Goal: Information Seeking & Learning: Learn about a topic

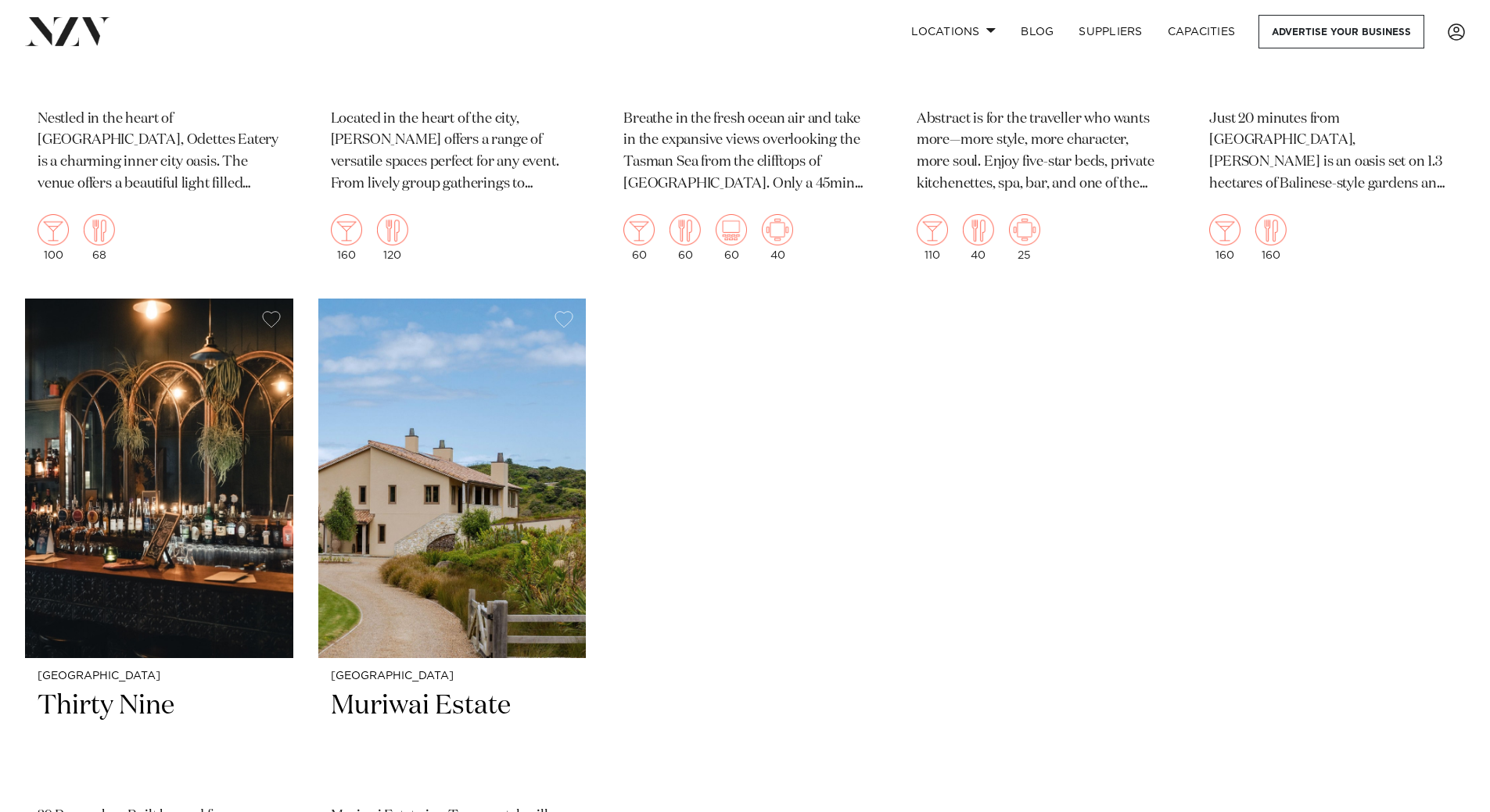
scroll to position [17275, 0]
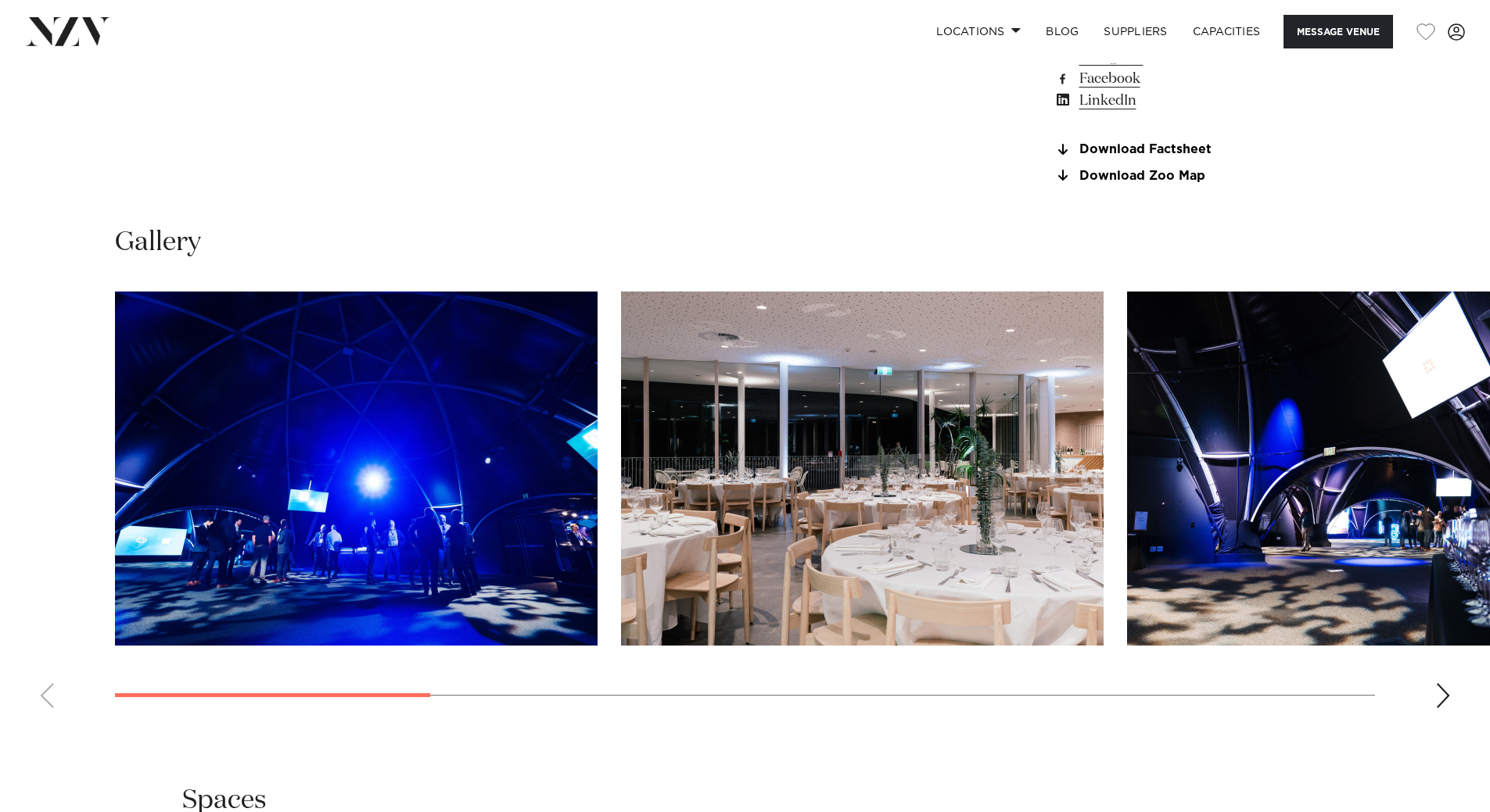
scroll to position [1641, 0]
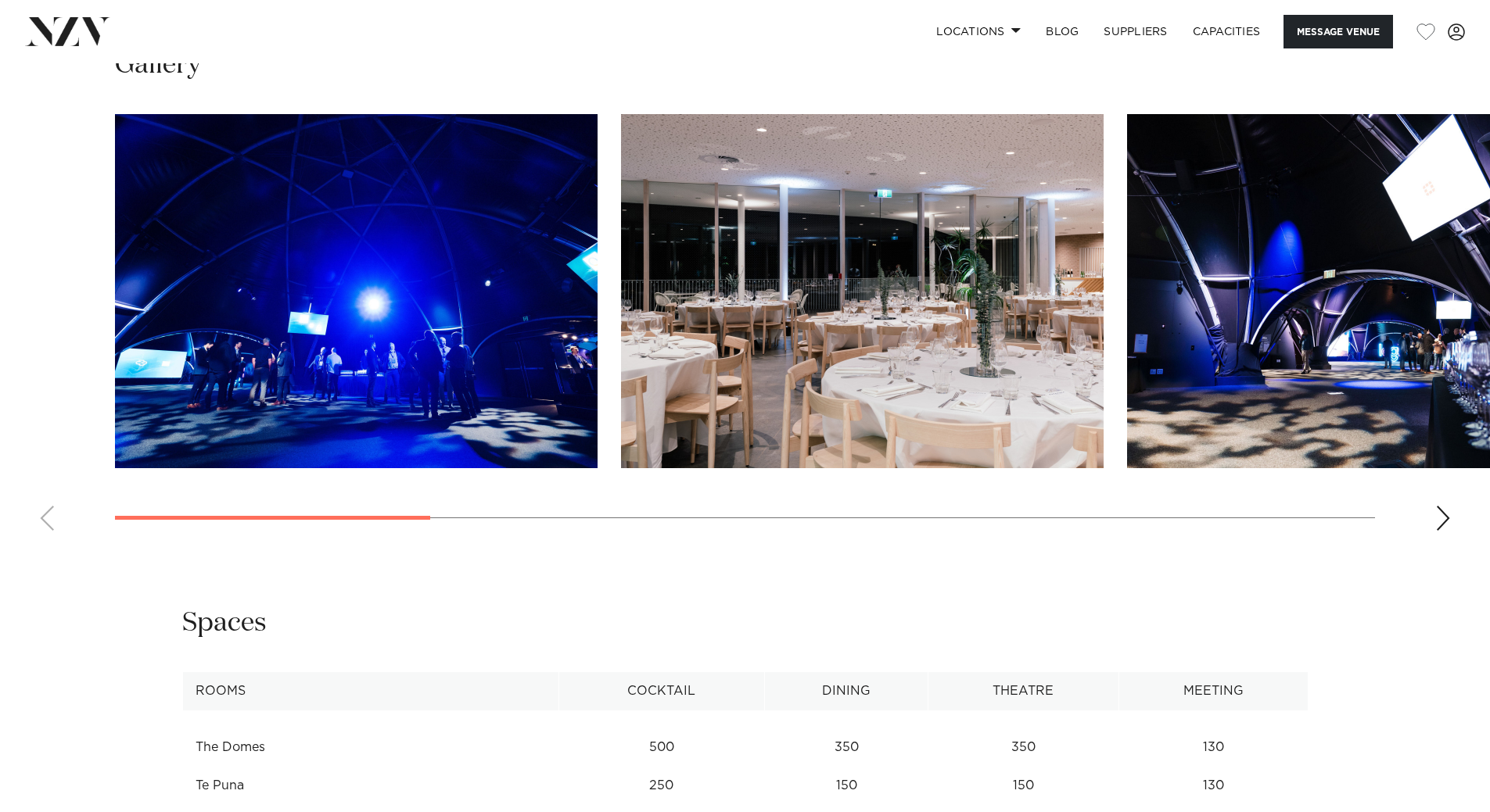
click at [1442, 508] on div "Next slide" at bounding box center [1443, 518] width 16 height 25
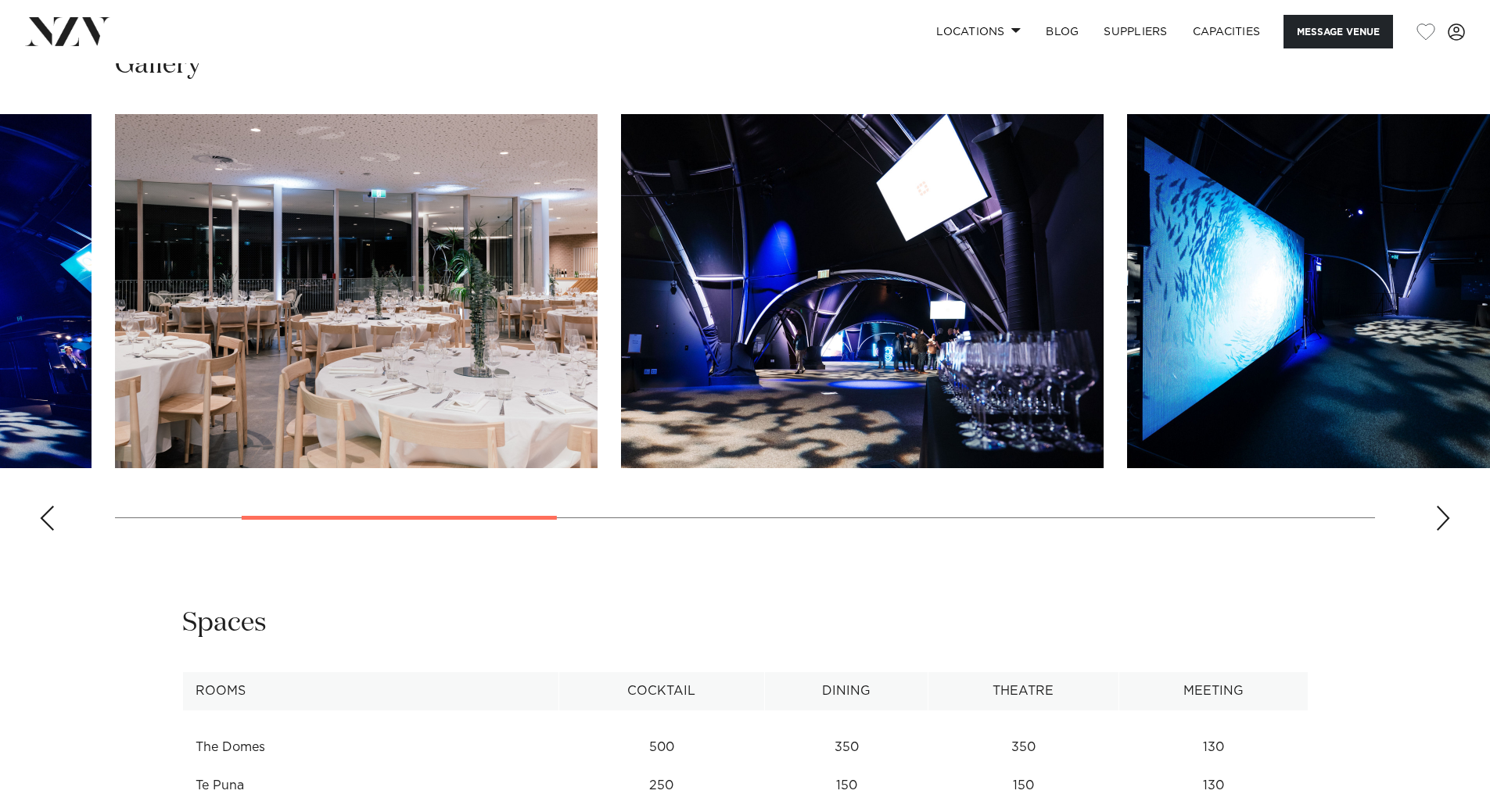
click at [1442, 508] on div "Next slide" at bounding box center [1443, 518] width 16 height 25
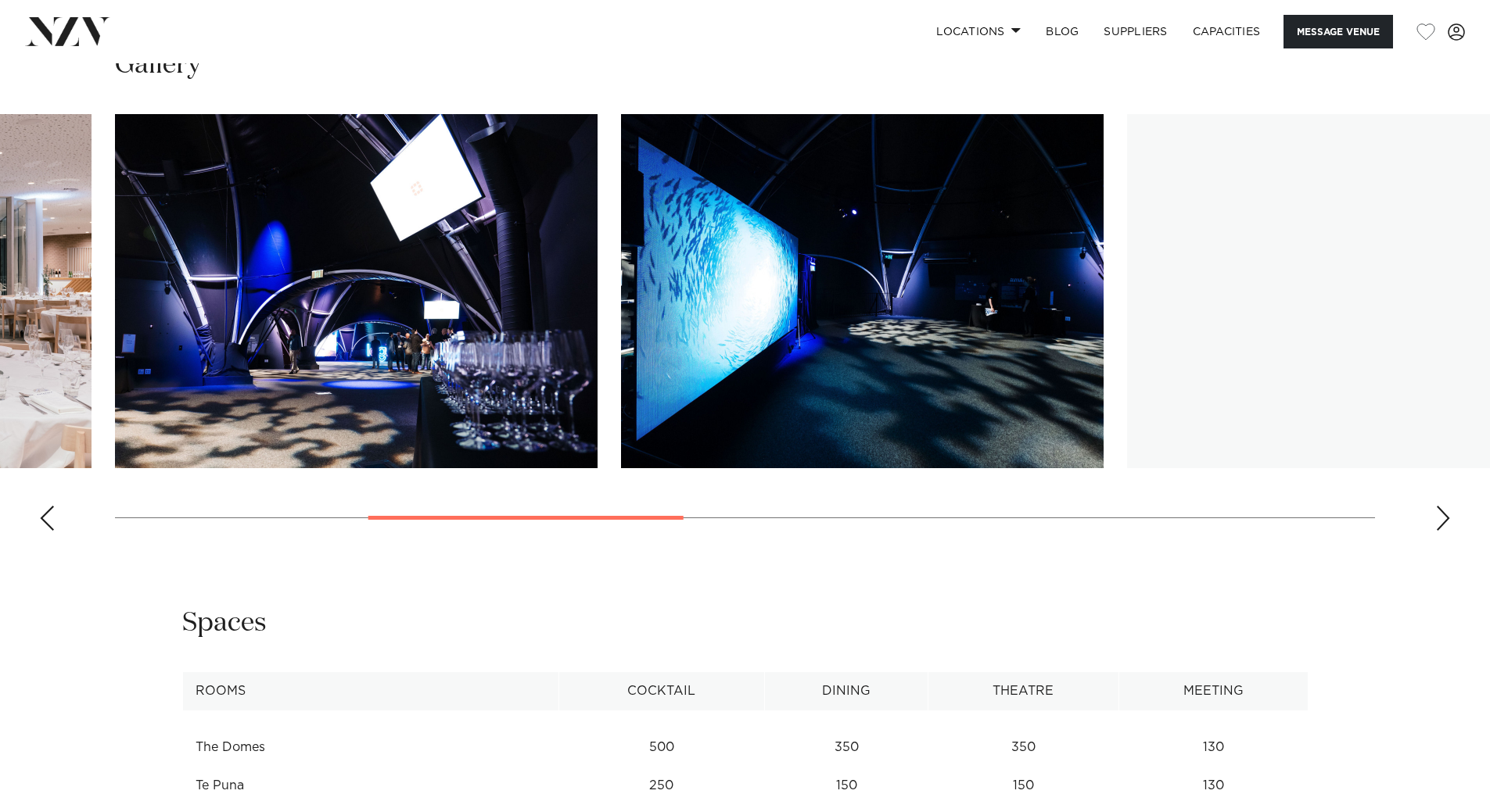
click at [1442, 508] on div "Next slide" at bounding box center [1443, 518] width 16 height 25
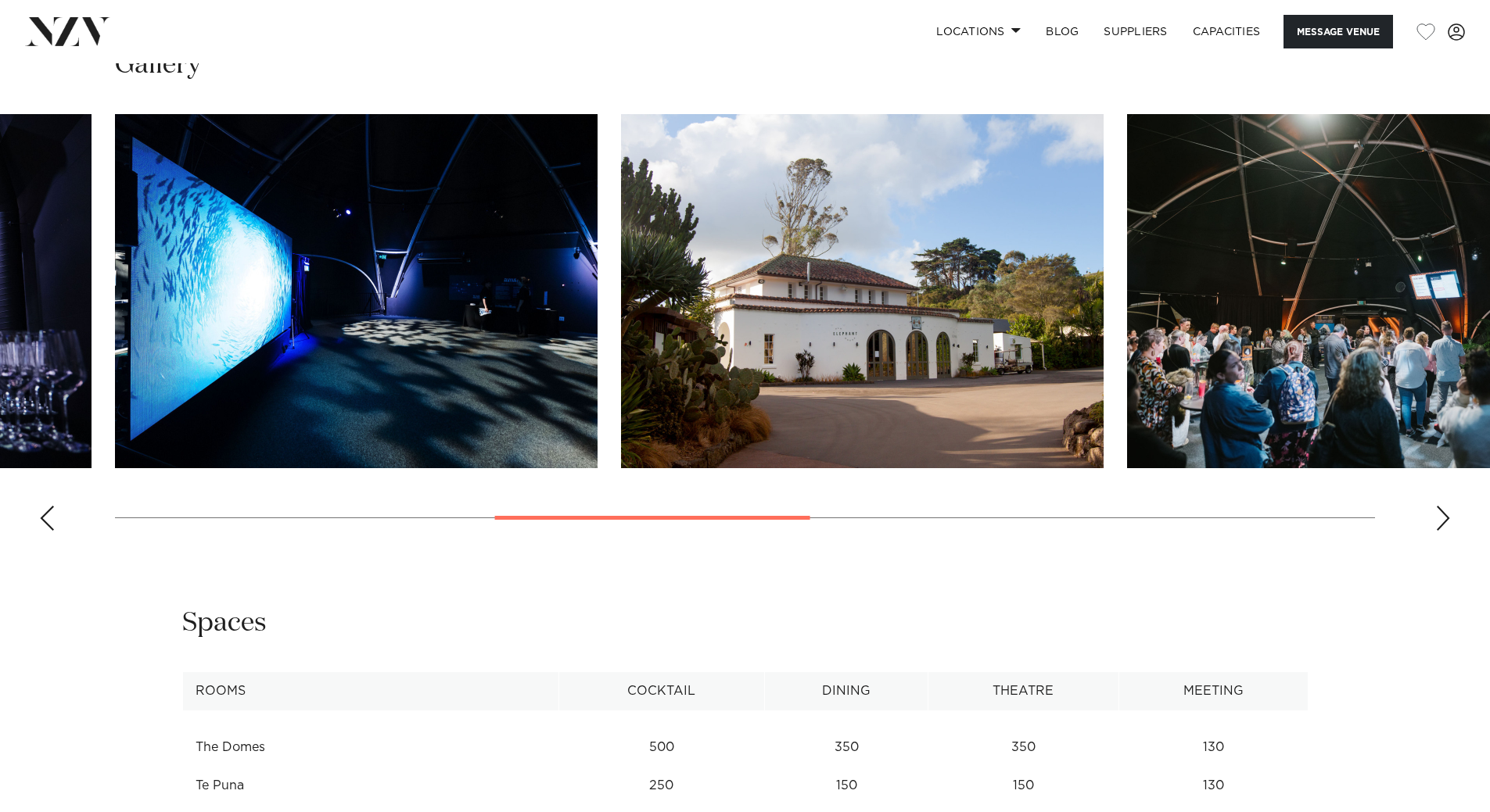
click at [1442, 508] on div "Next slide" at bounding box center [1443, 518] width 16 height 25
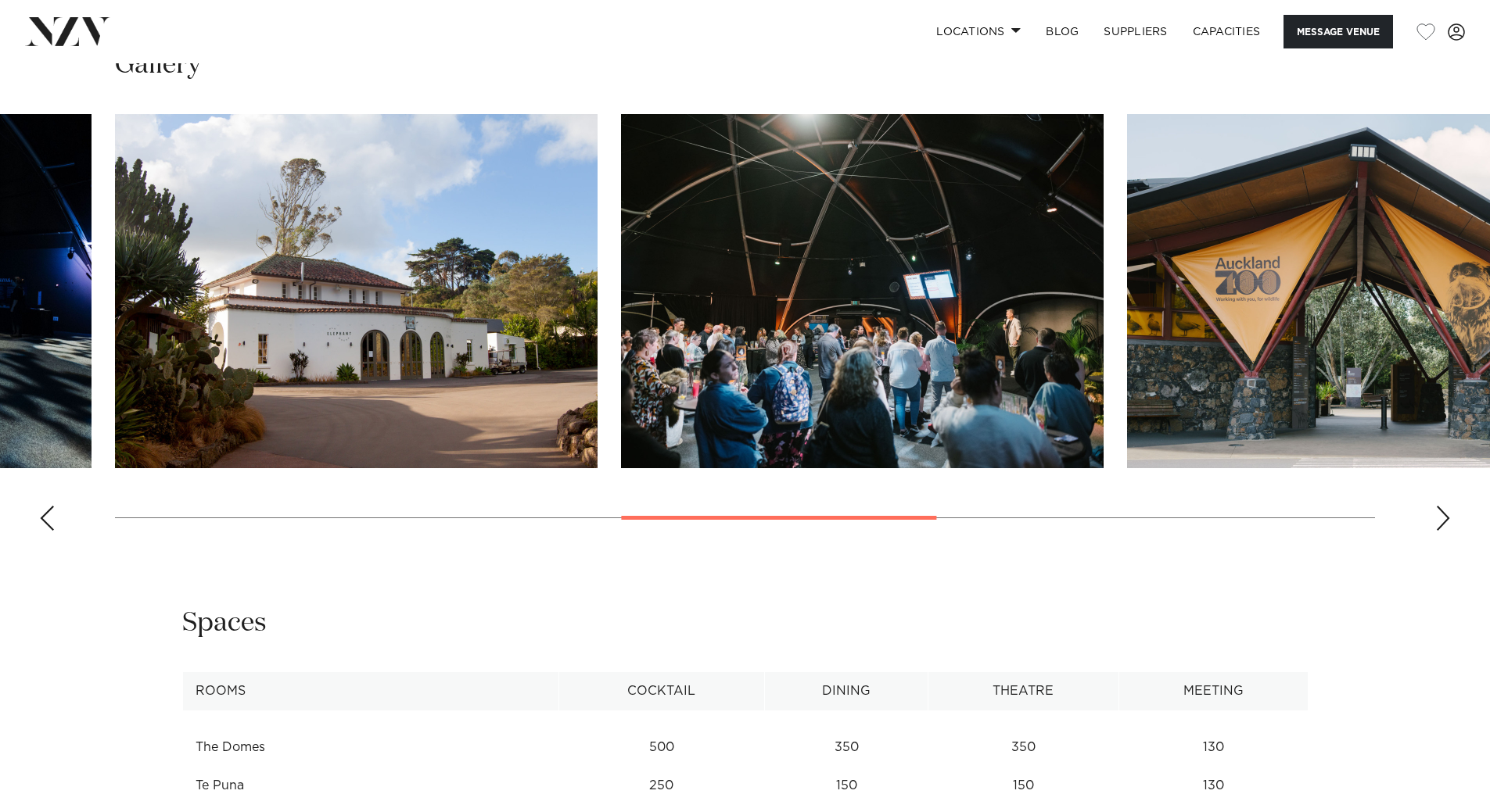
click at [1442, 508] on div "Next slide" at bounding box center [1443, 518] width 16 height 25
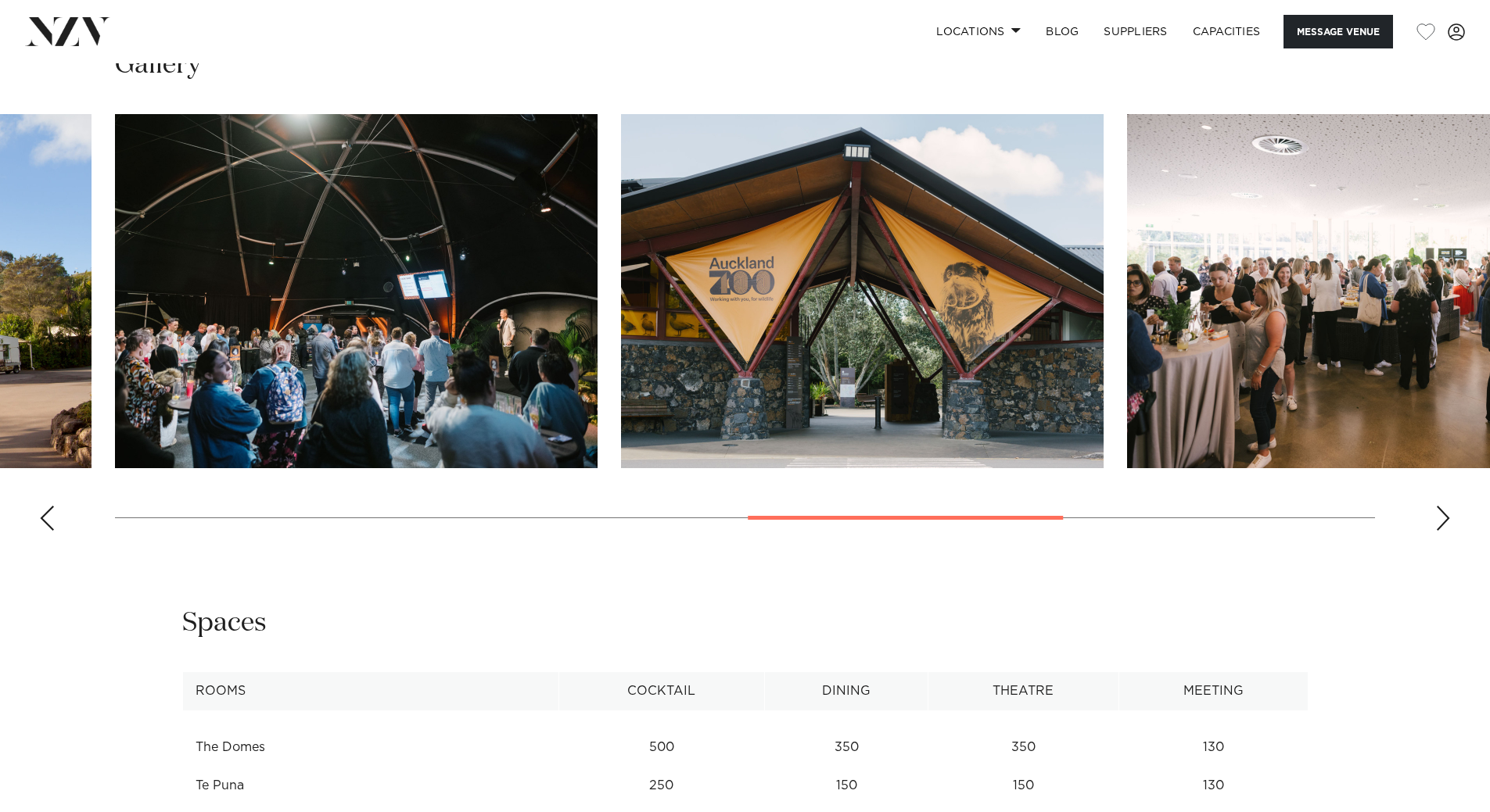
click at [1442, 508] on div "Next slide" at bounding box center [1443, 518] width 16 height 25
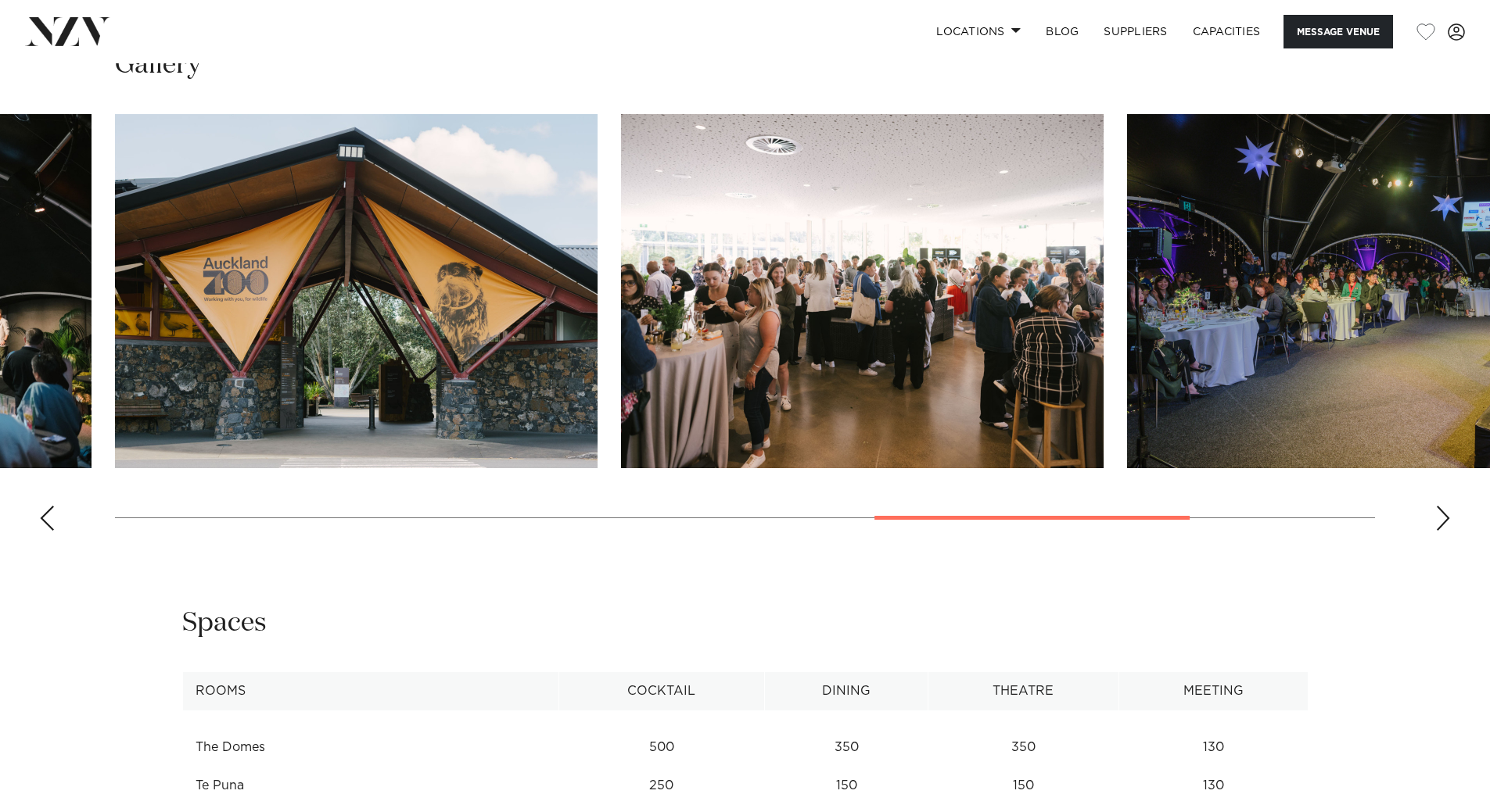
click at [1442, 508] on div "Next slide" at bounding box center [1443, 518] width 16 height 25
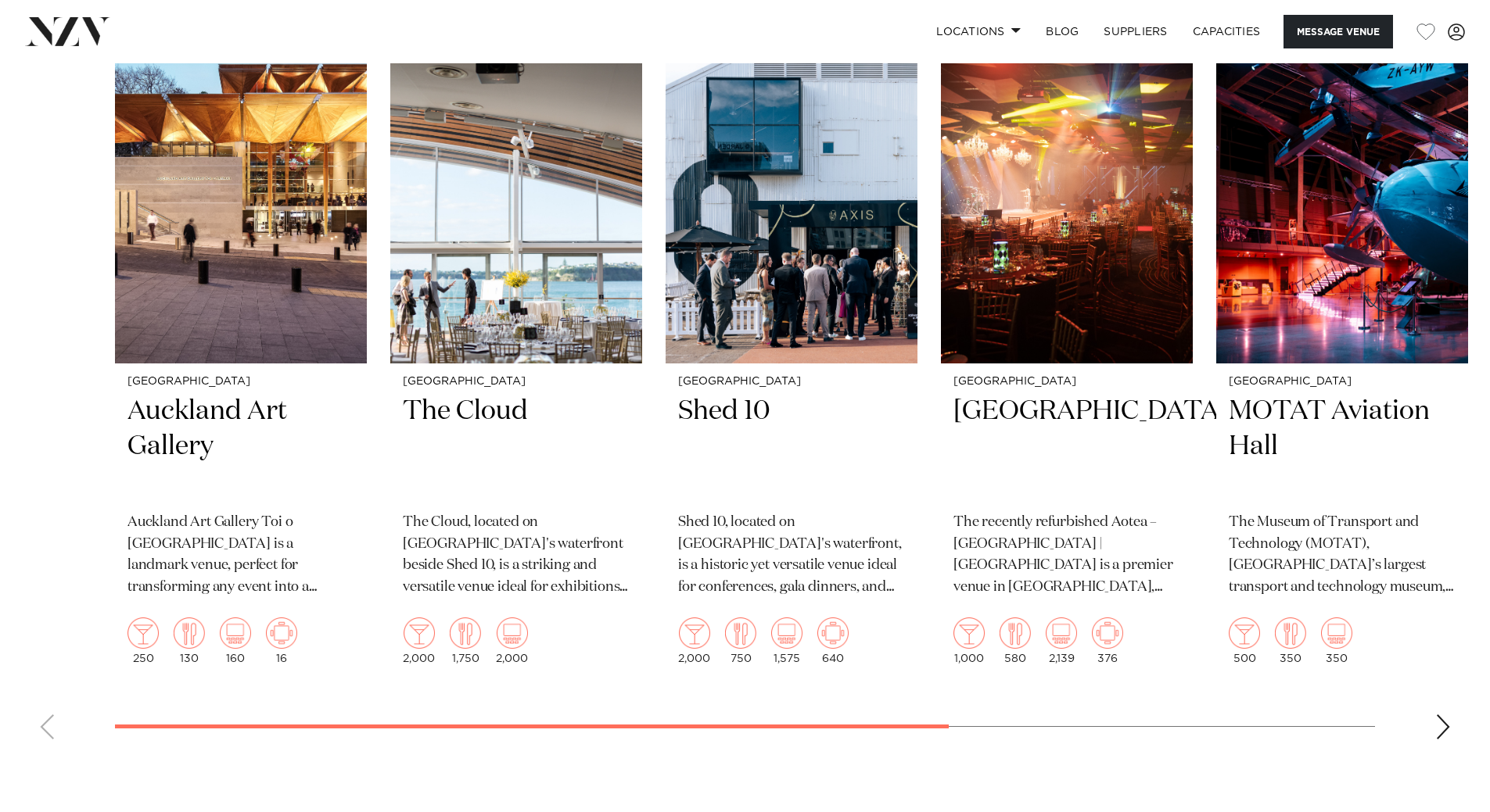
scroll to position [2657, 0]
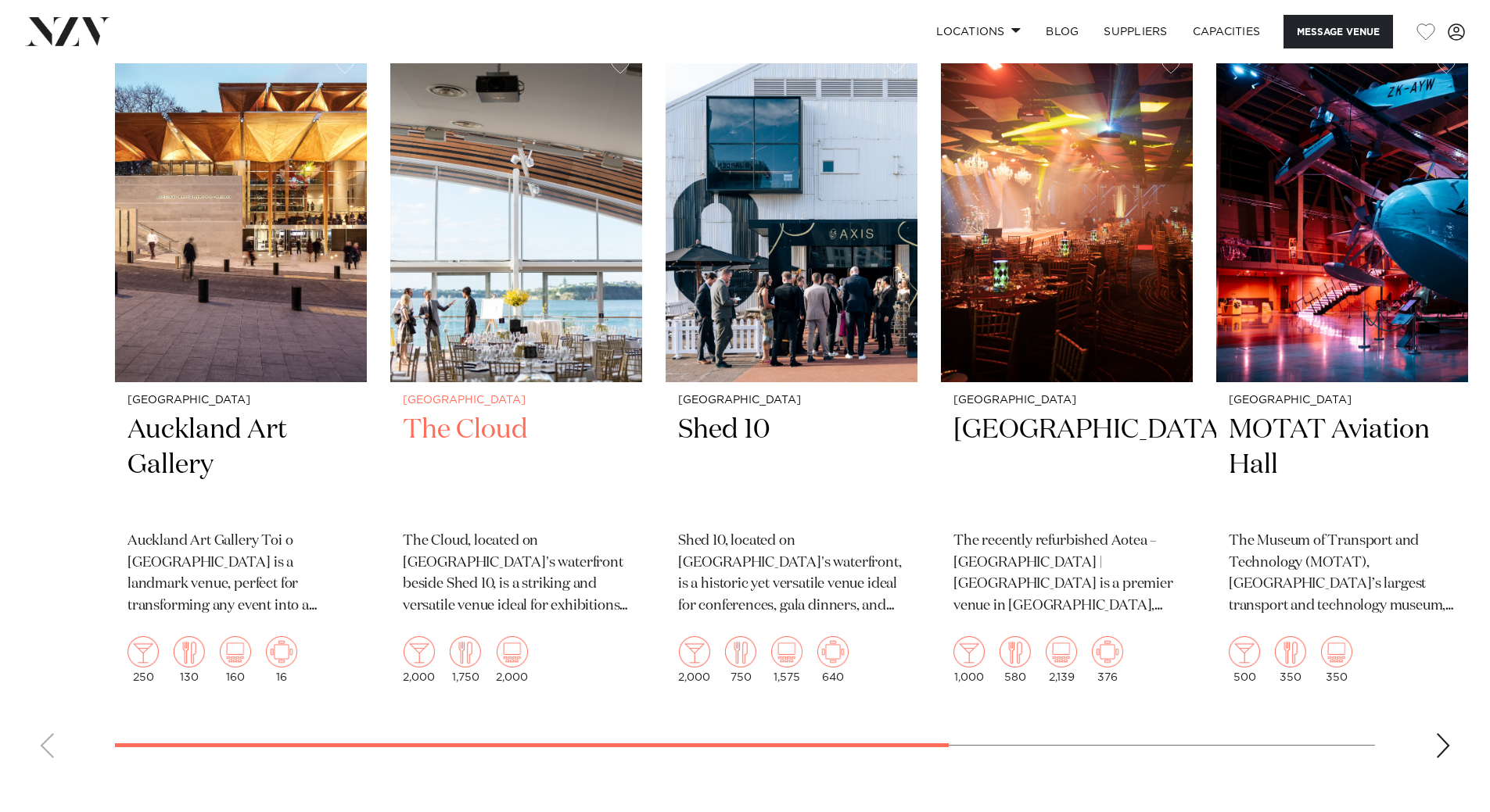
click at [67, 246] on swiper-container "Auckland Auckland Art Gallery Auckland Art Gallery Toi o Tāmaki is a landmark v…" at bounding box center [745, 408] width 1490 height 726
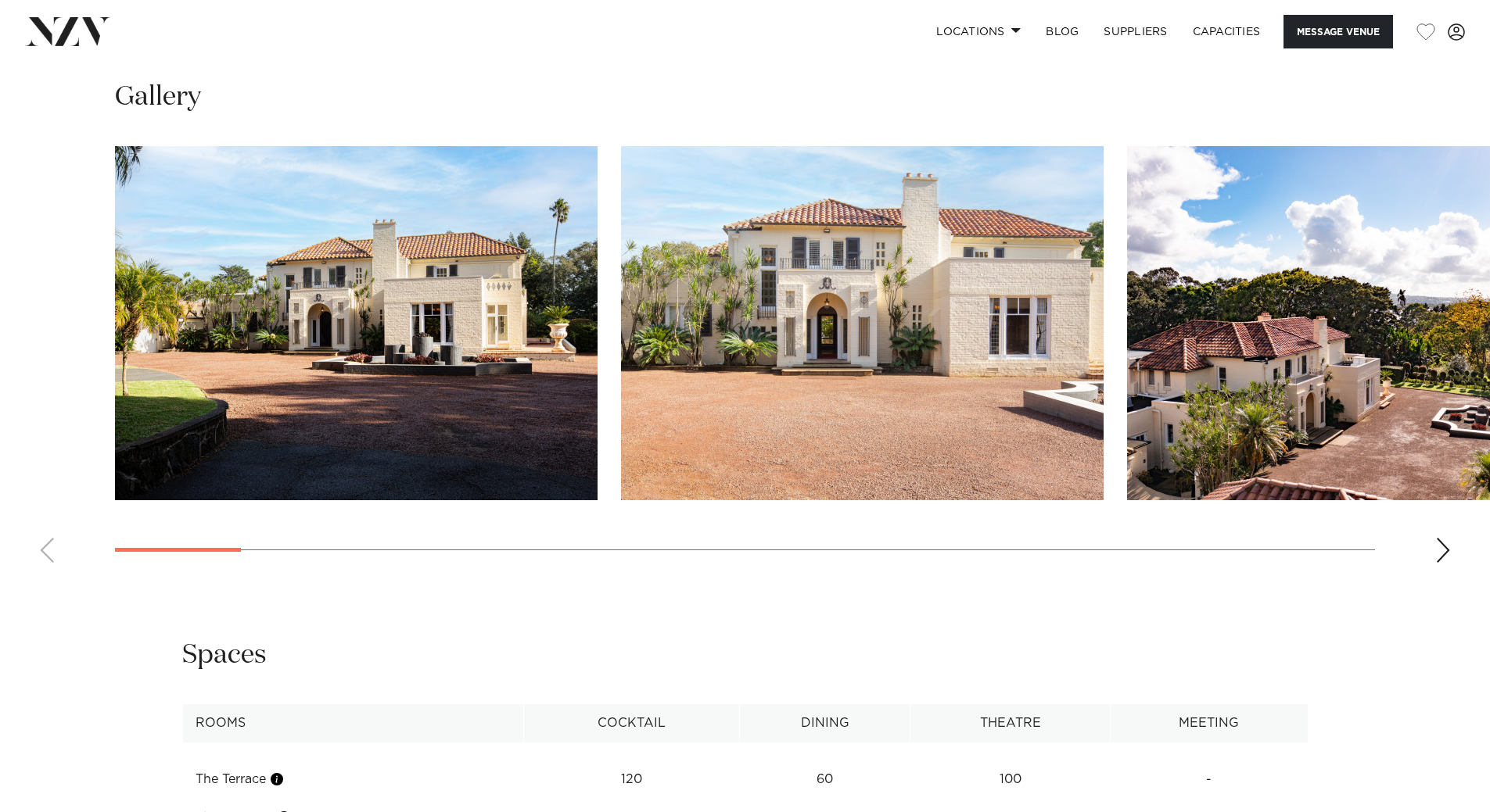
scroll to position [1485, 0]
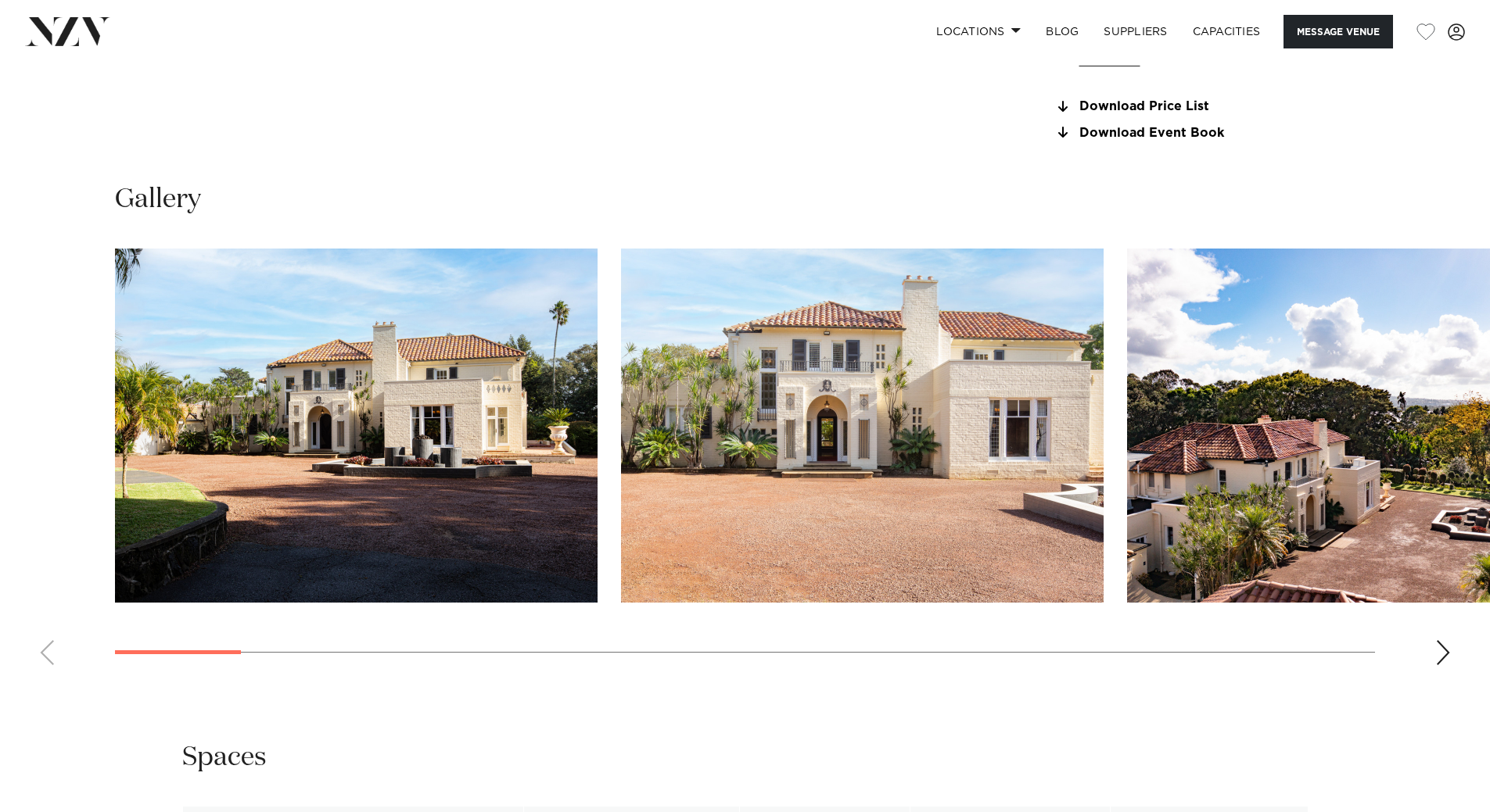
click at [1427, 650] on swiper-container at bounding box center [745, 463] width 1490 height 429
click at [1442, 652] on div "Next slide" at bounding box center [1443, 652] width 16 height 25
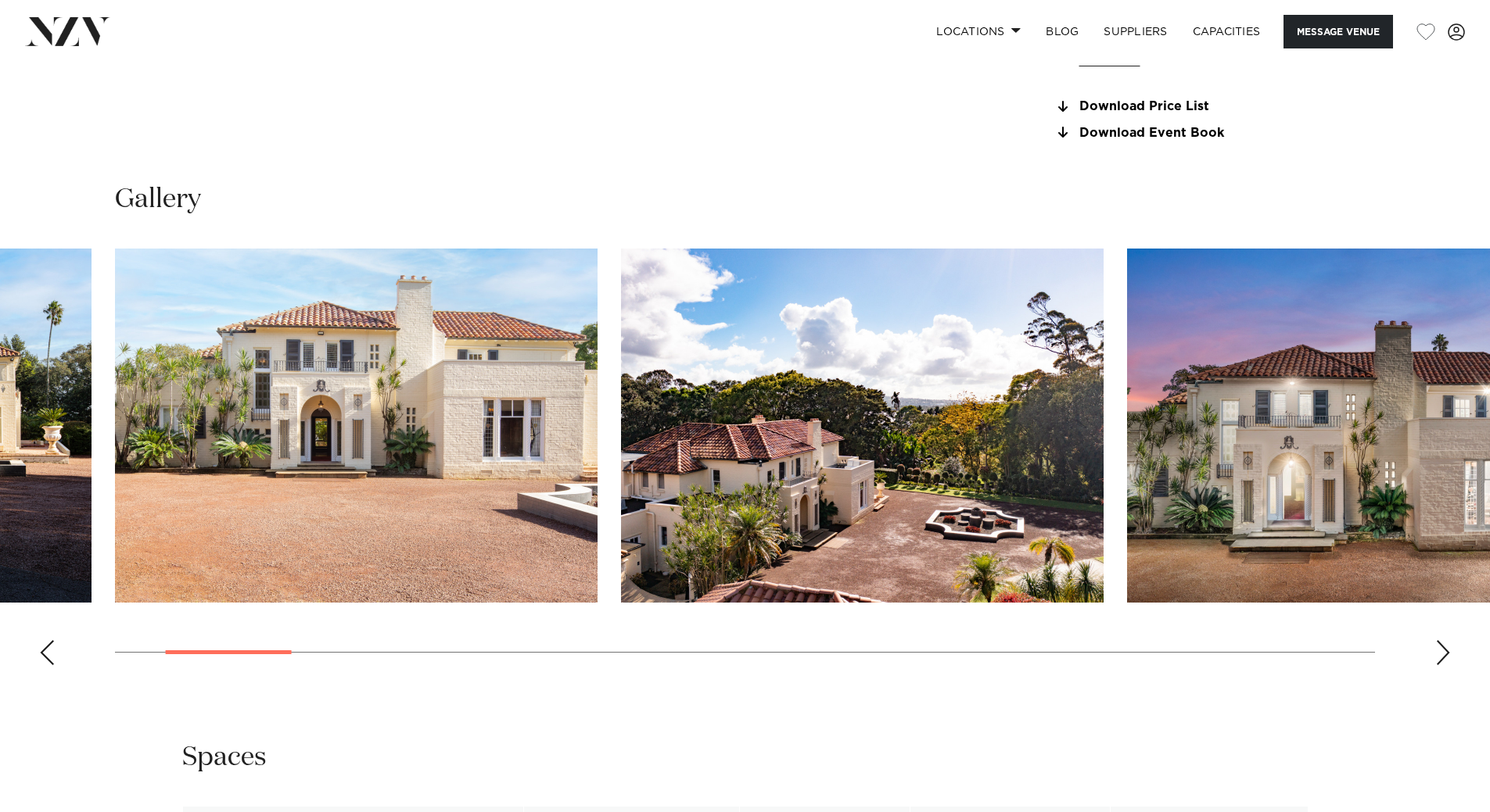
click at [1444, 652] on div "Next slide" at bounding box center [1443, 652] width 16 height 25
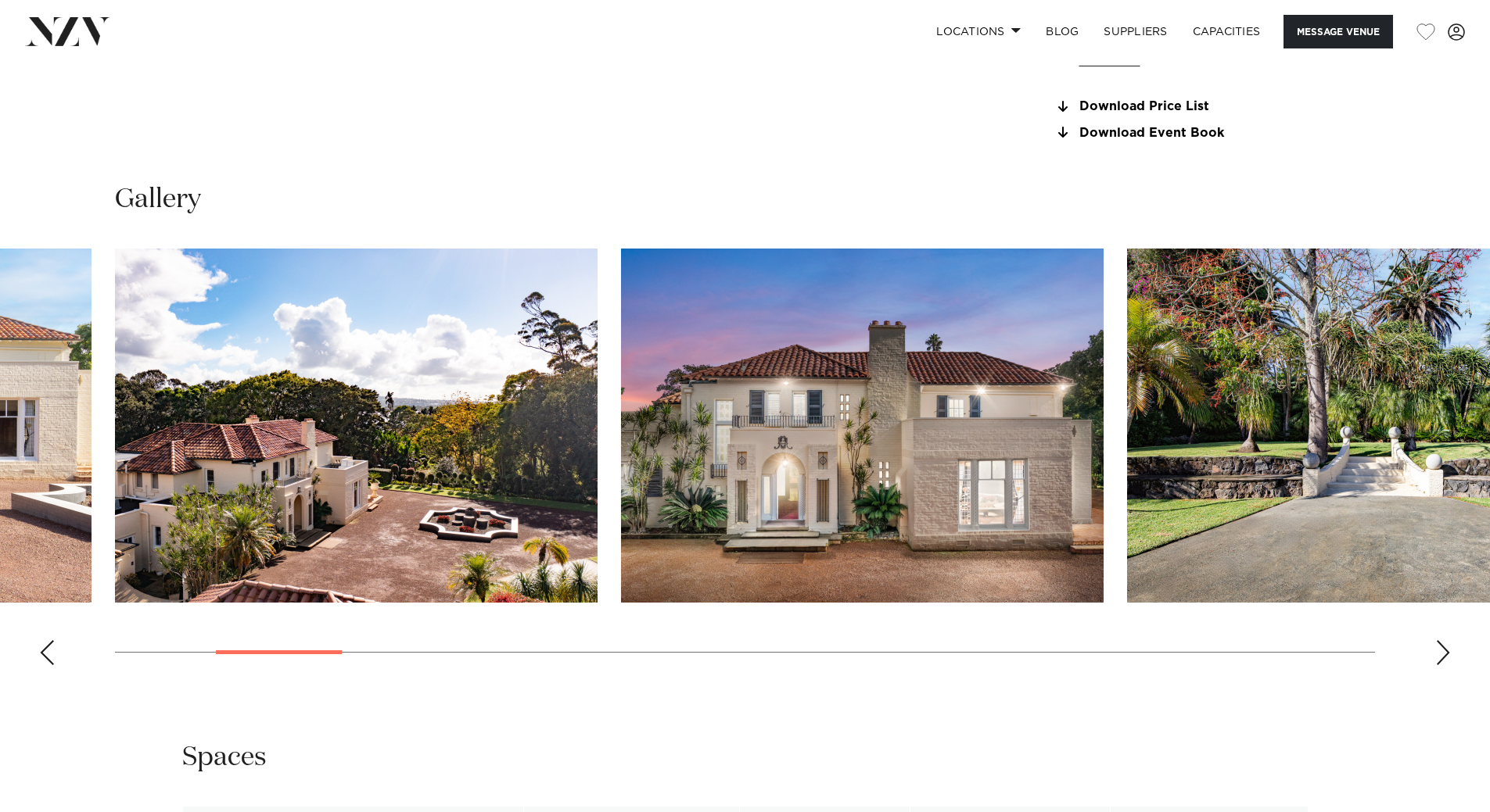
click at [1444, 652] on div "Next slide" at bounding box center [1443, 652] width 16 height 25
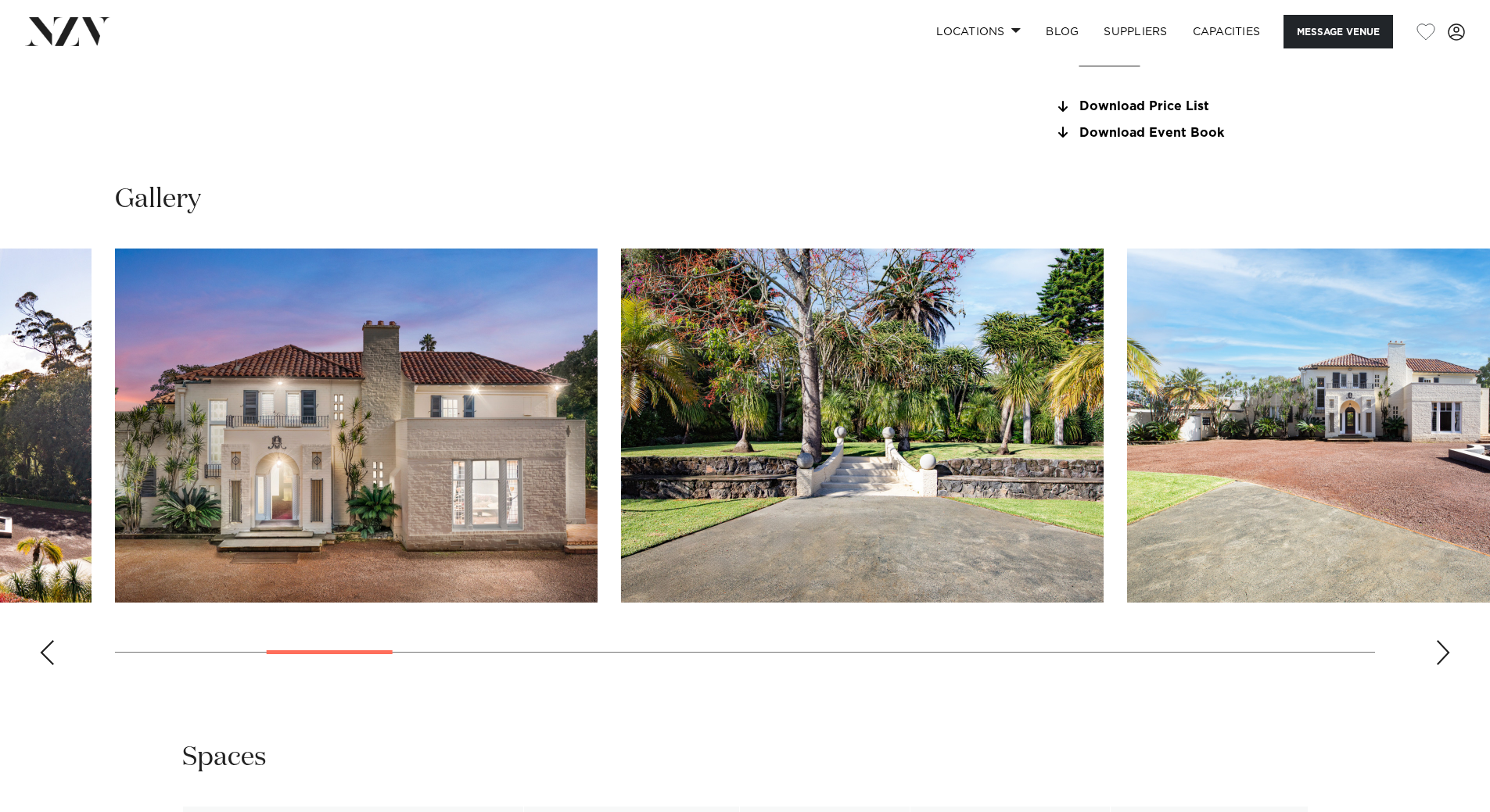
click at [1444, 652] on div "Next slide" at bounding box center [1443, 652] width 16 height 25
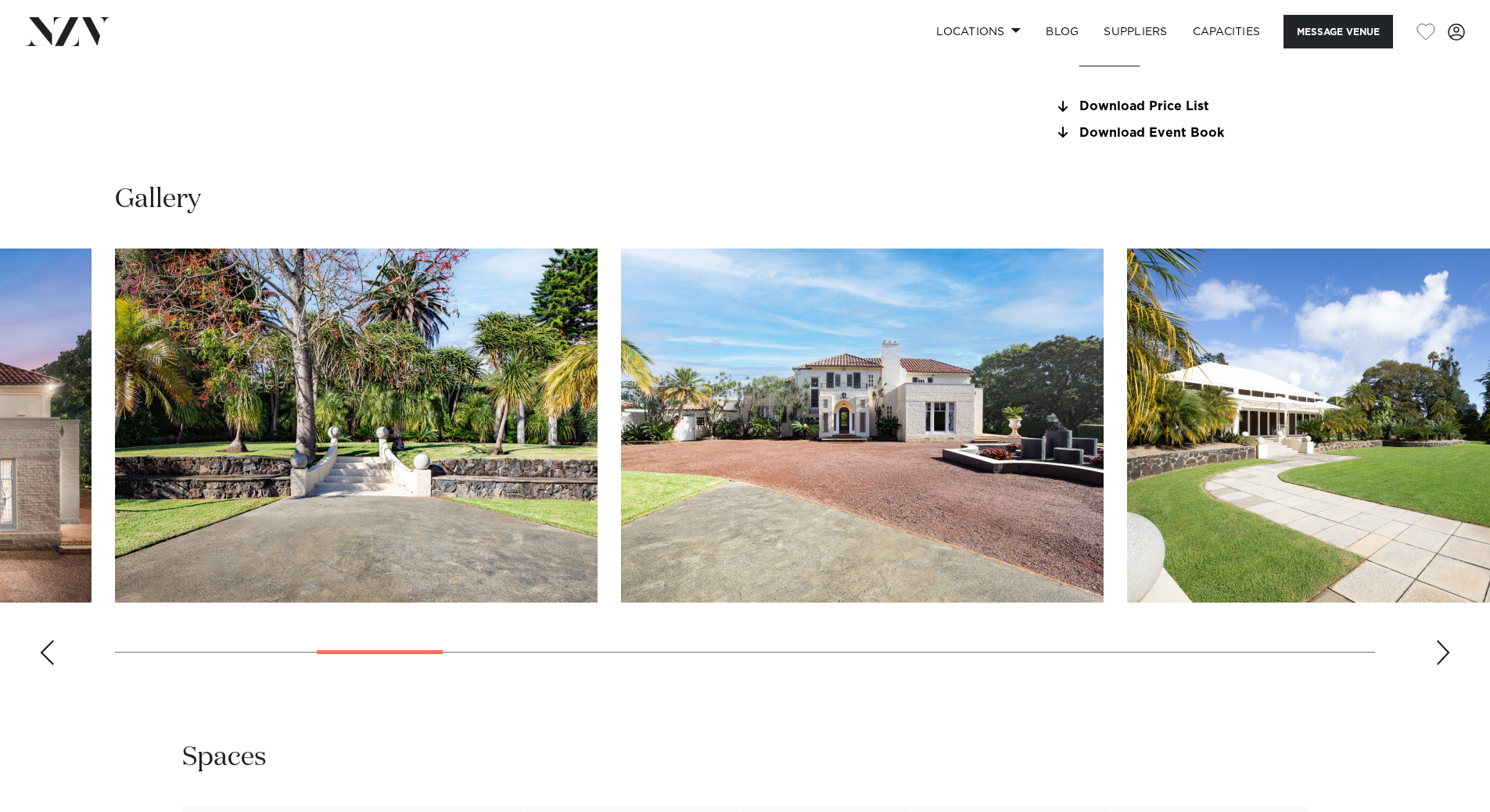
click at [1444, 652] on div "Next slide" at bounding box center [1443, 652] width 16 height 25
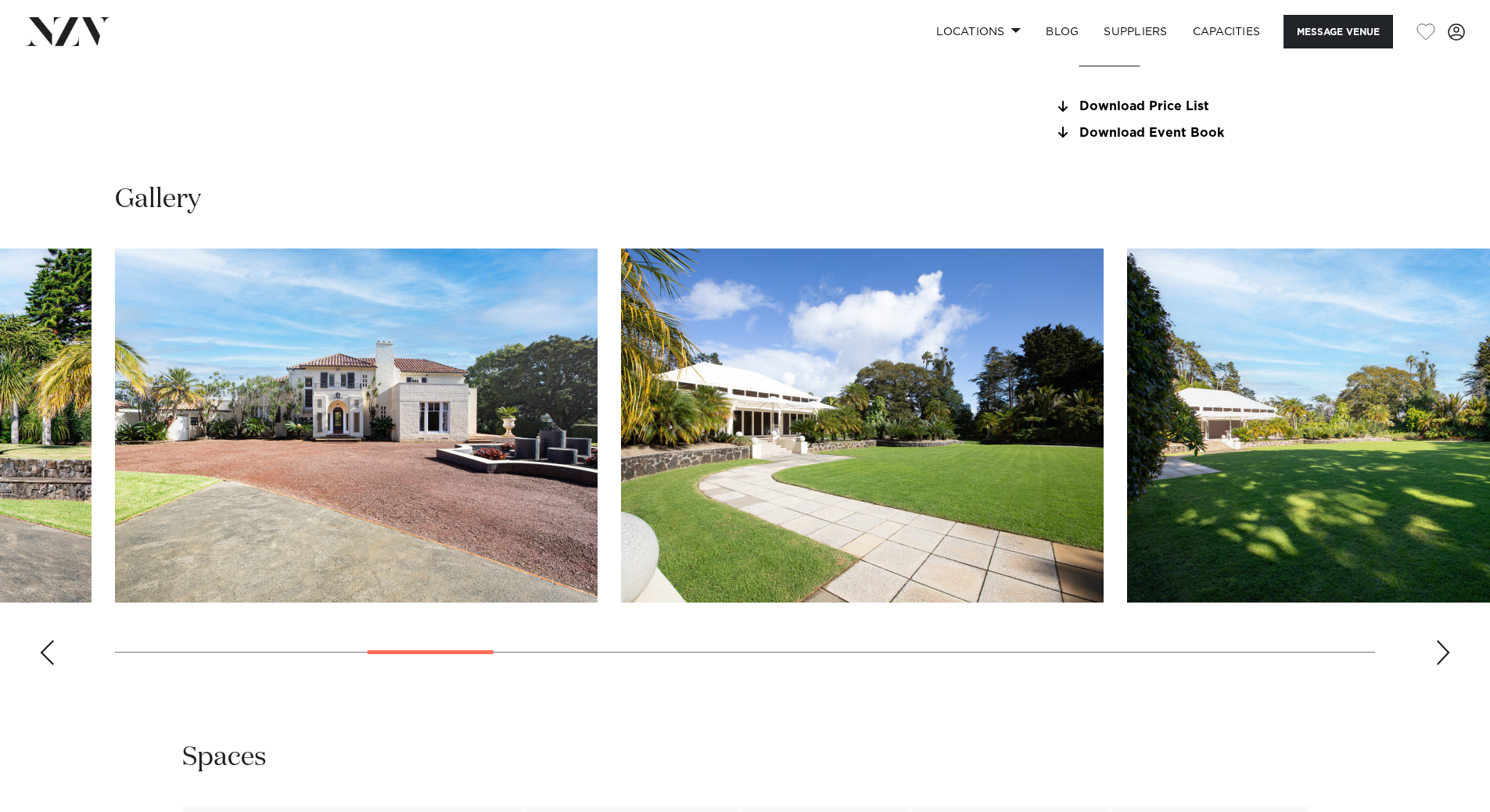
click at [1444, 652] on div "Next slide" at bounding box center [1443, 652] width 16 height 25
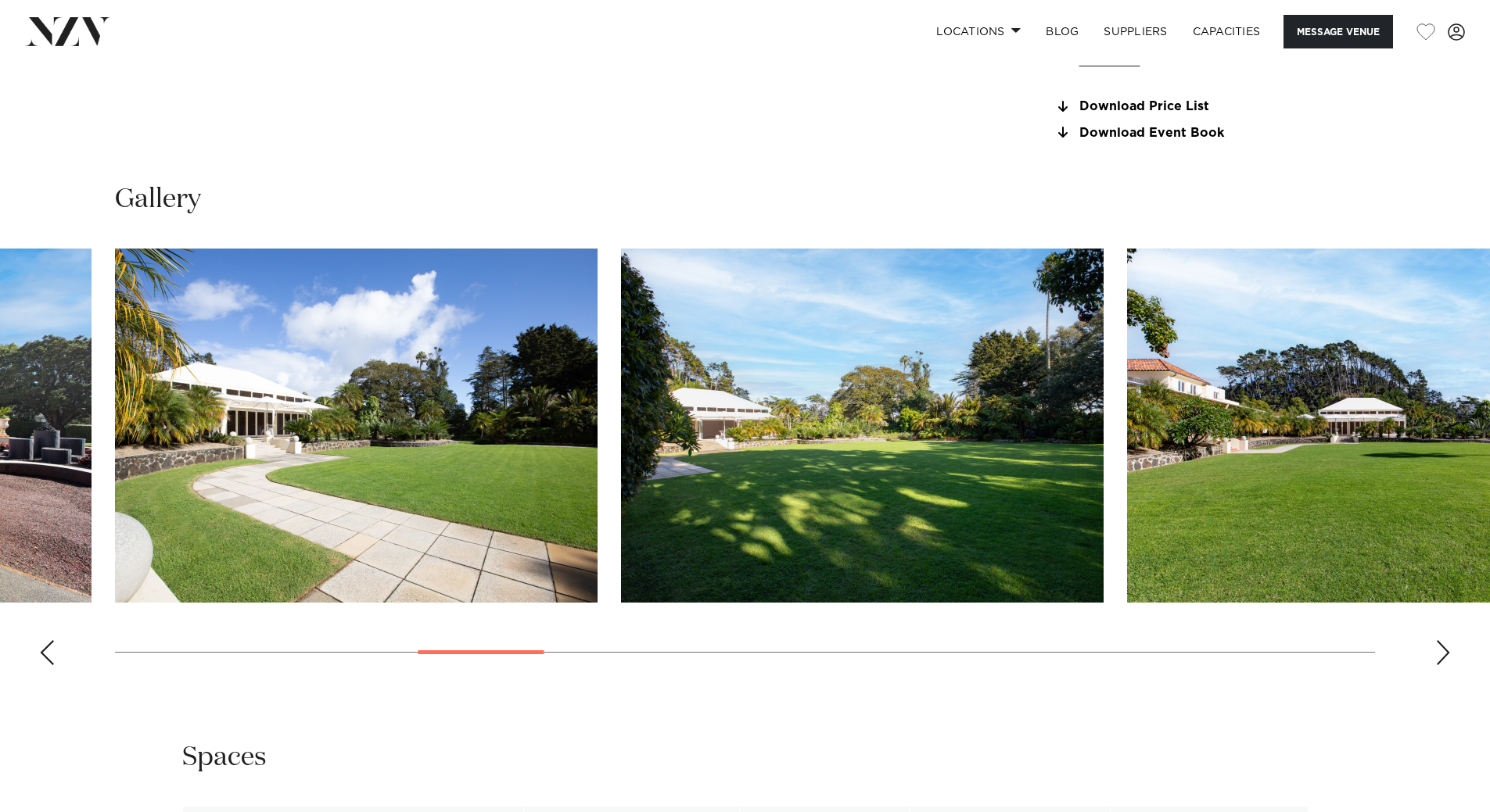
click at [1444, 652] on div "Next slide" at bounding box center [1443, 652] width 16 height 25
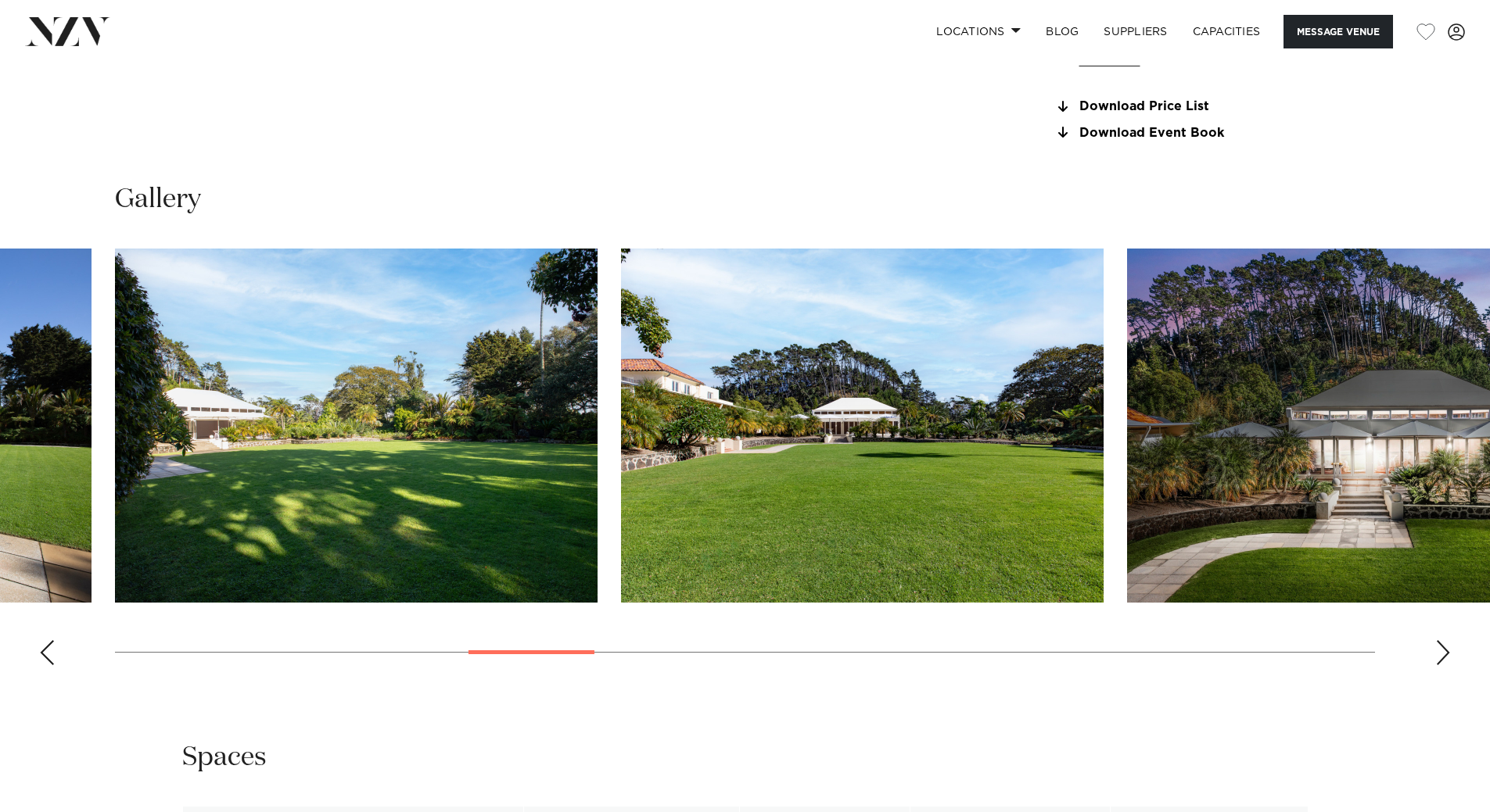
click at [1444, 652] on div "Next slide" at bounding box center [1443, 652] width 16 height 25
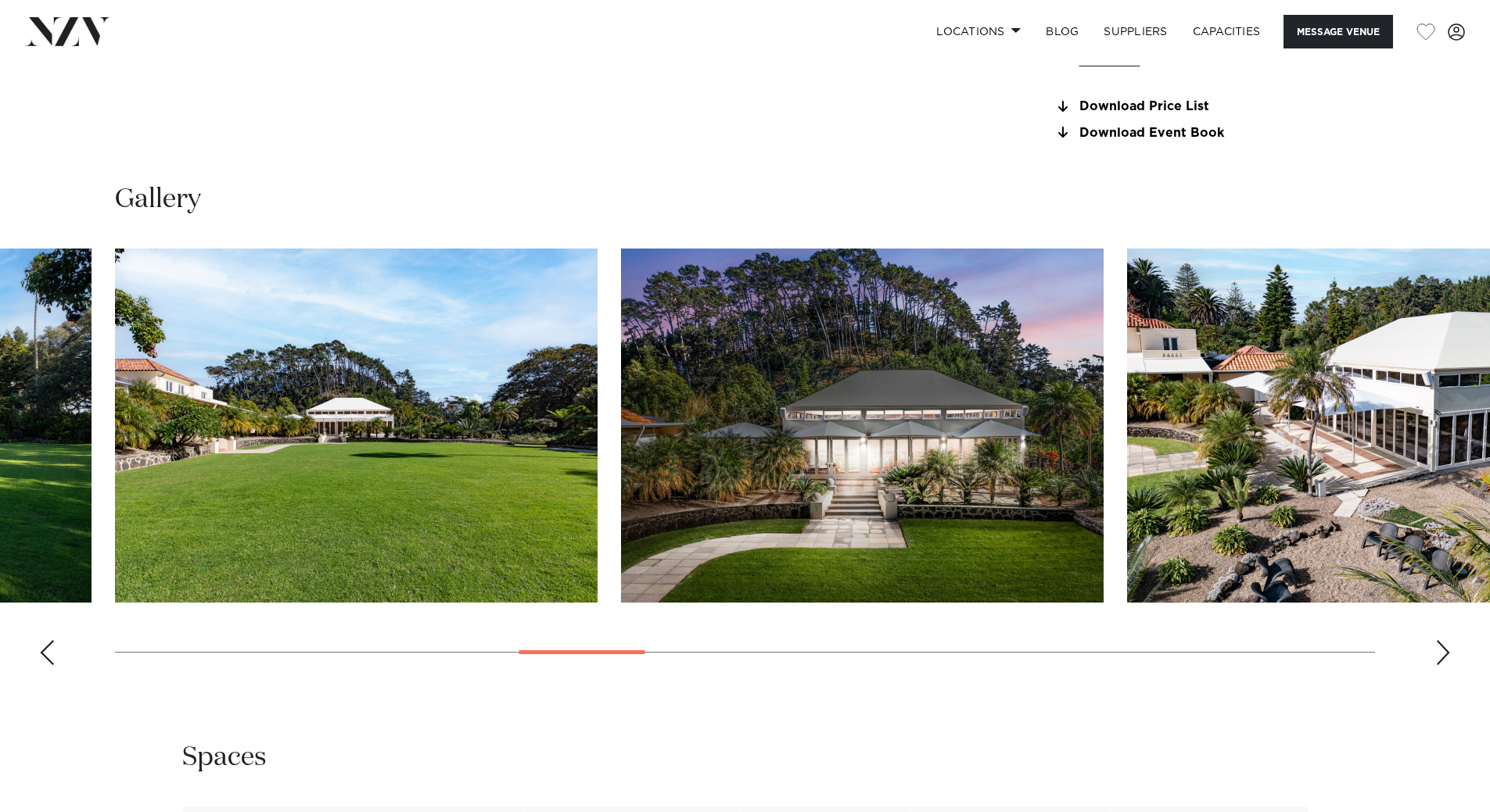
click at [1444, 652] on div "Next slide" at bounding box center [1443, 652] width 16 height 25
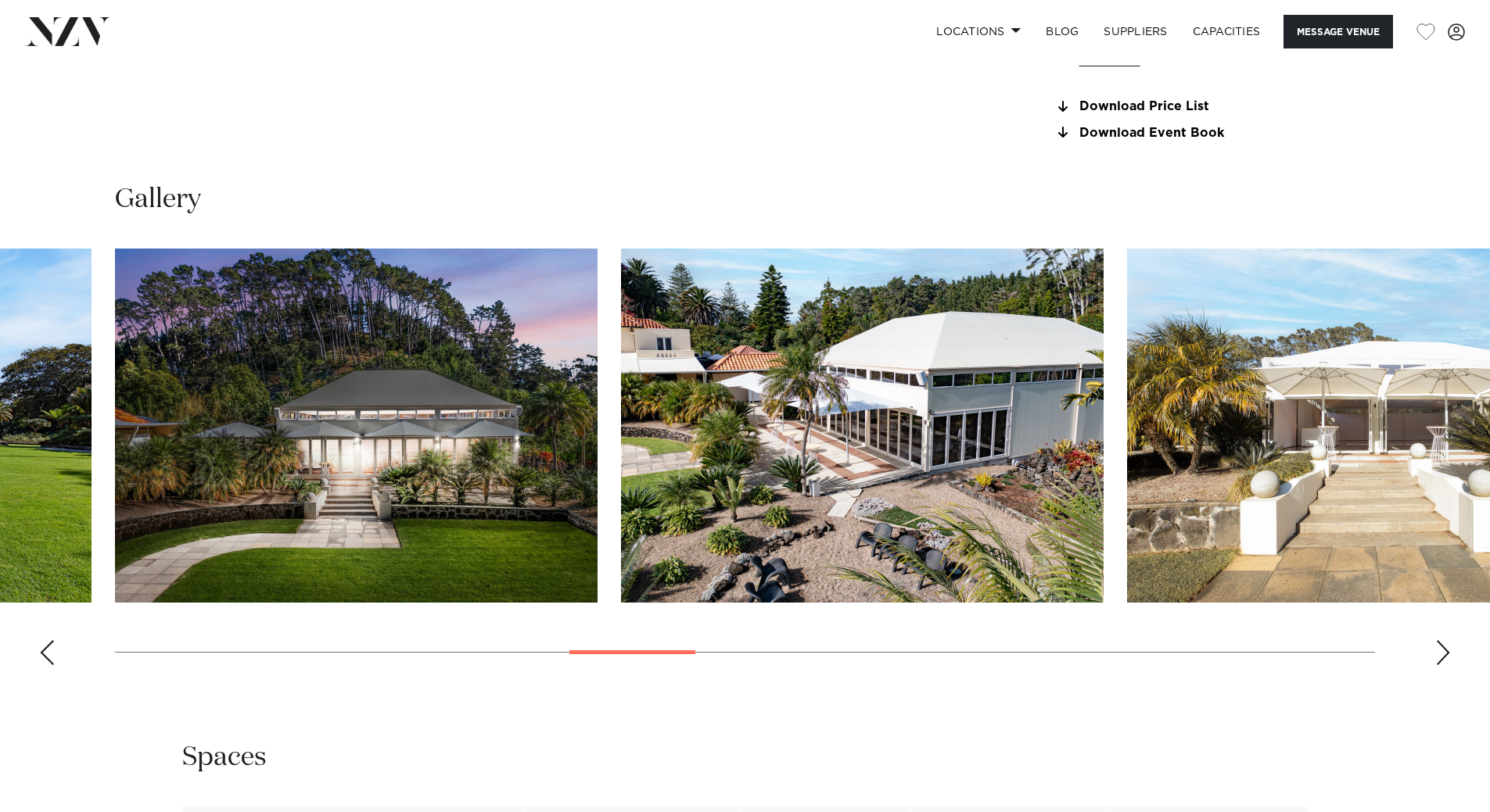
click at [1446, 656] on div "Next slide" at bounding box center [1443, 652] width 16 height 25
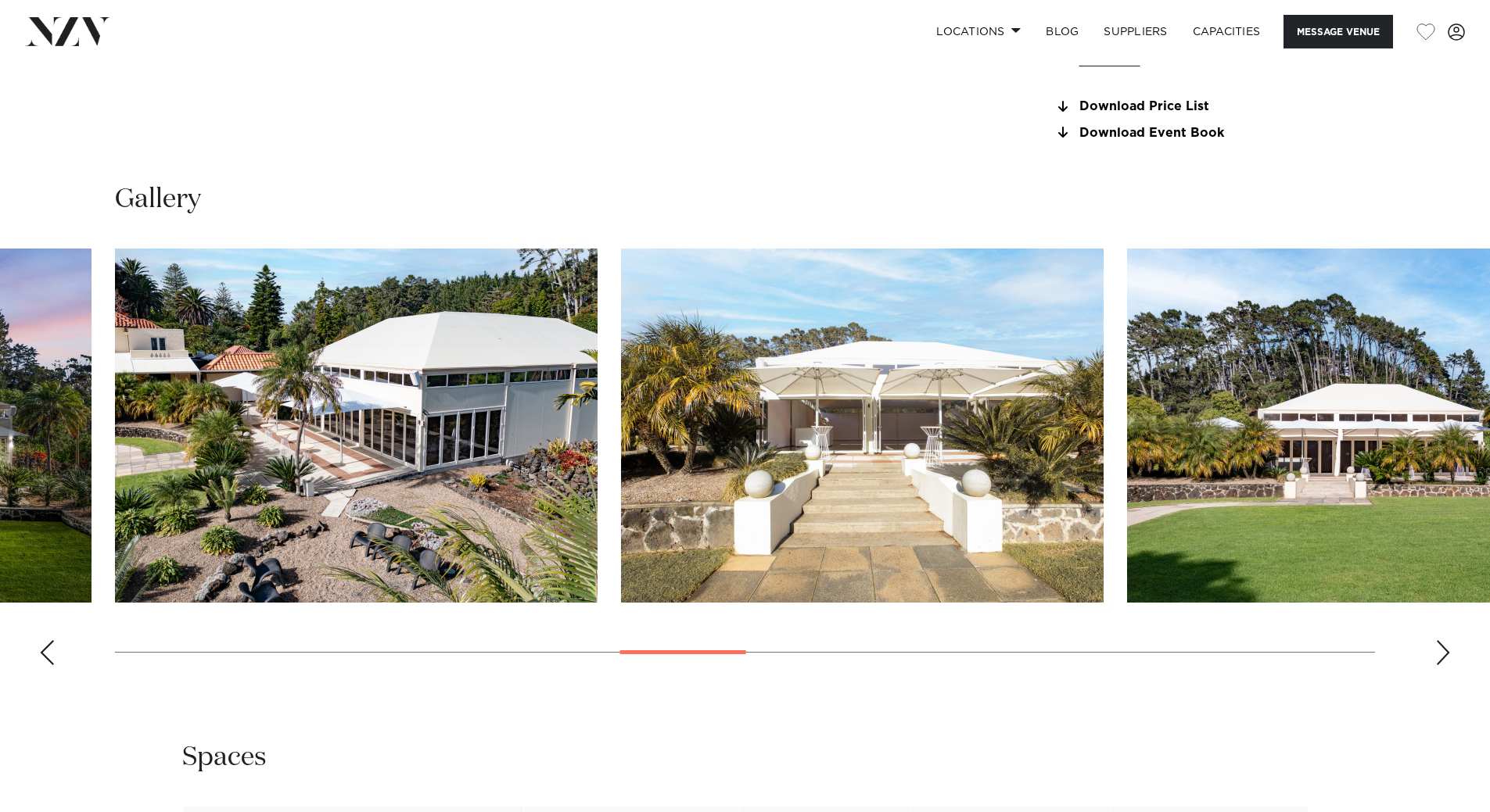
click at [1446, 656] on div "Next slide" at bounding box center [1443, 652] width 16 height 25
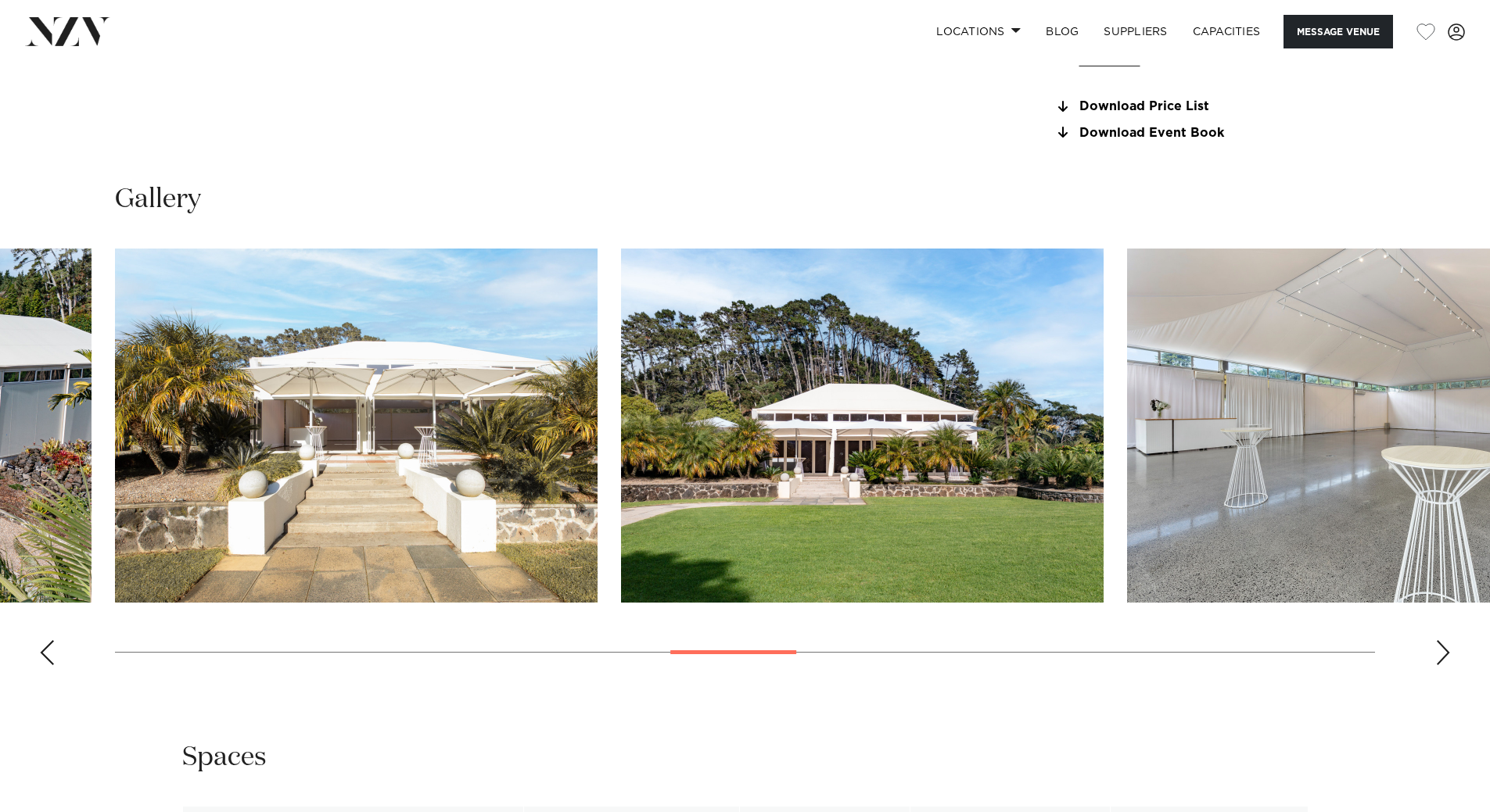
click at [1446, 656] on div "Next slide" at bounding box center [1443, 652] width 16 height 25
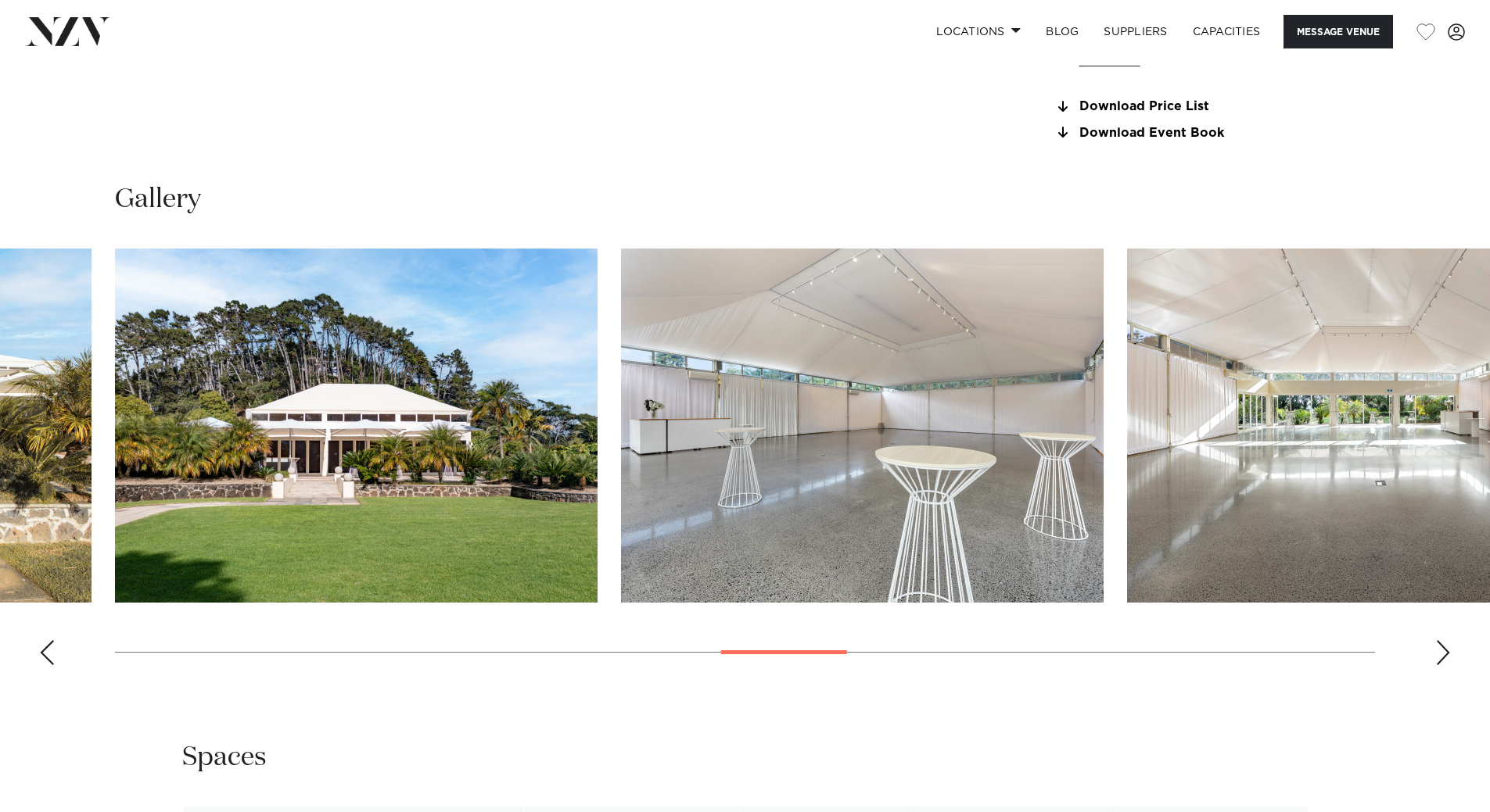
click at [1446, 656] on div "Next slide" at bounding box center [1443, 652] width 16 height 25
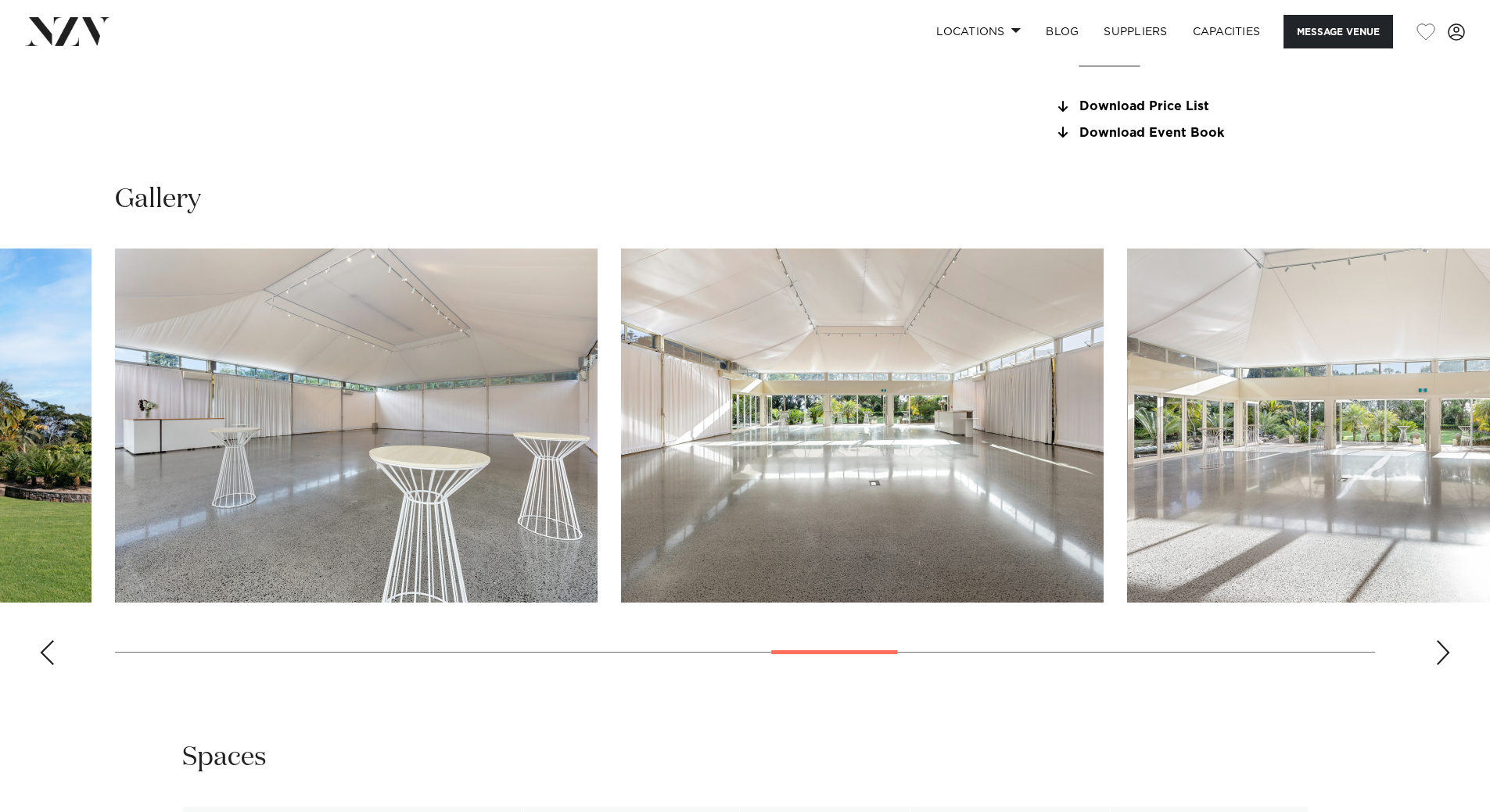
click at [1446, 656] on div "Next slide" at bounding box center [1443, 652] width 16 height 25
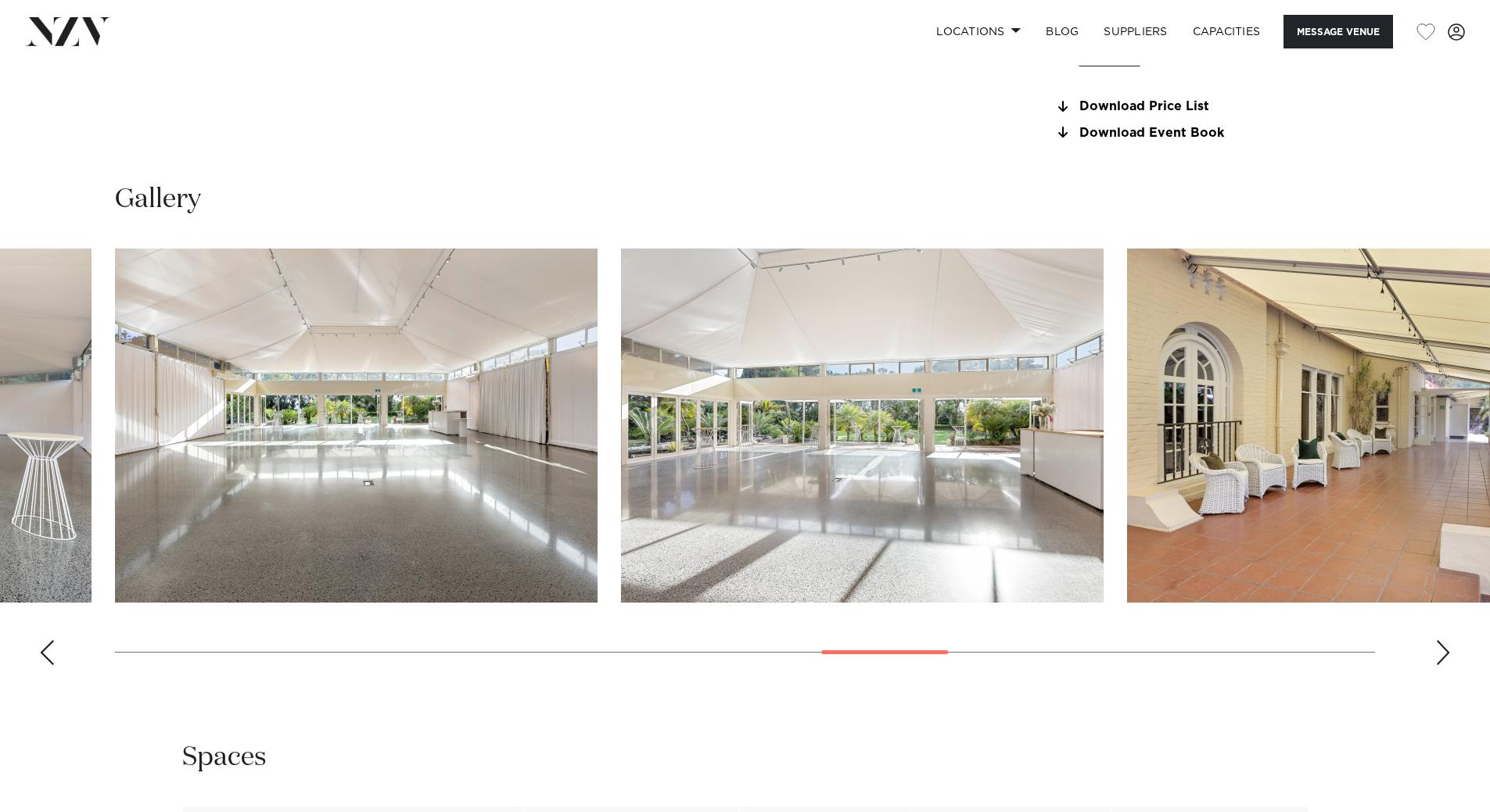
click at [1446, 656] on div "Next slide" at bounding box center [1443, 652] width 16 height 25
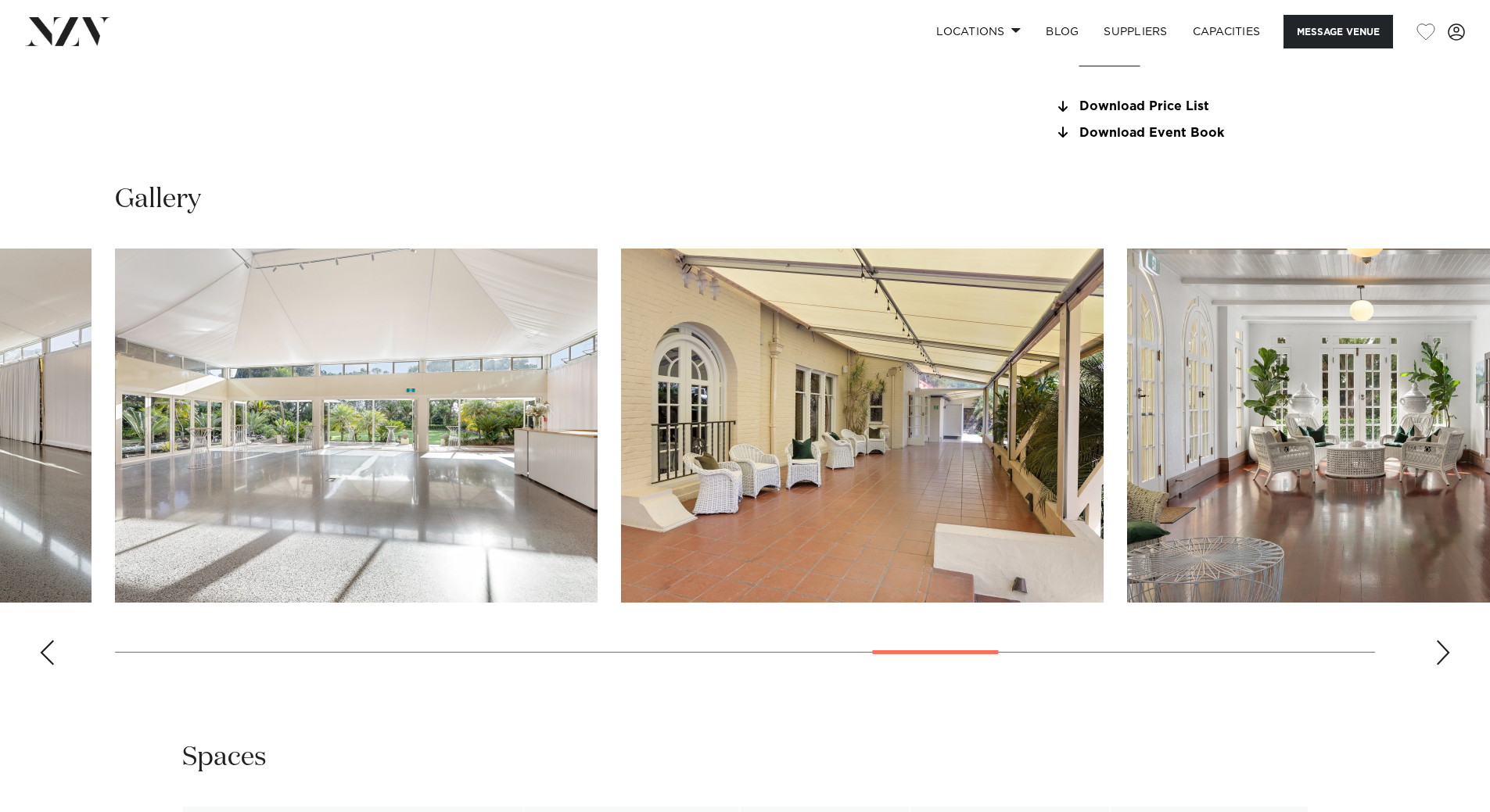
click at [1446, 656] on div "Next slide" at bounding box center [1443, 652] width 16 height 25
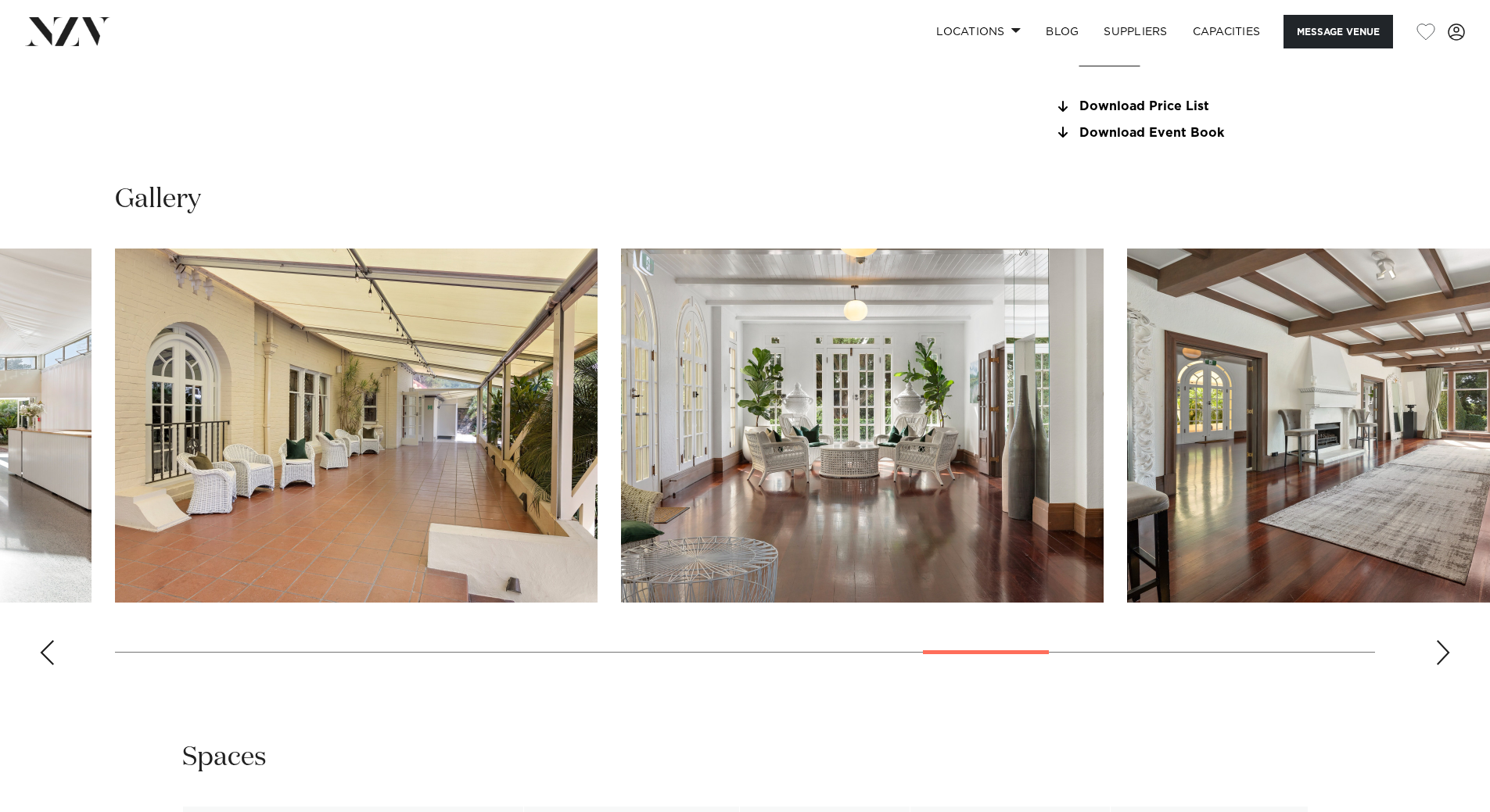
click at [1446, 656] on div "Next slide" at bounding box center [1443, 652] width 16 height 25
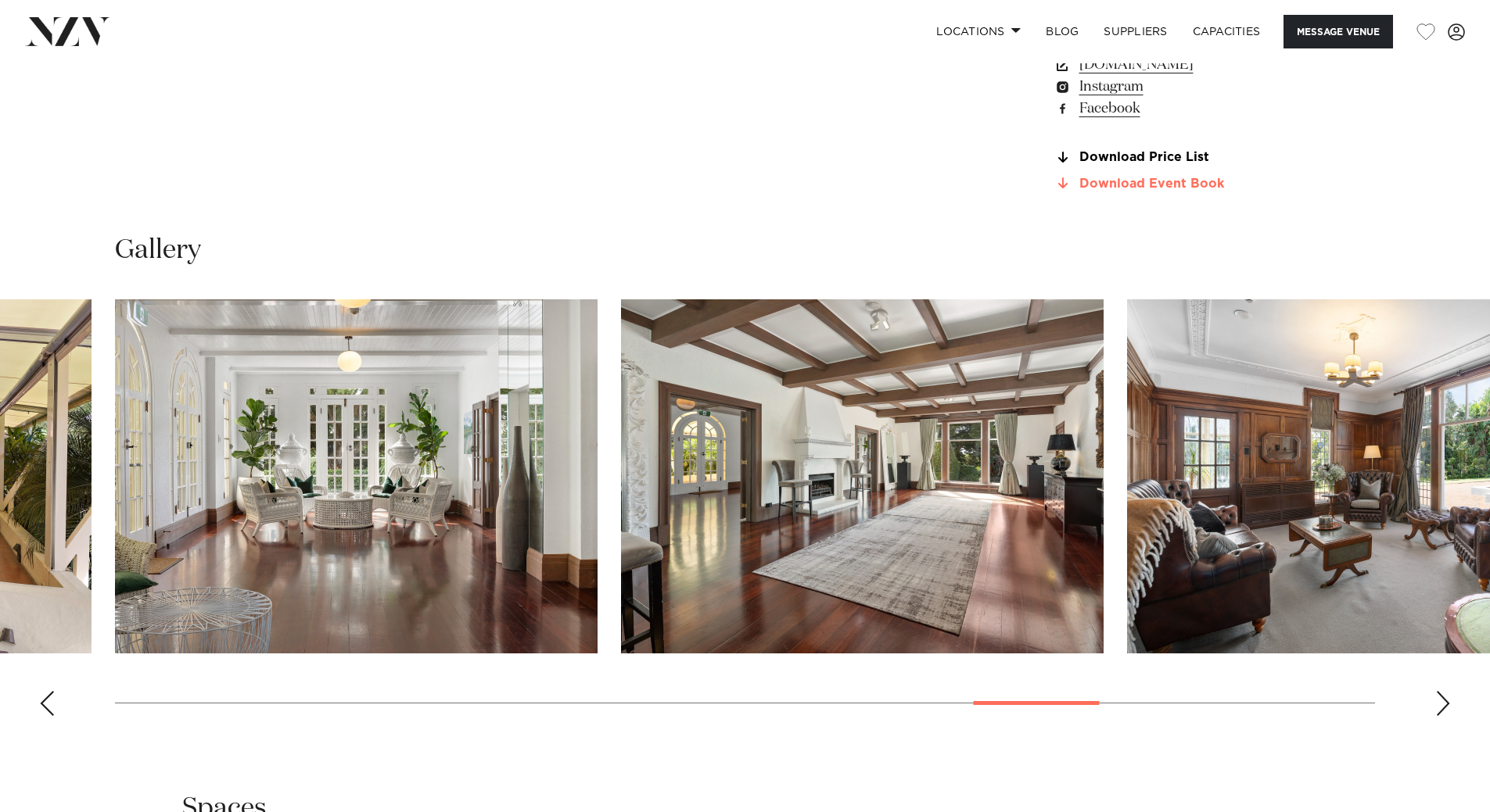
scroll to position [1407, 0]
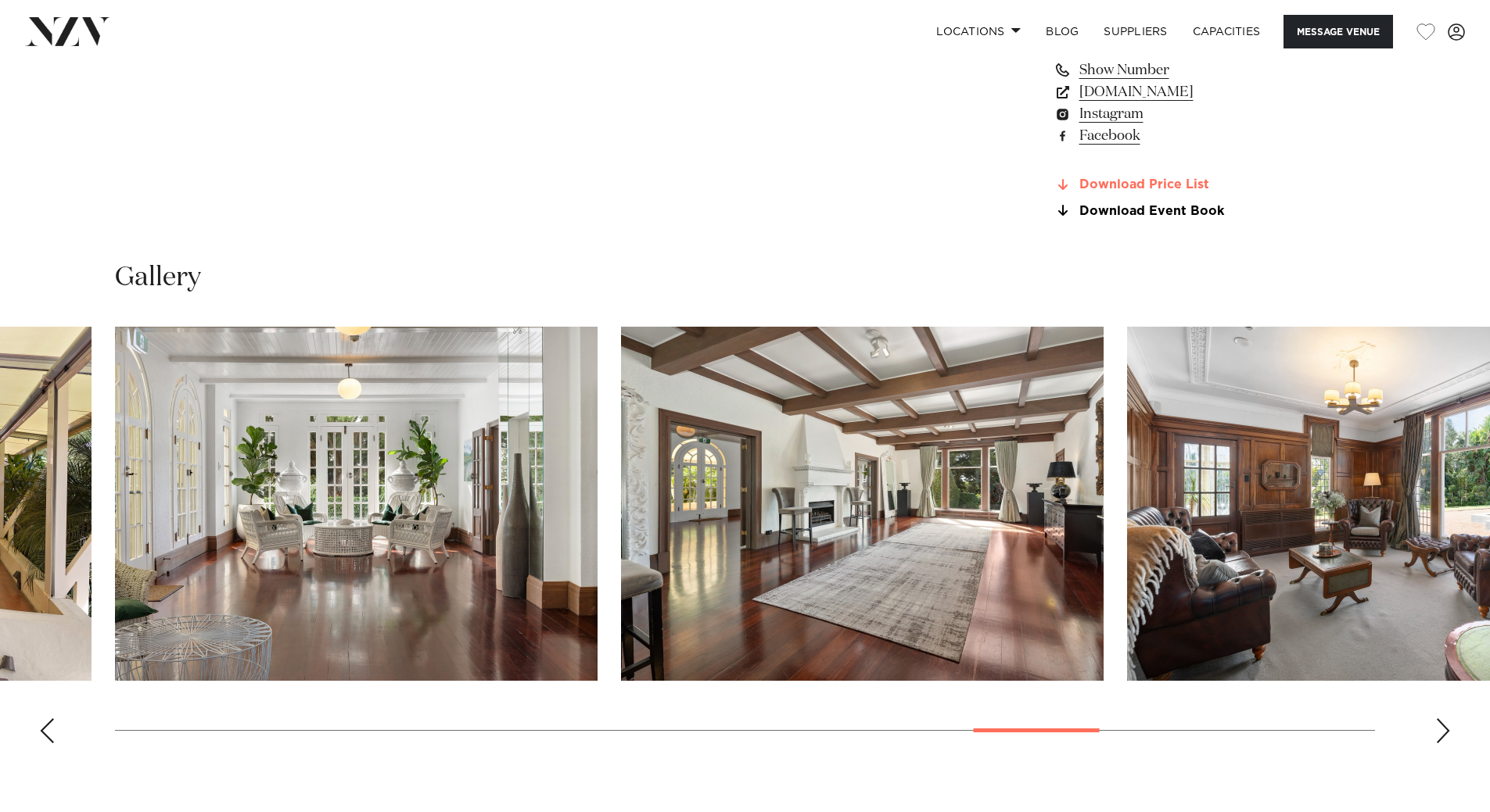
click at [1134, 180] on link "Download Price List" at bounding box center [1181, 185] width 255 height 14
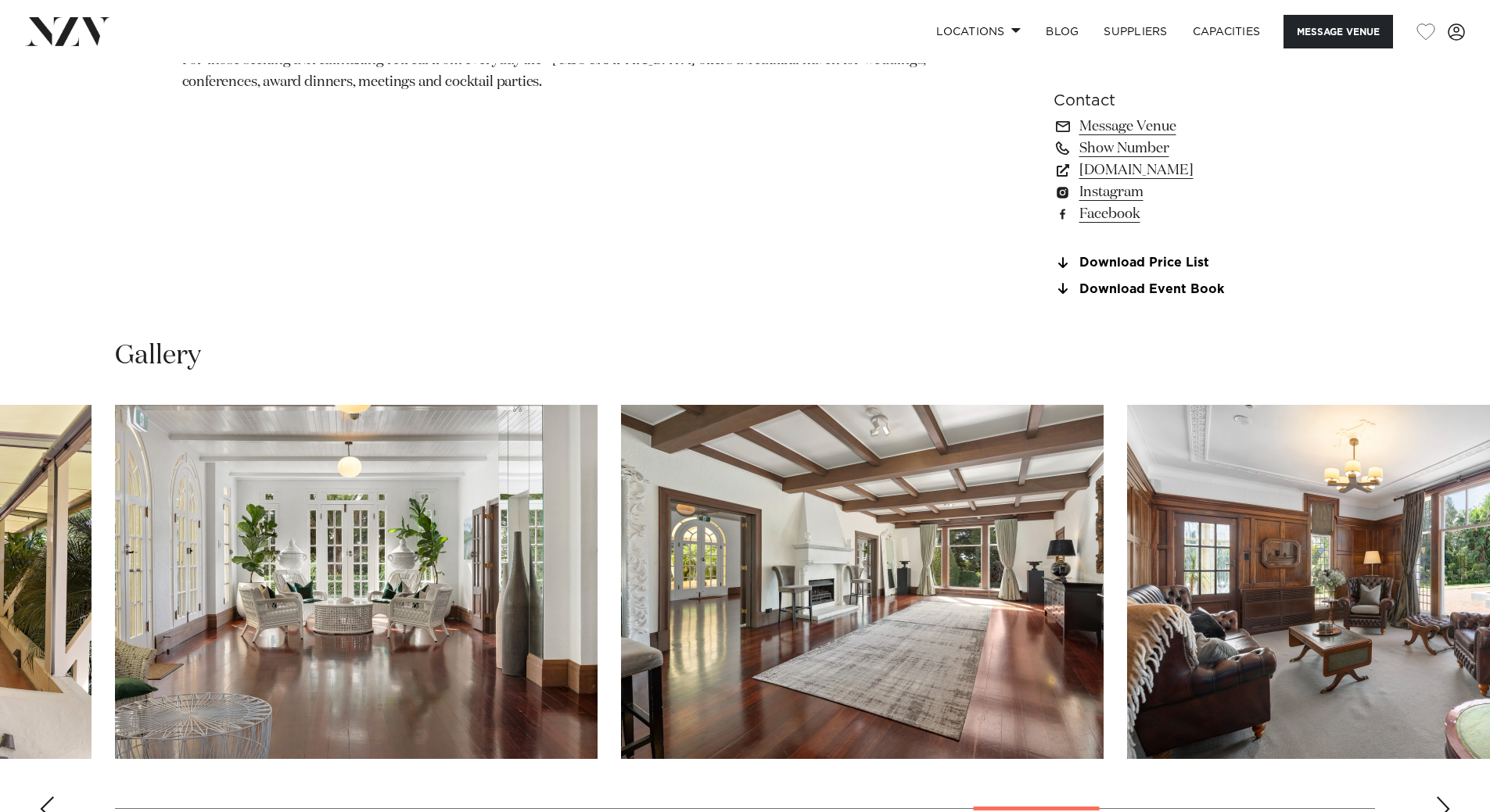
scroll to position [1250, 0]
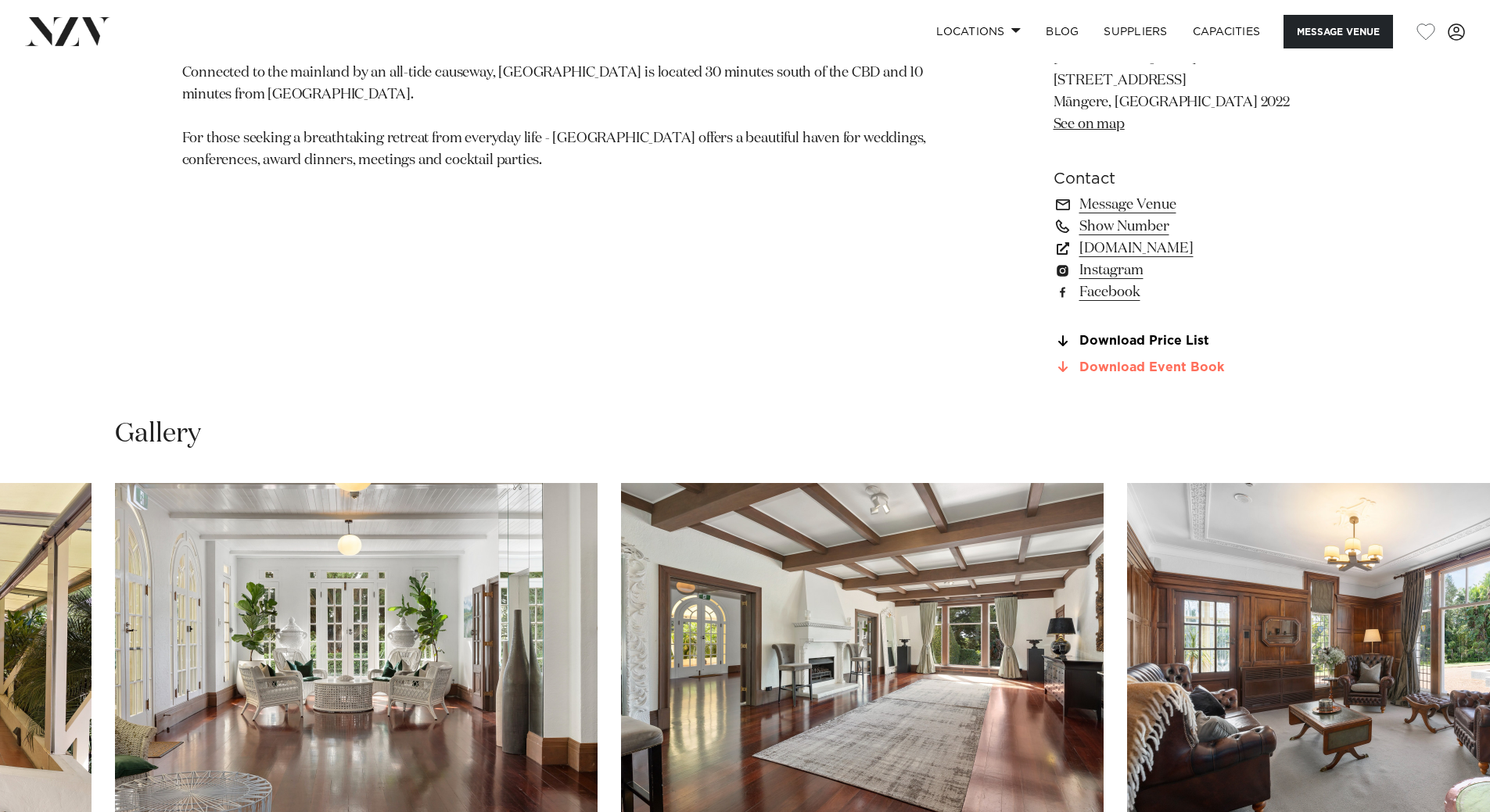
click at [1141, 367] on link "Download Event Book" at bounding box center [1181, 367] width 255 height 14
click at [1148, 249] on link "www.puketutuislandestate.co.nz" at bounding box center [1181, 249] width 255 height 22
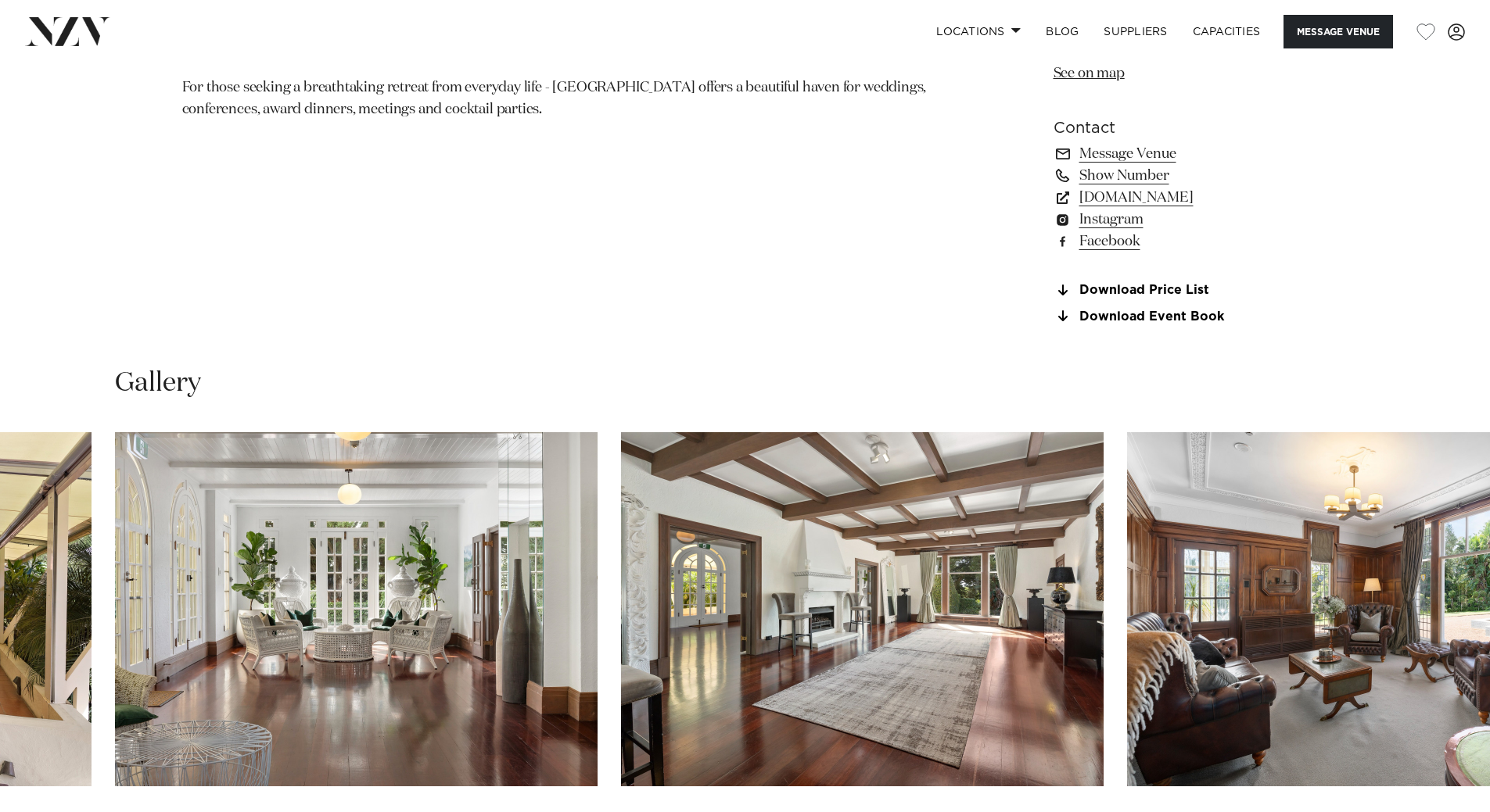
scroll to position [1329, 0]
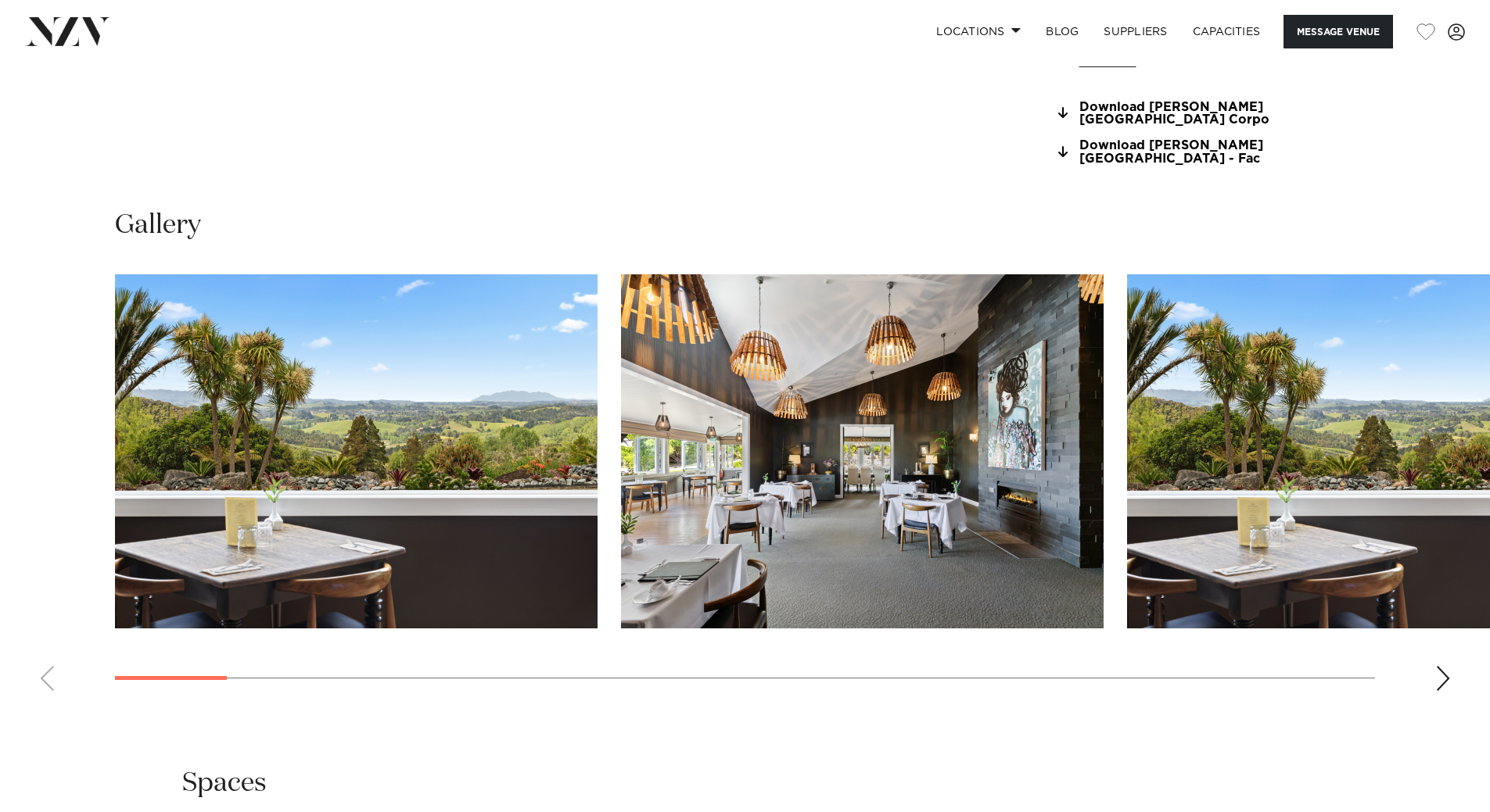
scroll to position [1641, 0]
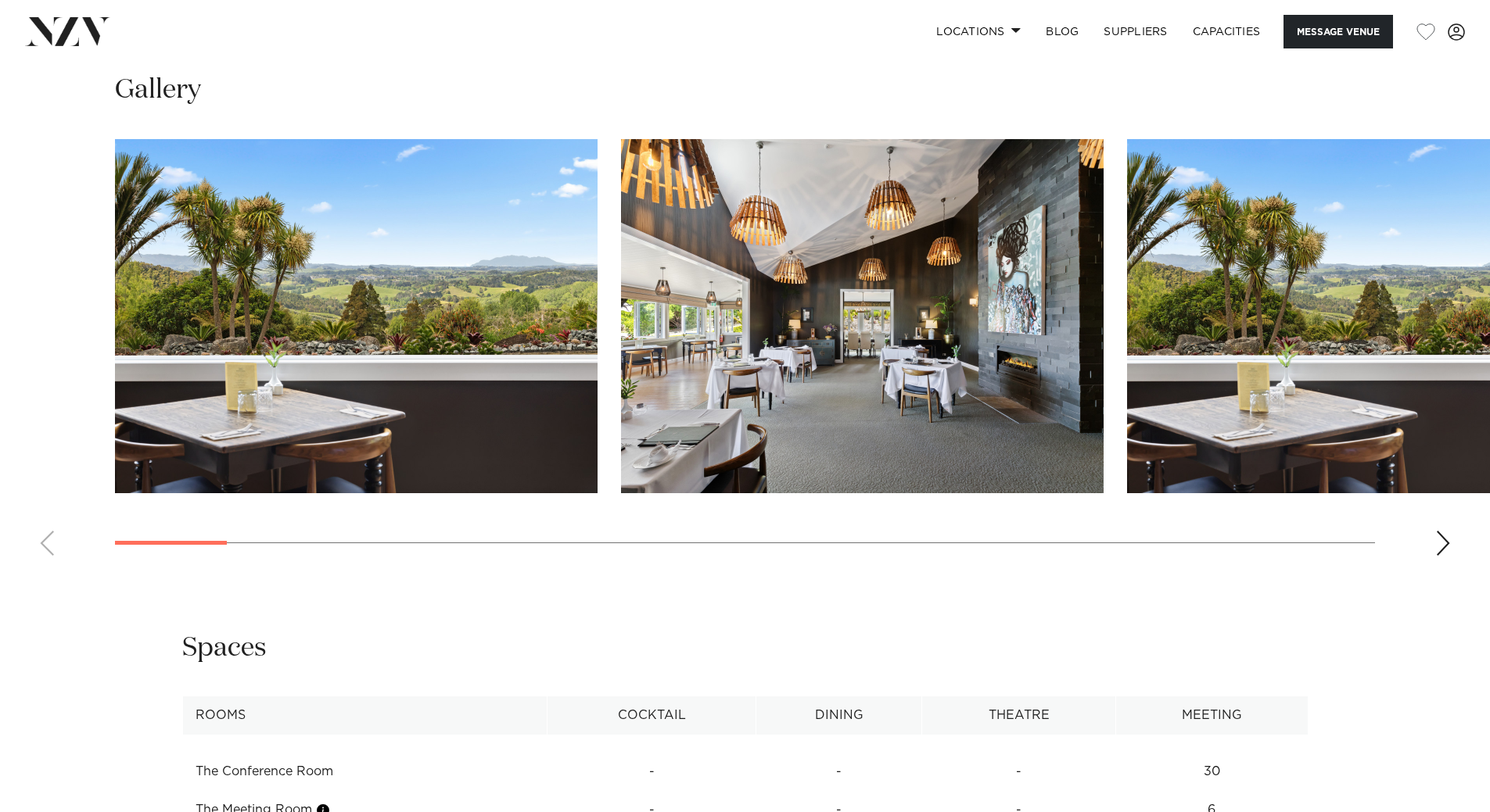
click at [1434, 547] on swiper-container at bounding box center [745, 354] width 1490 height 429
click at [1440, 541] on div "Next slide" at bounding box center [1443, 543] width 16 height 25
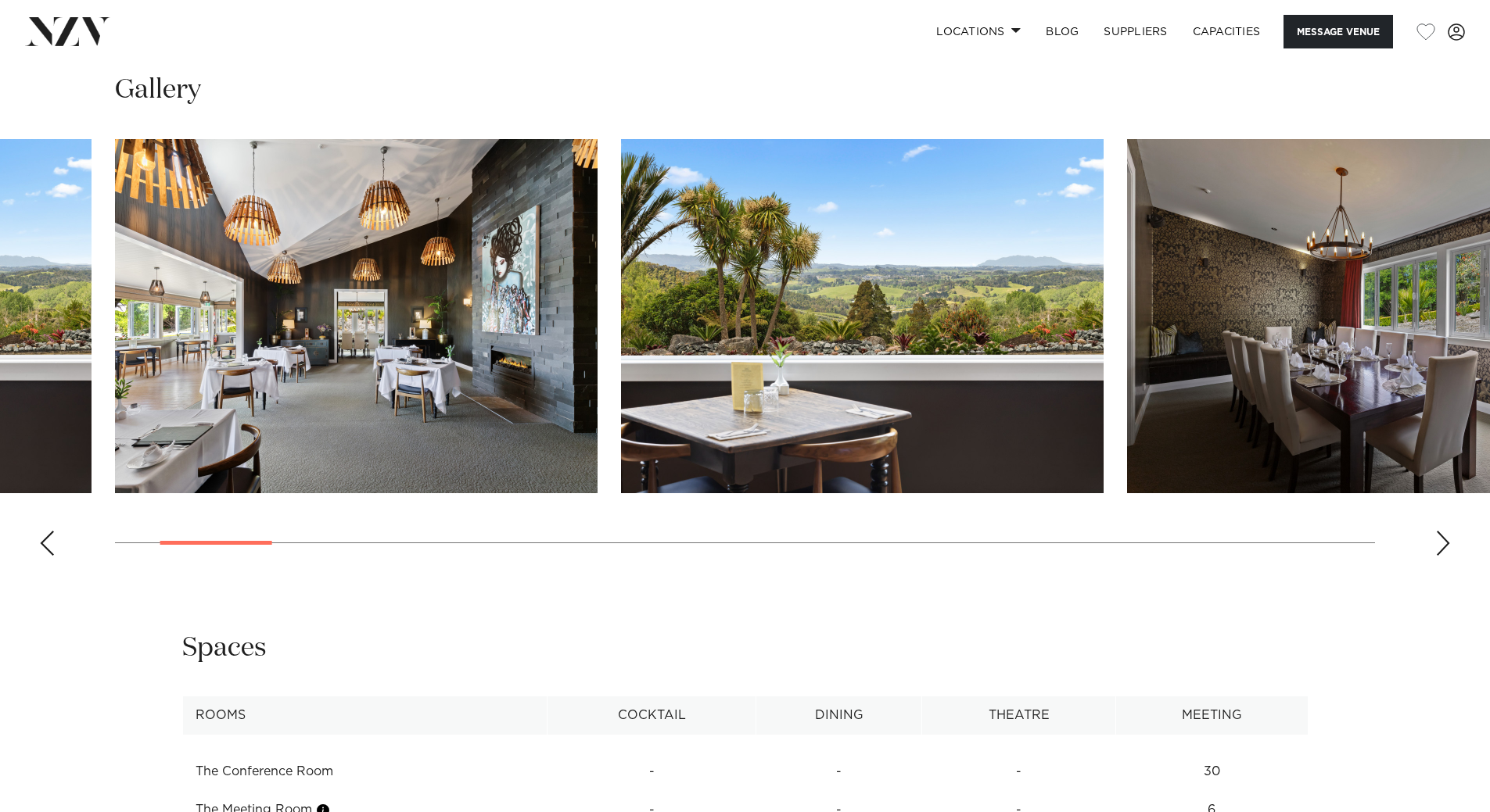
click at [1440, 541] on div "Next slide" at bounding box center [1443, 543] width 16 height 25
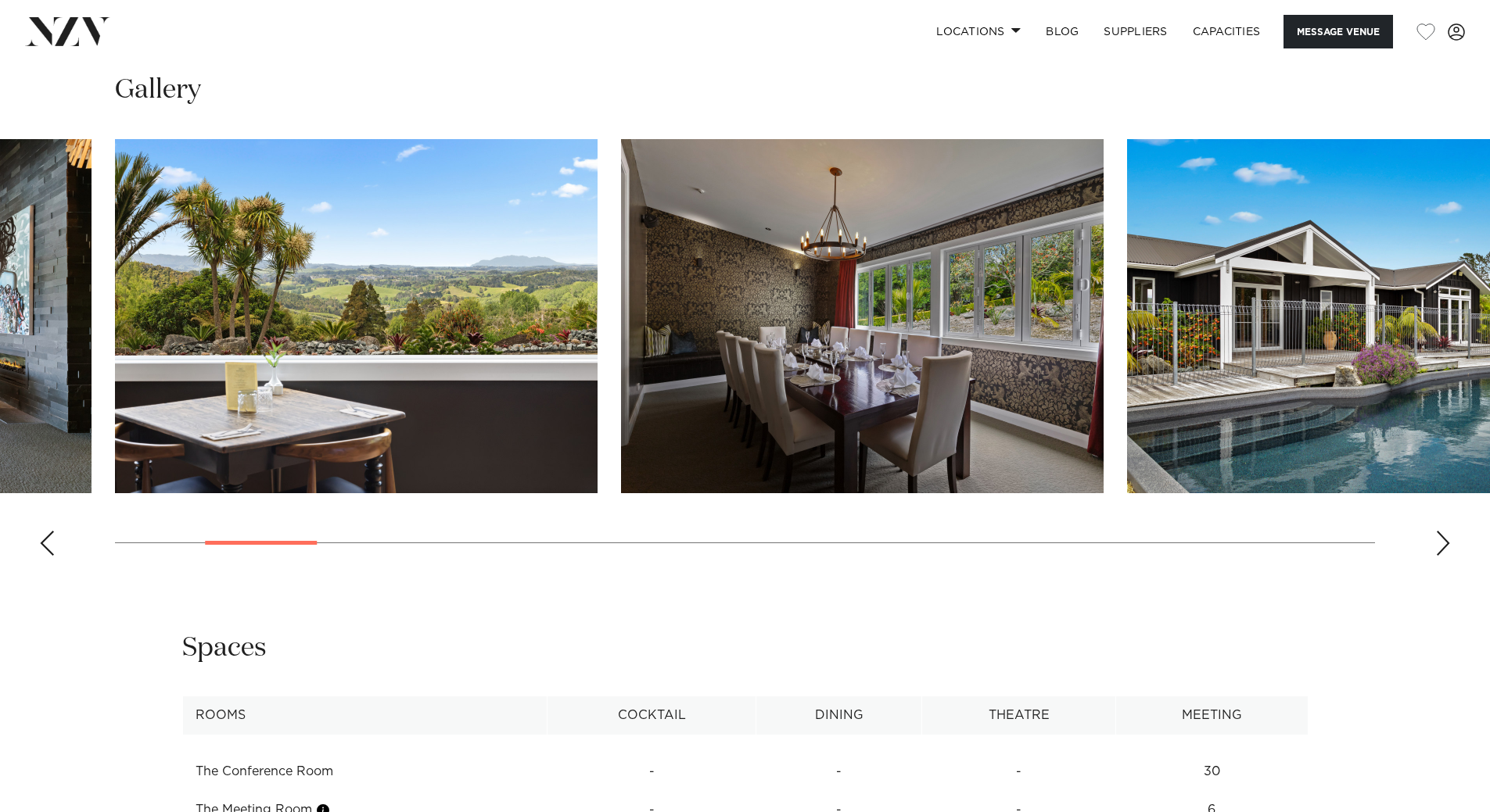
click at [1440, 541] on div "Next slide" at bounding box center [1443, 543] width 16 height 25
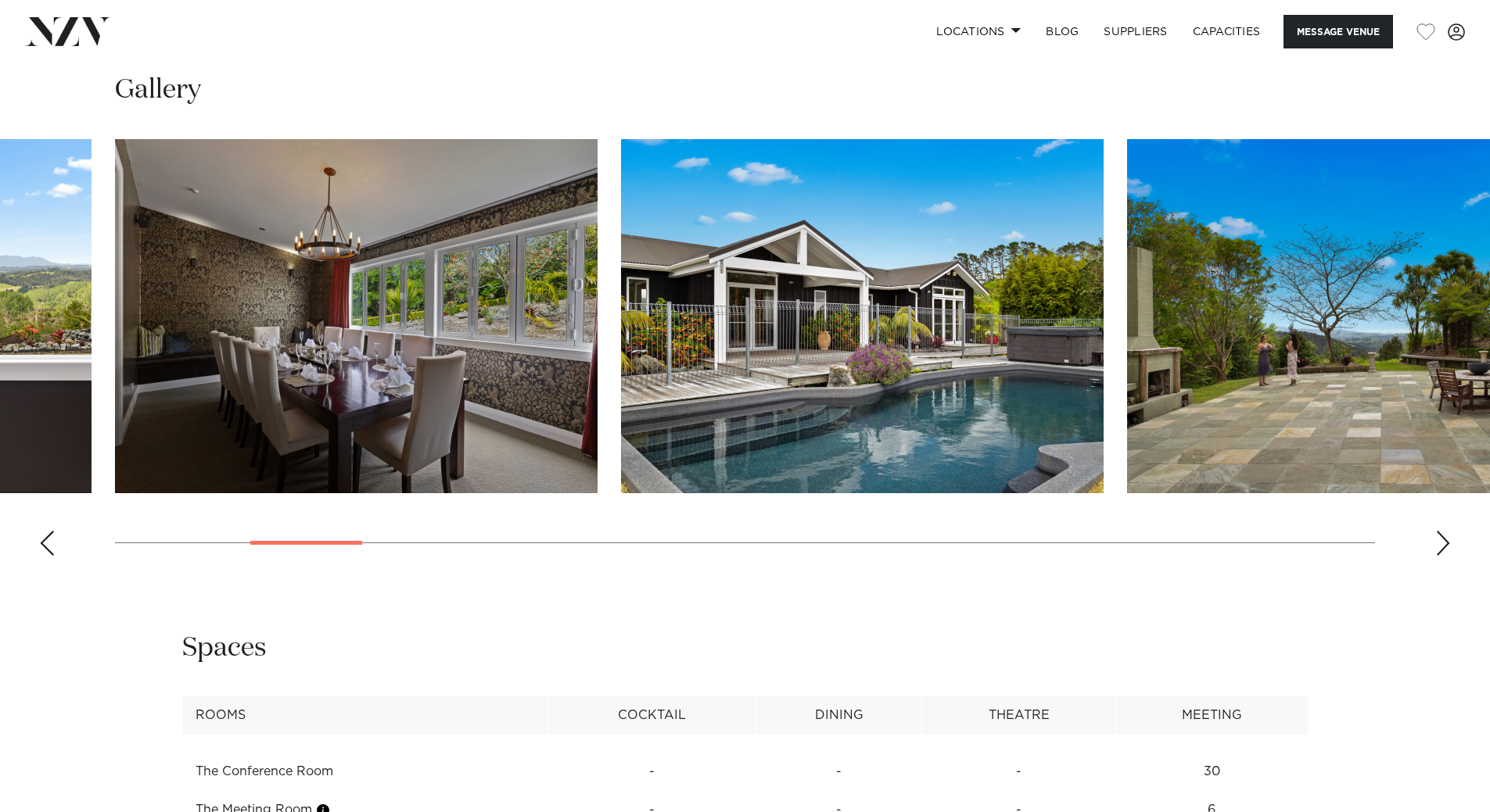
click at [1440, 541] on div "Next slide" at bounding box center [1443, 543] width 16 height 25
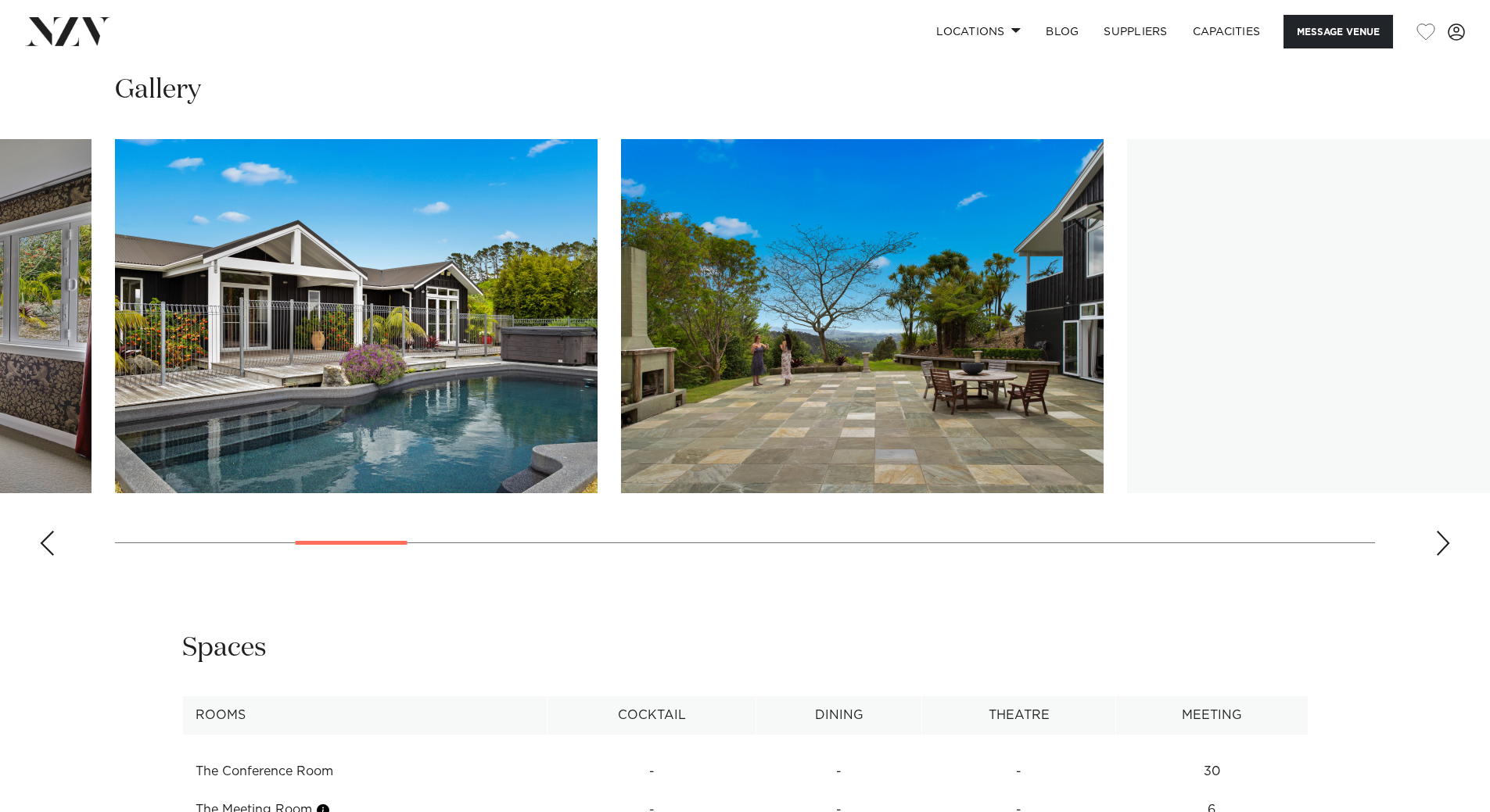
click at [1440, 541] on div "Next slide" at bounding box center [1443, 543] width 16 height 25
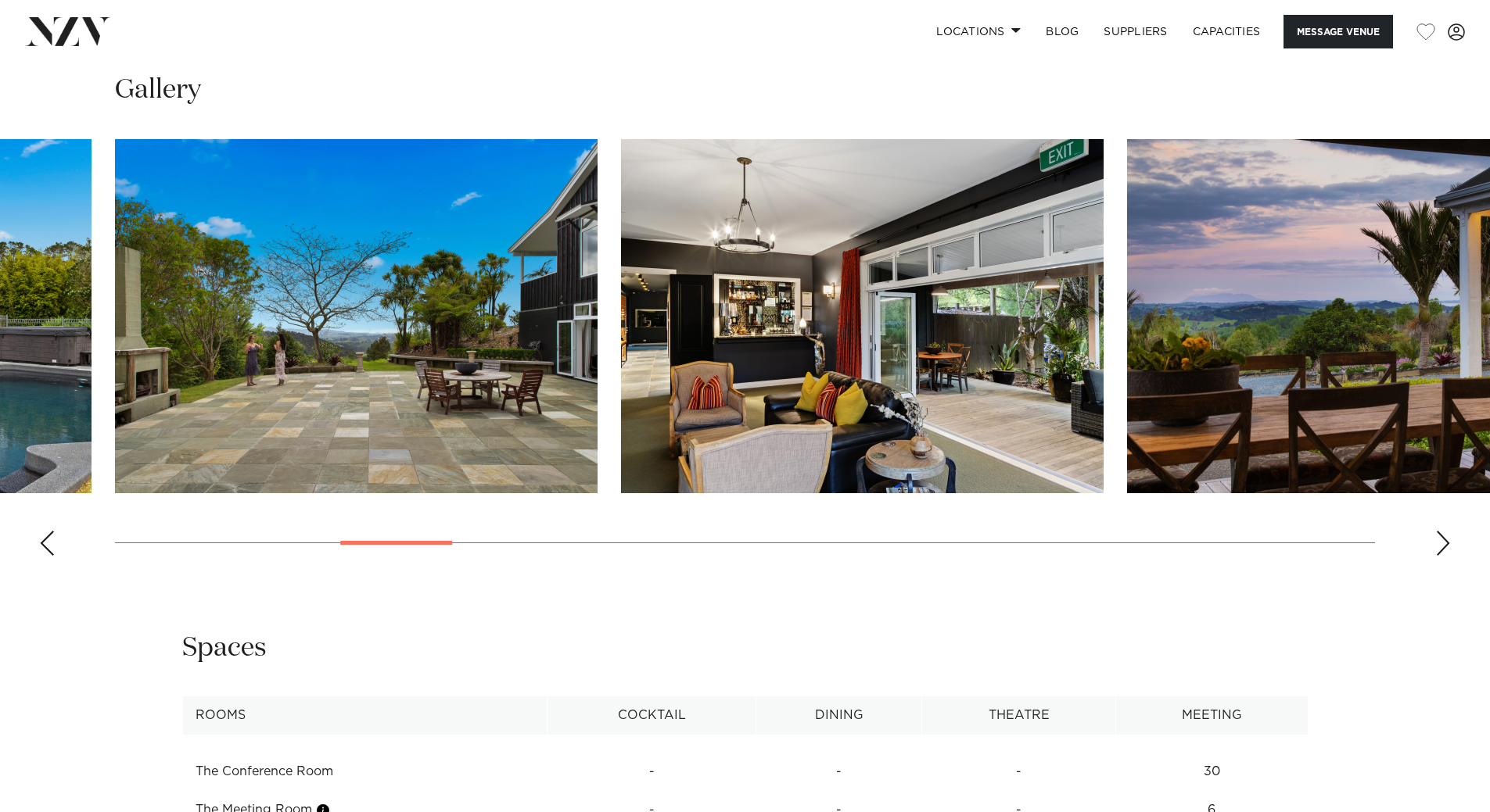
click at [1440, 541] on div "Next slide" at bounding box center [1443, 543] width 16 height 25
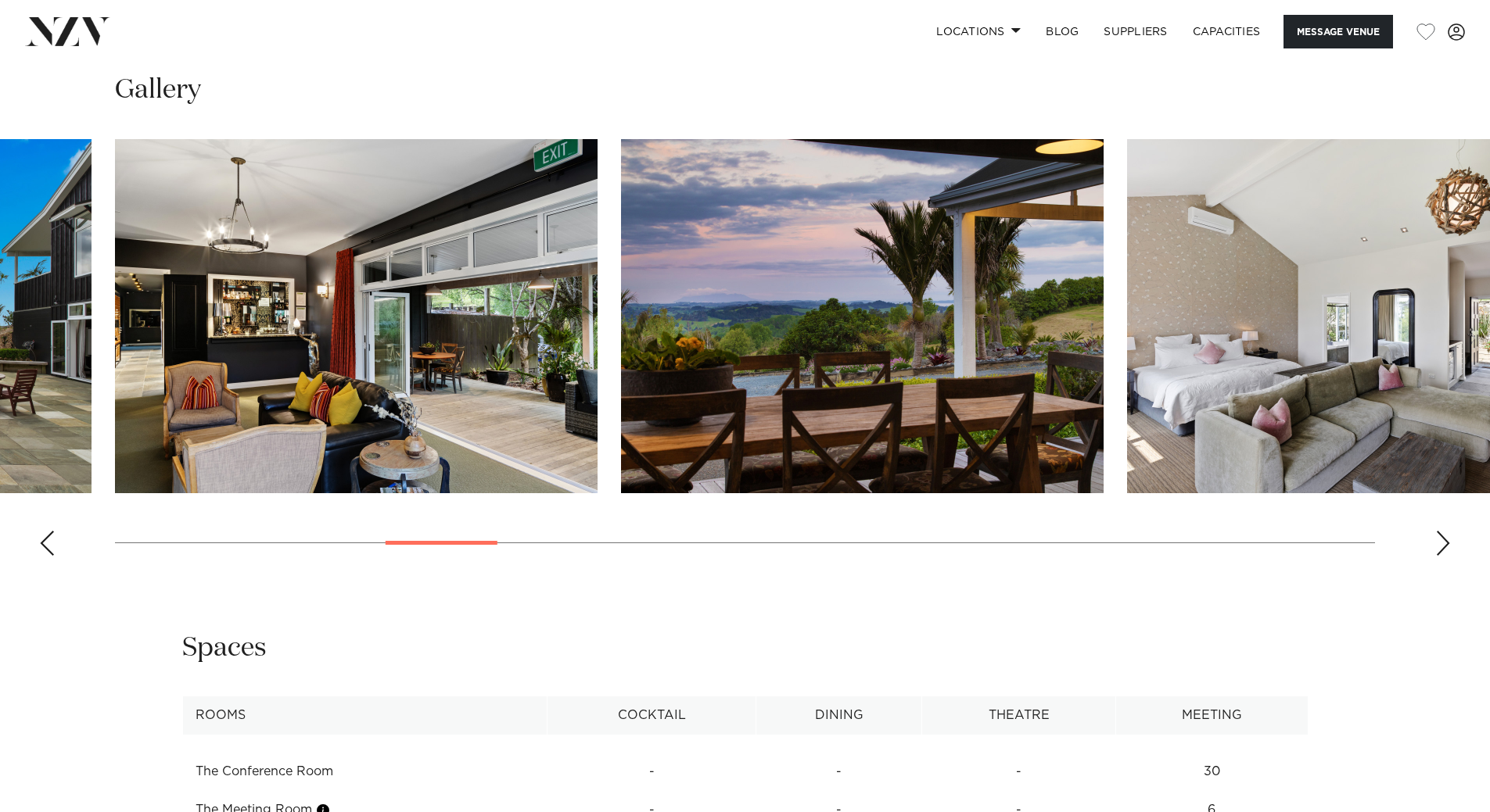
click at [1440, 541] on div "Next slide" at bounding box center [1443, 543] width 16 height 25
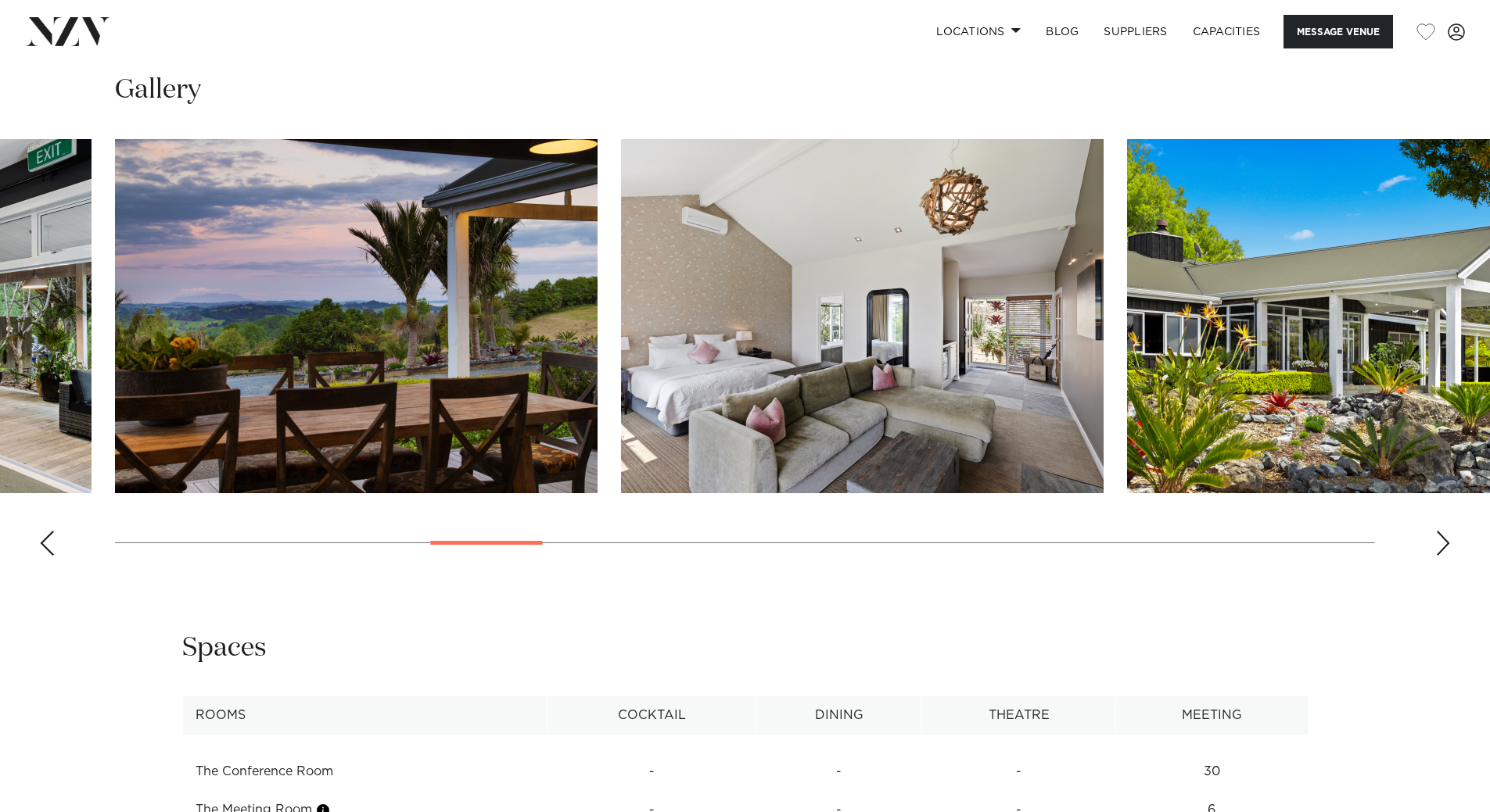
click at [1440, 541] on div "Next slide" at bounding box center [1443, 543] width 16 height 25
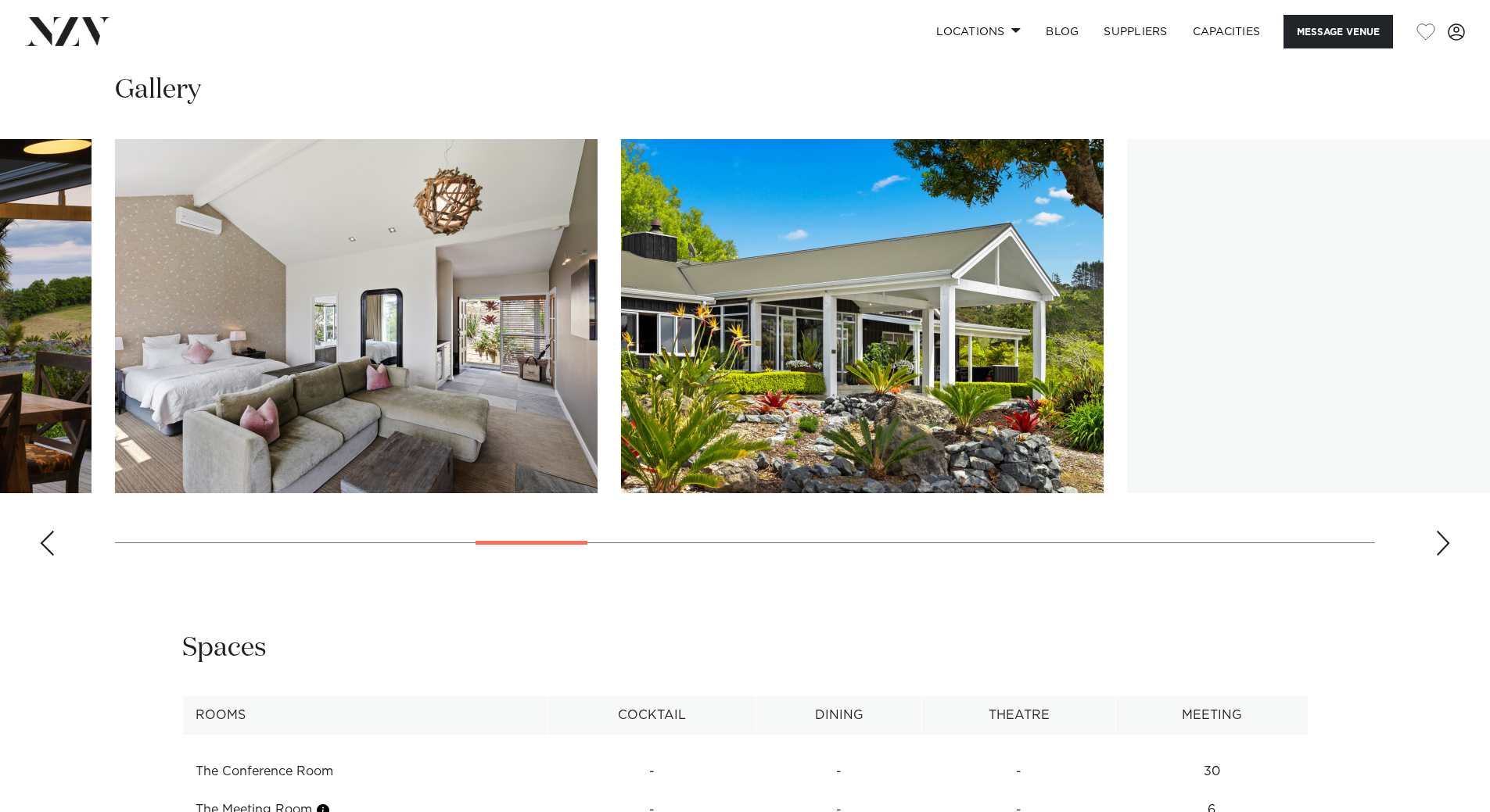
click at [1440, 541] on div "Next slide" at bounding box center [1443, 543] width 16 height 25
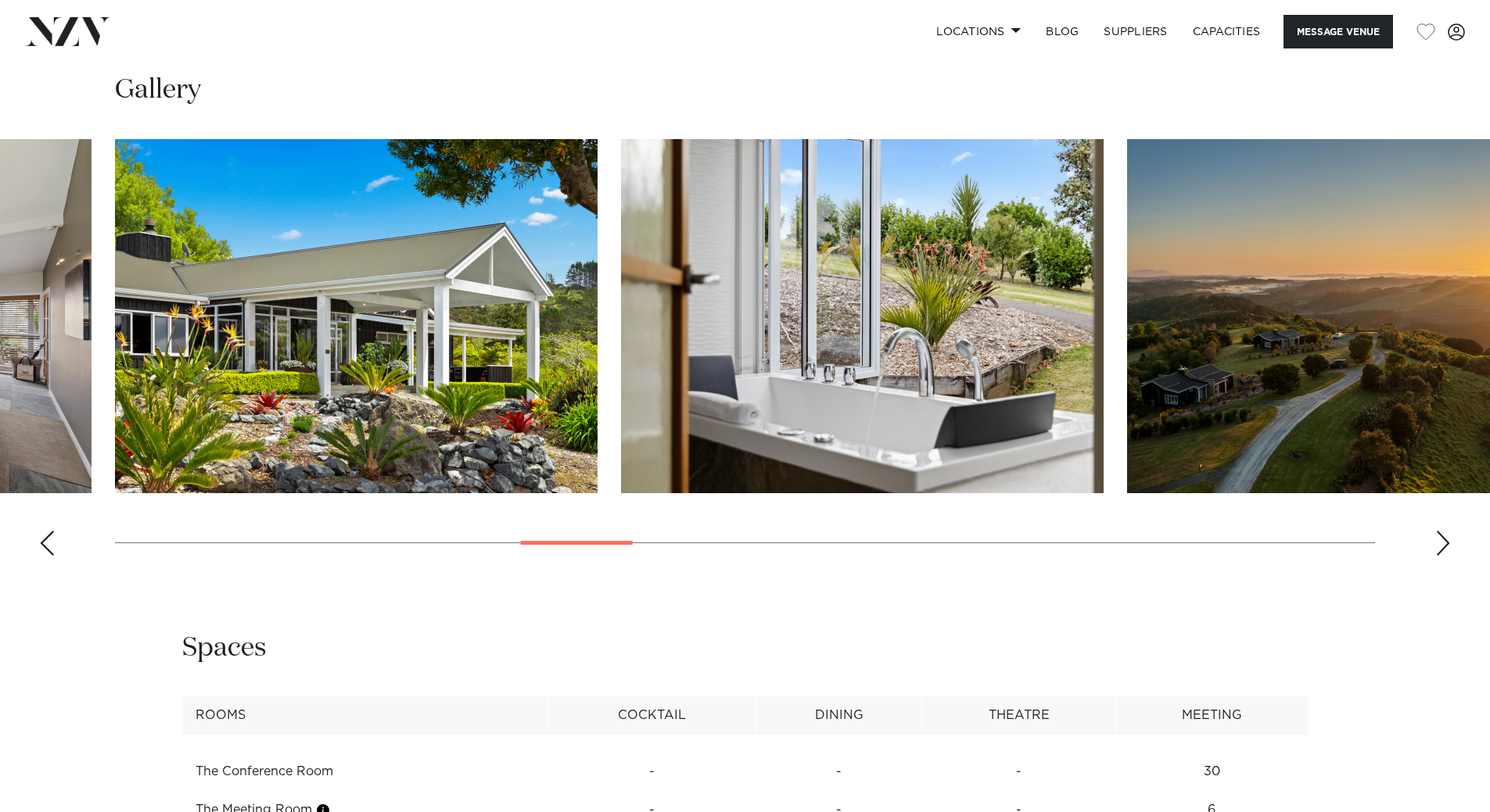
click at [1440, 541] on div "Next slide" at bounding box center [1443, 543] width 16 height 25
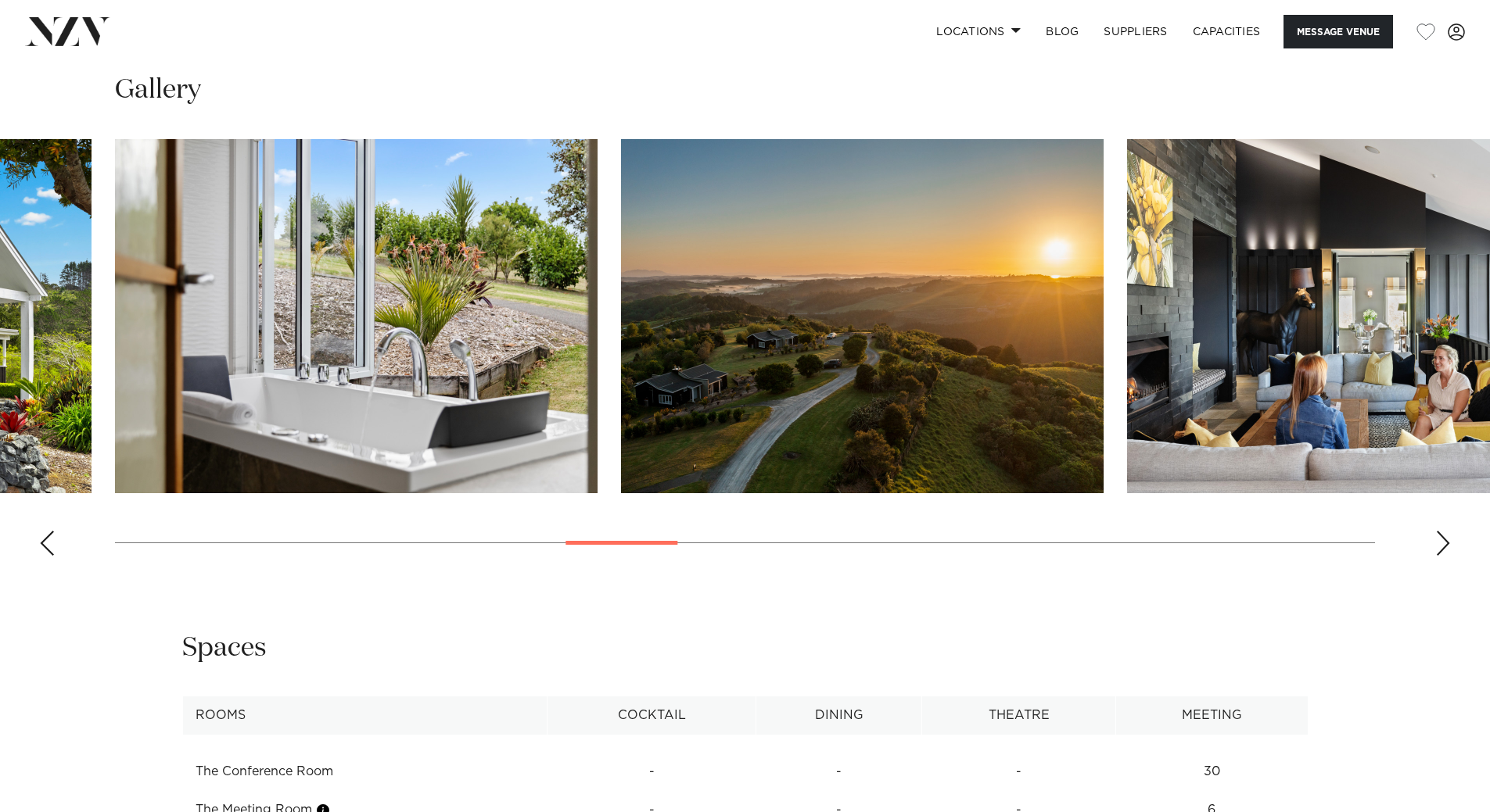
click at [1440, 541] on div "Next slide" at bounding box center [1443, 543] width 16 height 25
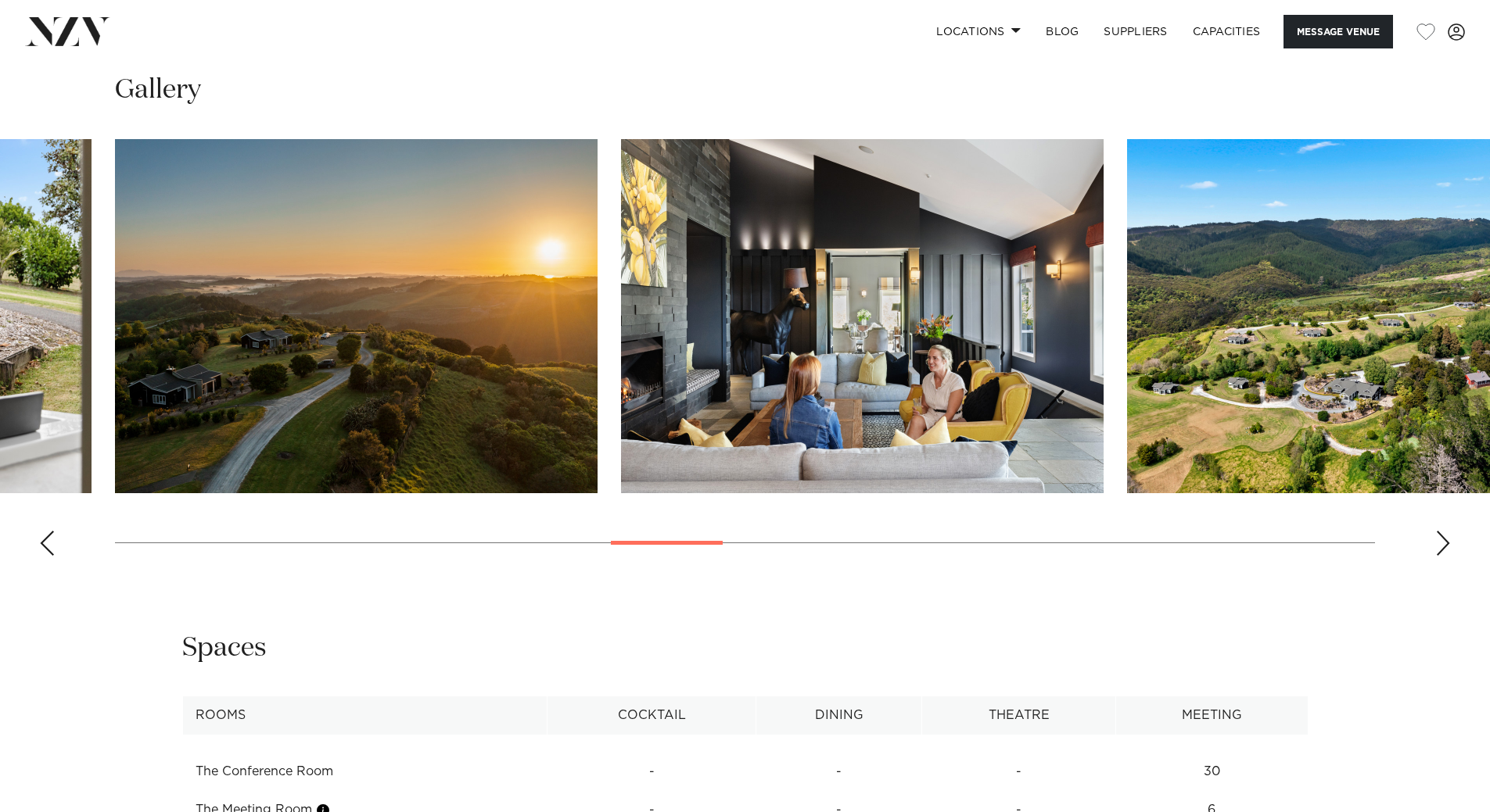
click at [1440, 541] on div "Next slide" at bounding box center [1443, 543] width 16 height 25
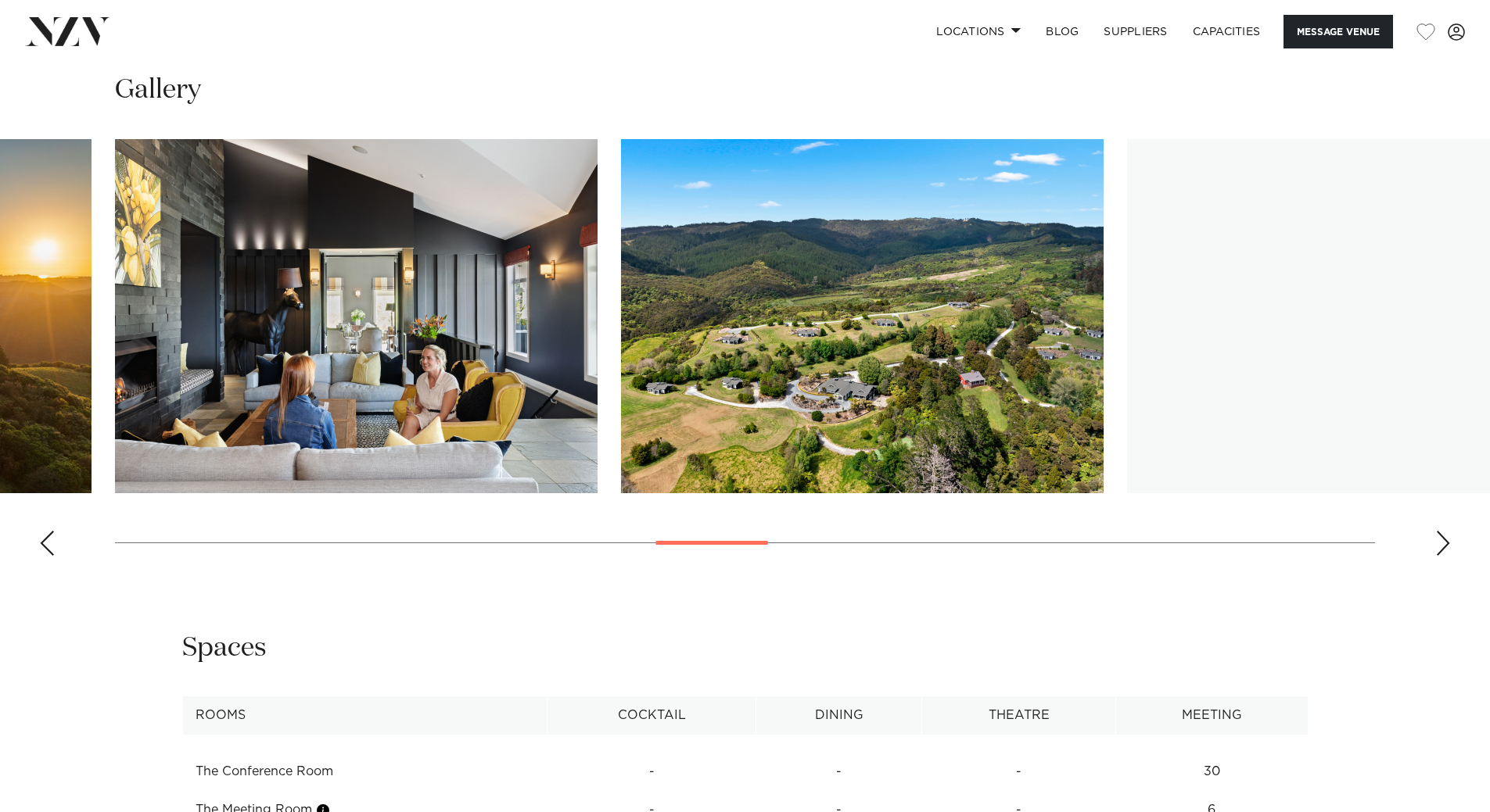
click at [1440, 541] on div "Next slide" at bounding box center [1443, 543] width 16 height 25
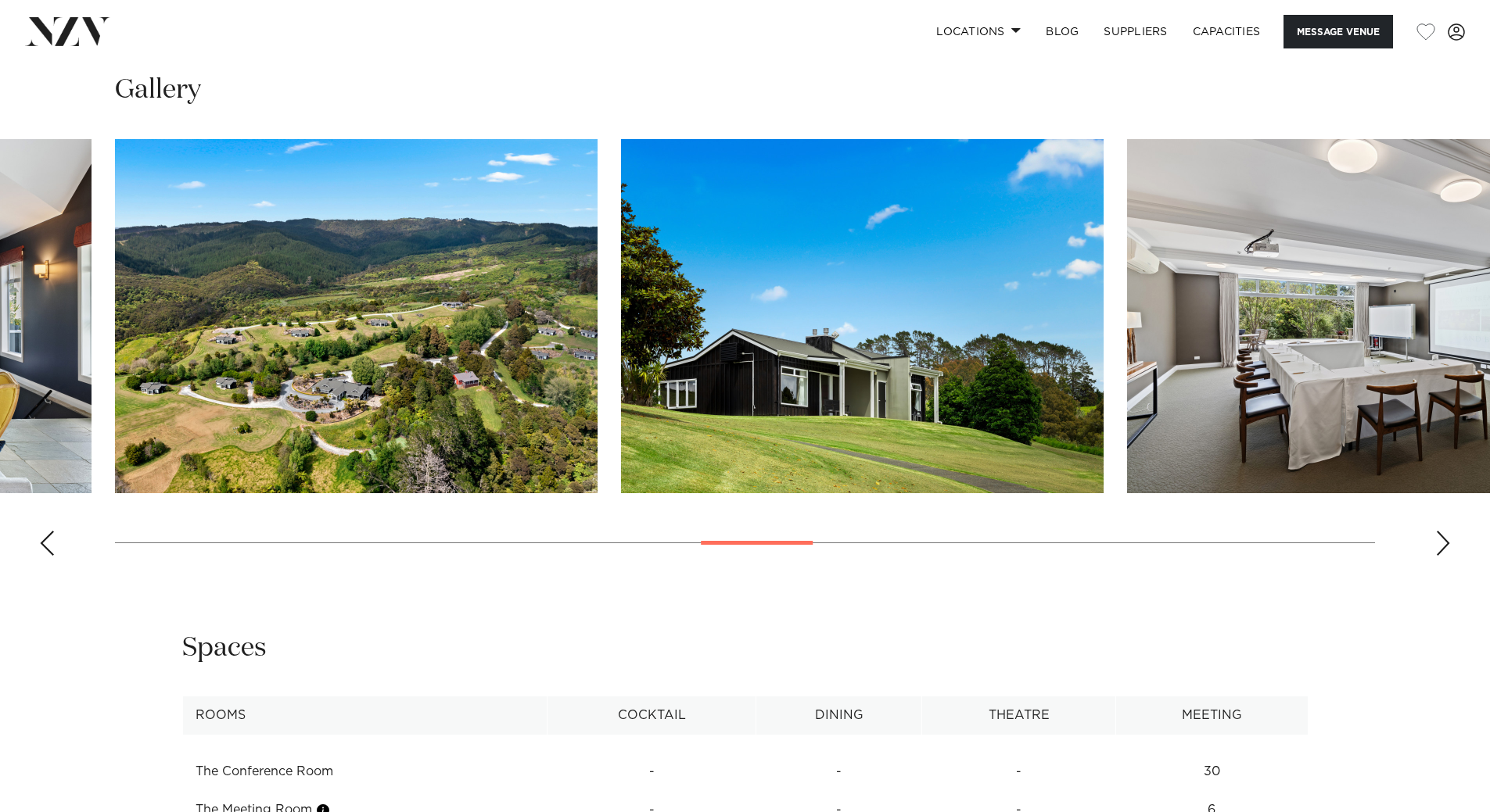
click at [1440, 541] on div "Next slide" at bounding box center [1443, 543] width 16 height 25
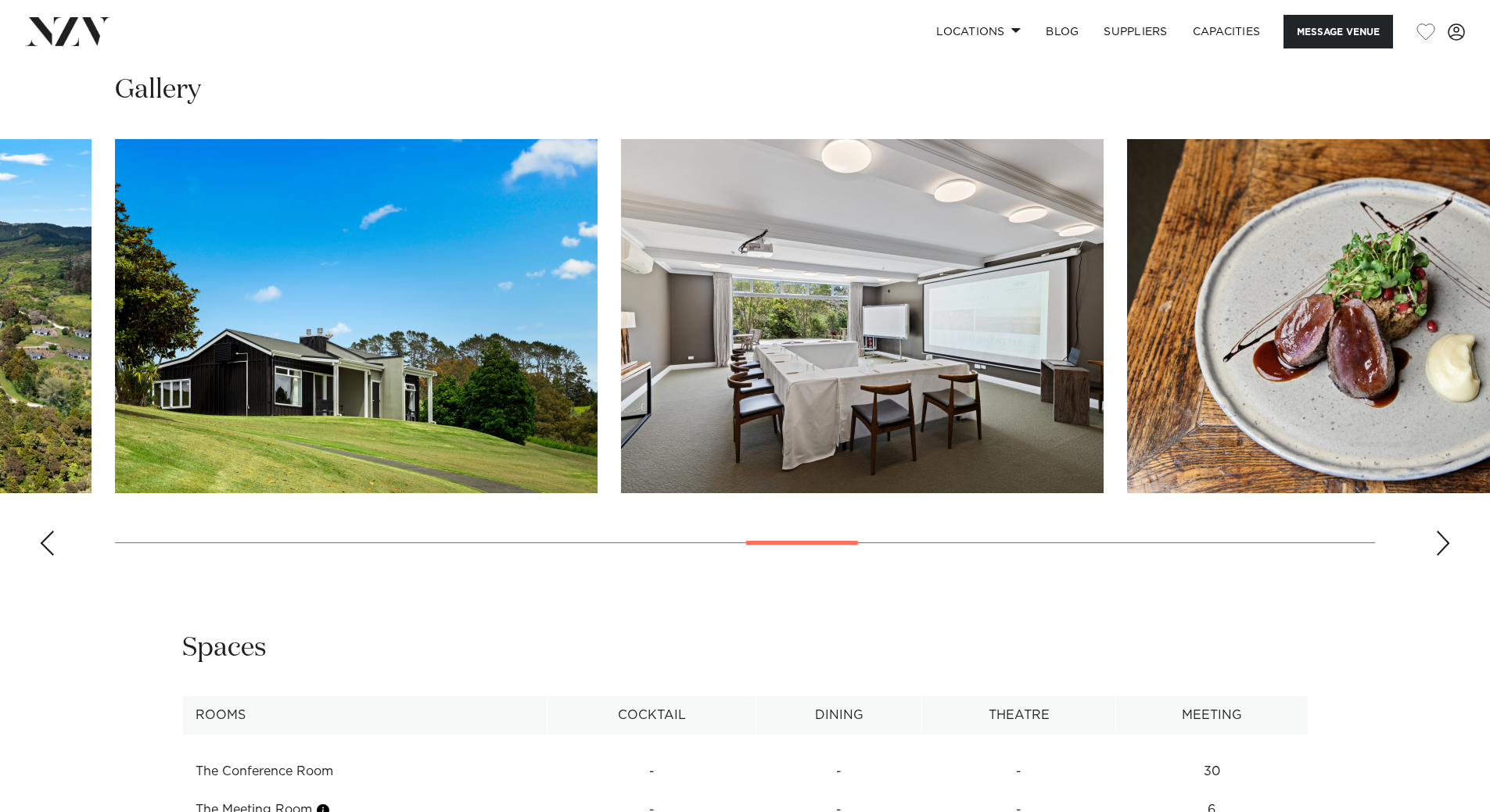
click at [1440, 541] on div "Next slide" at bounding box center [1443, 543] width 16 height 25
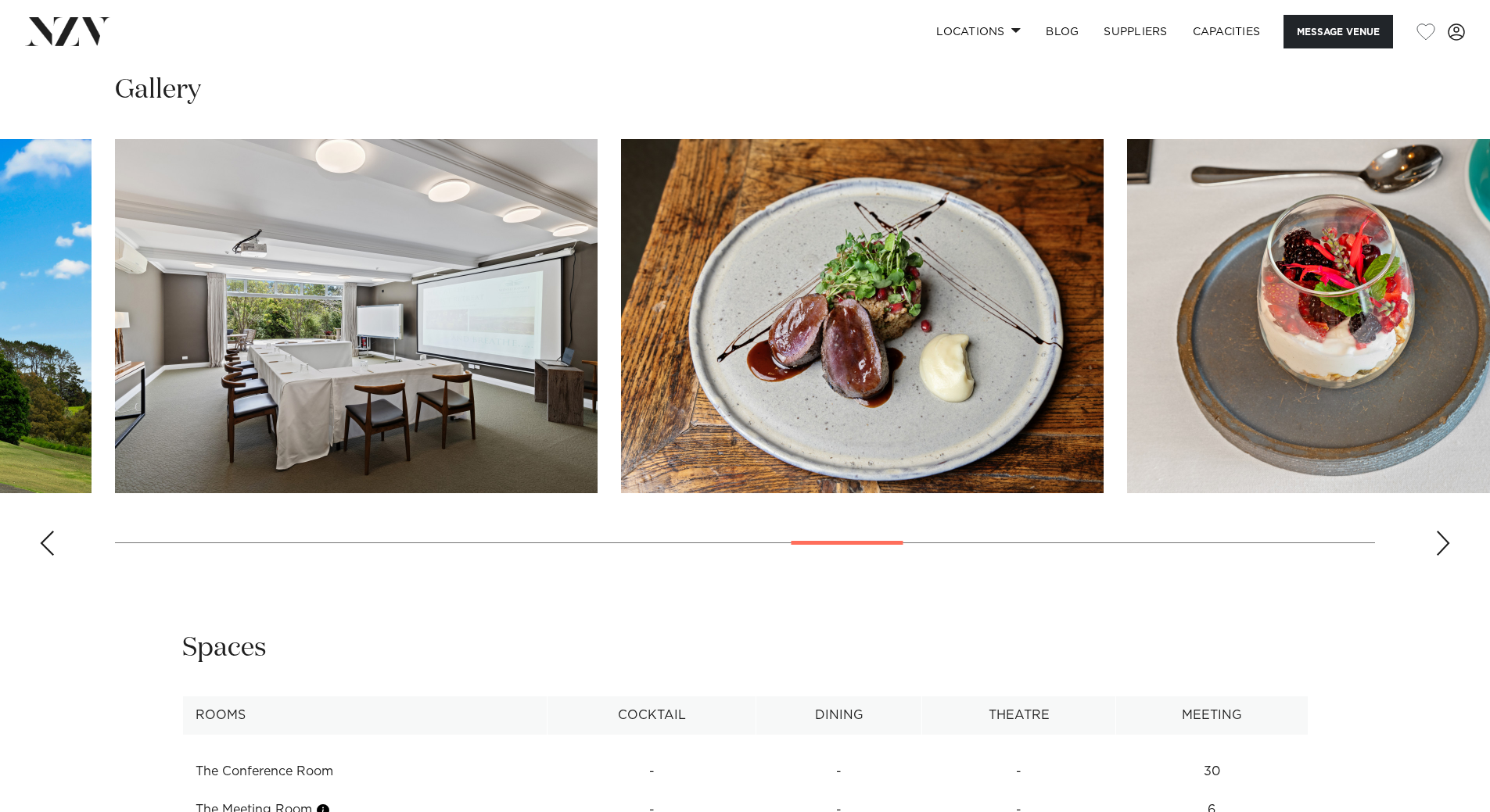
click at [1440, 541] on div "Next slide" at bounding box center [1443, 543] width 16 height 25
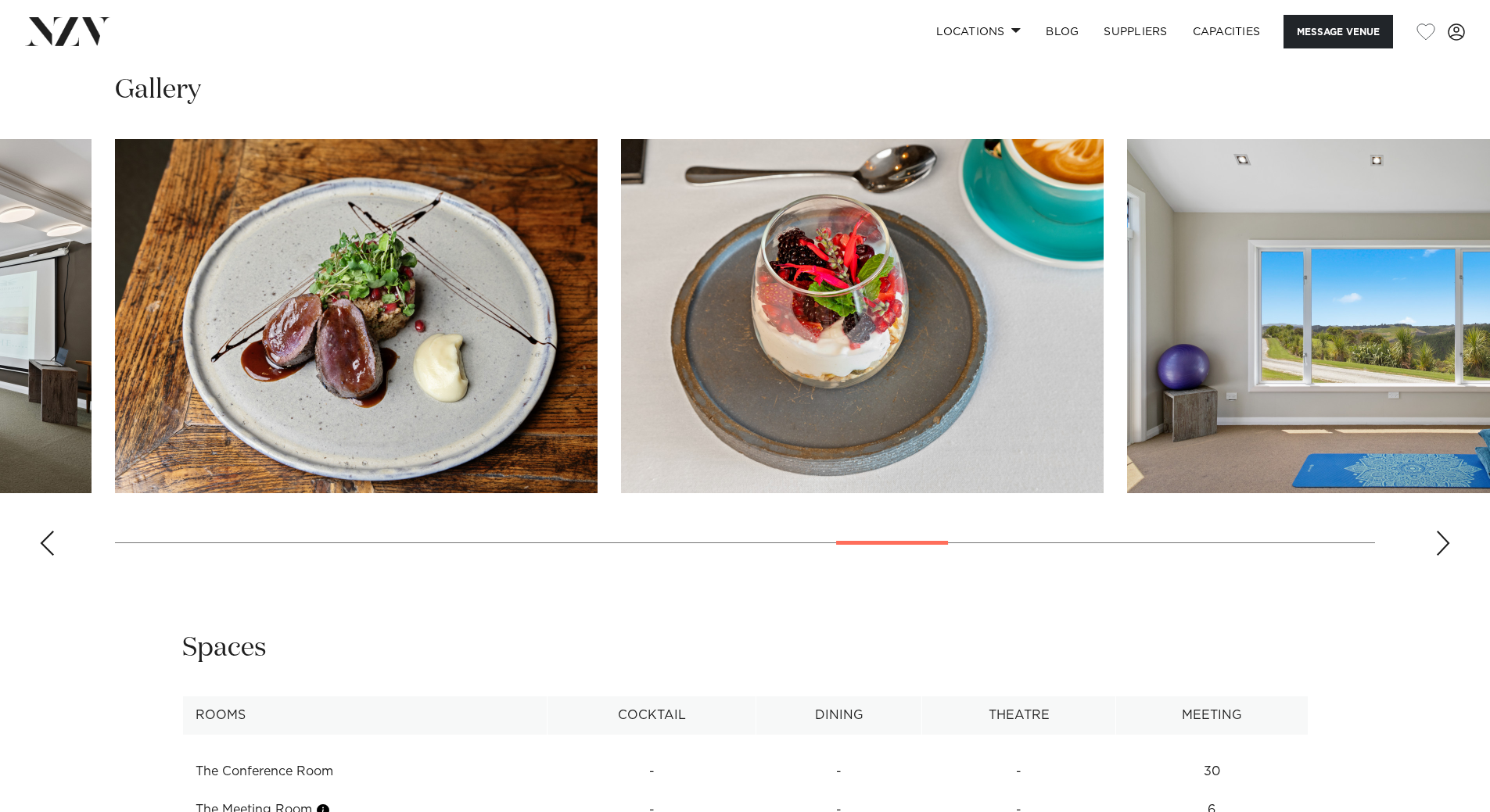
click at [1440, 541] on div "Next slide" at bounding box center [1443, 543] width 16 height 25
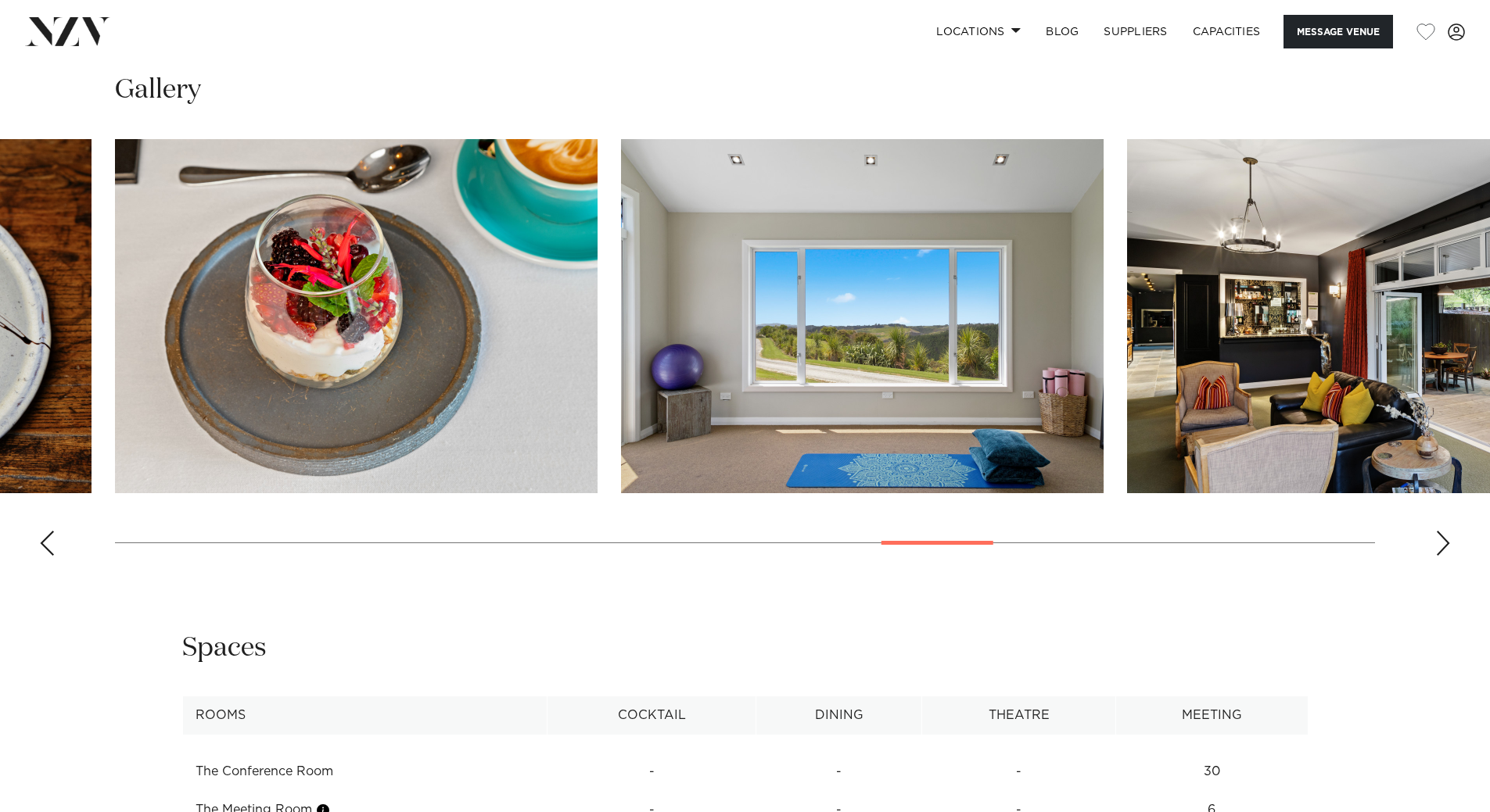
click at [1440, 541] on div "Next slide" at bounding box center [1443, 543] width 16 height 25
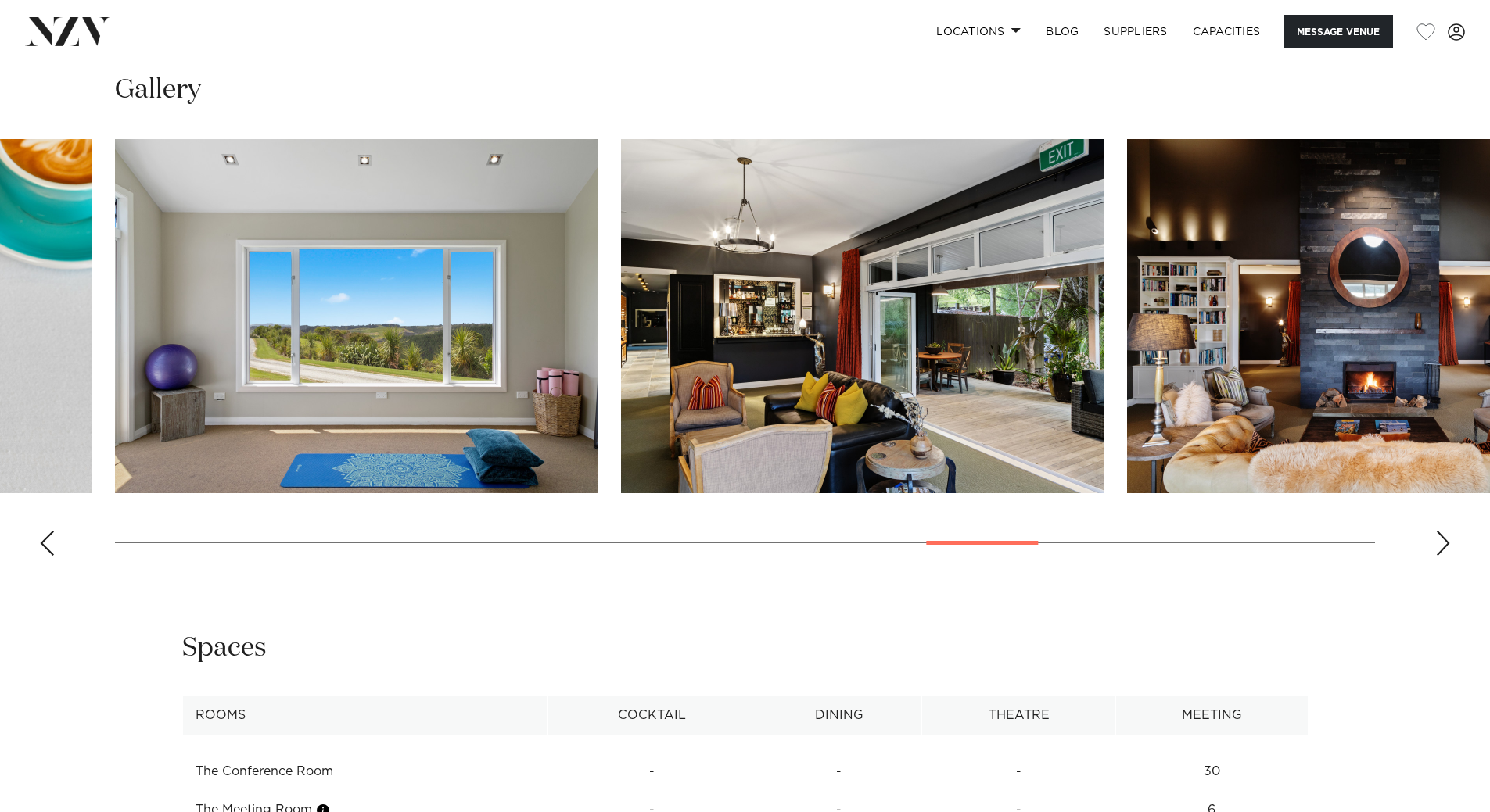
click at [1440, 541] on div "Next slide" at bounding box center [1443, 543] width 16 height 25
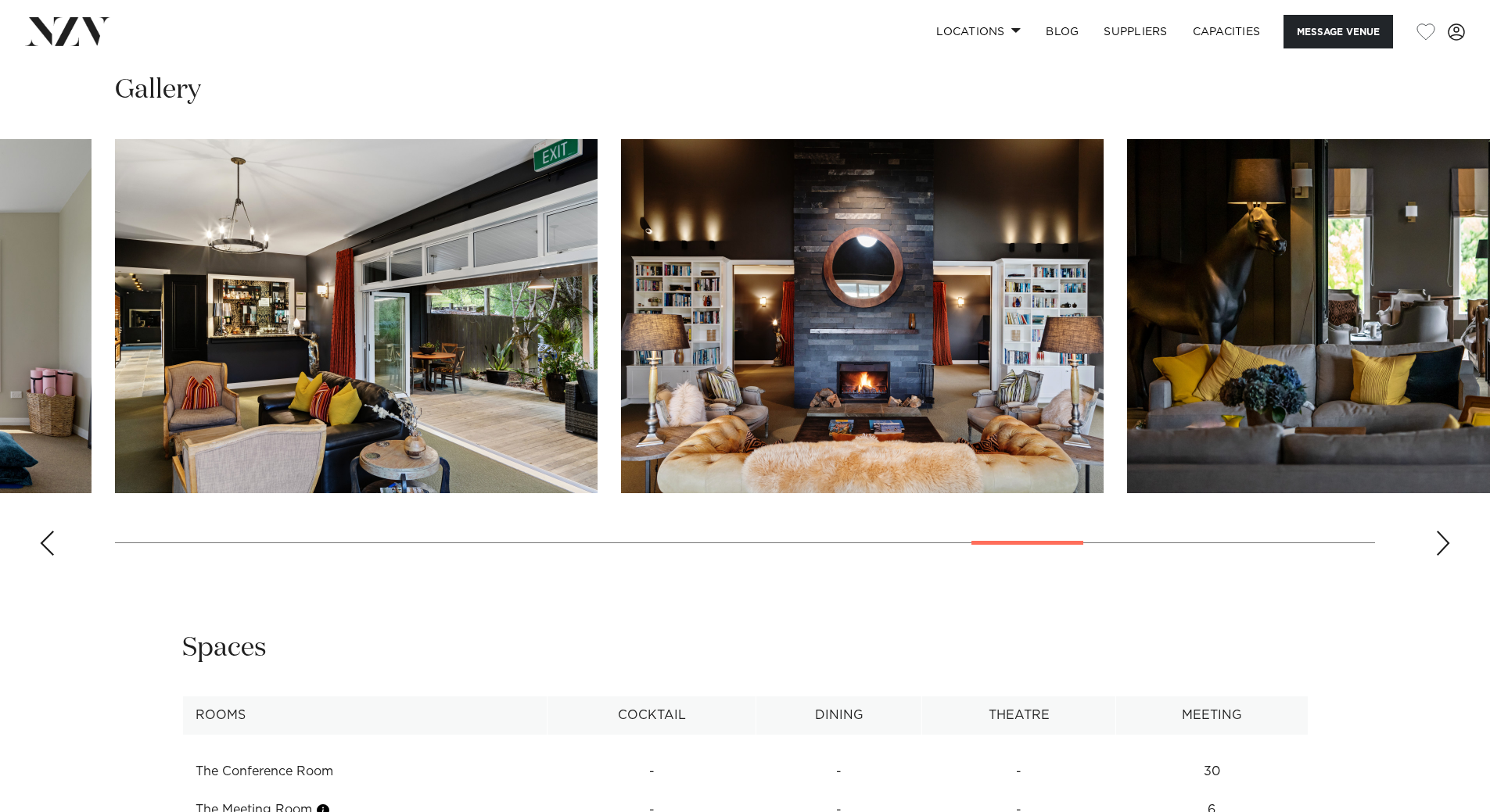
click at [1440, 541] on div "Next slide" at bounding box center [1443, 543] width 16 height 25
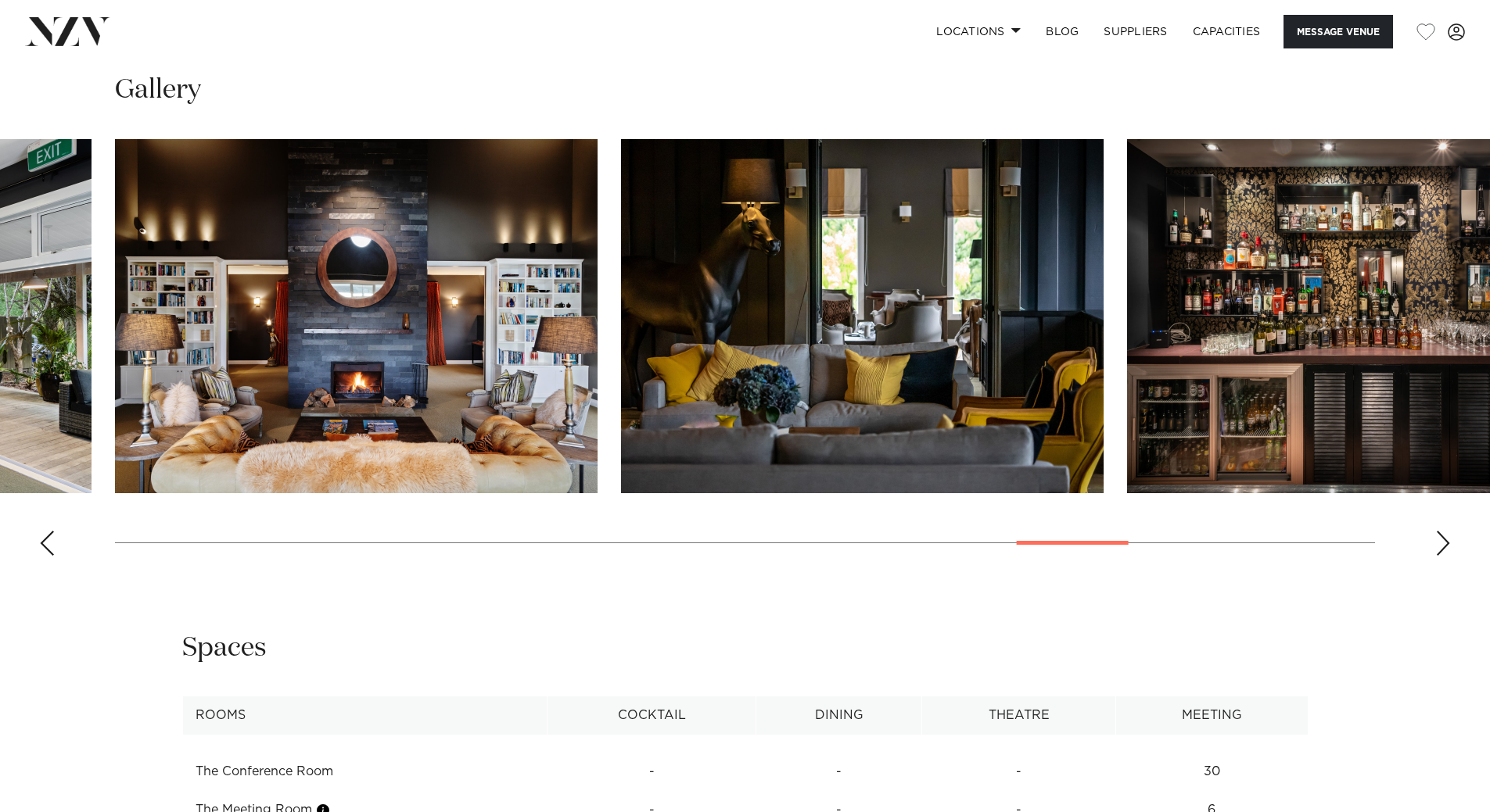
click at [1440, 541] on div "Next slide" at bounding box center [1443, 543] width 16 height 25
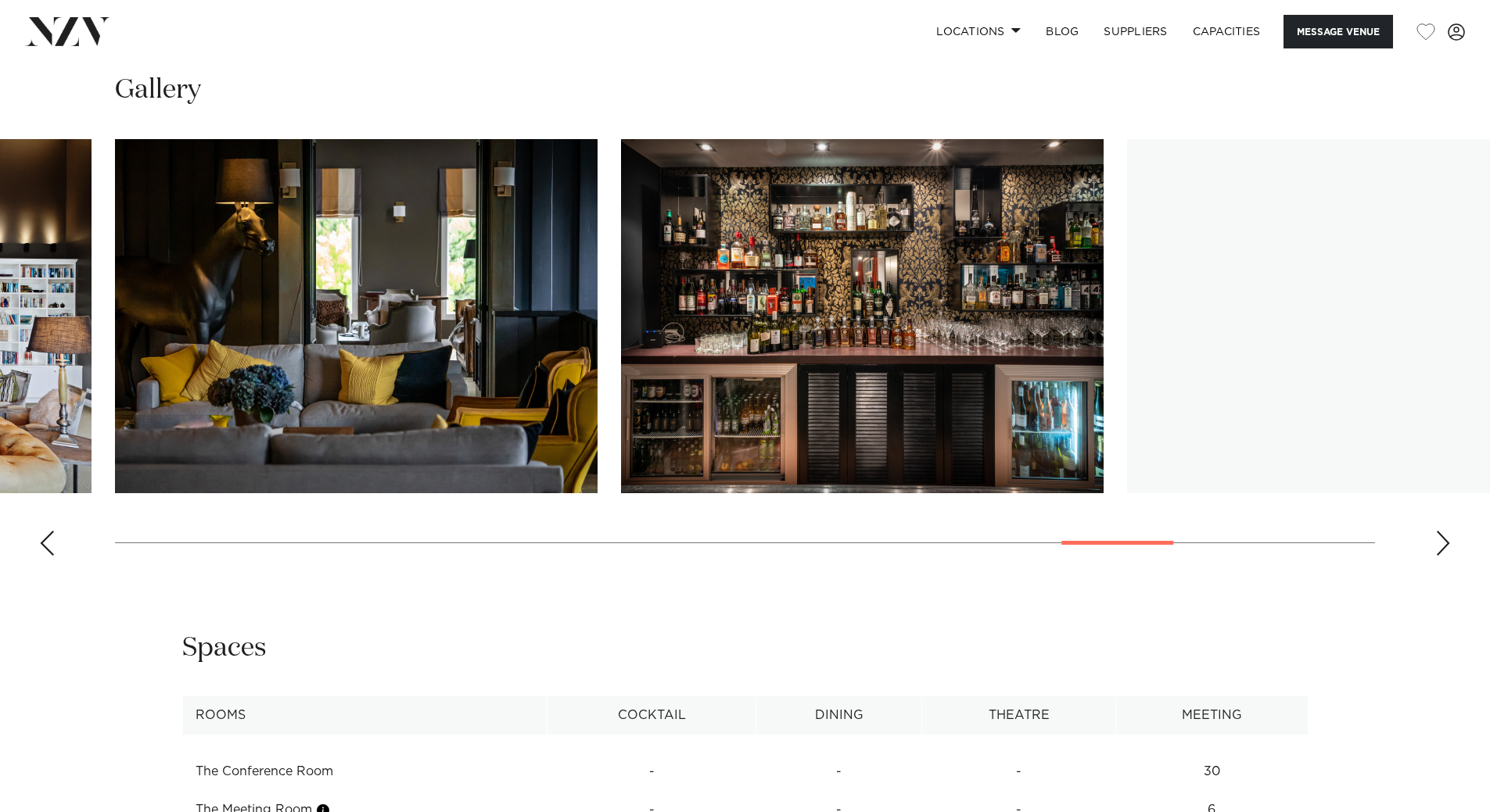
click at [1440, 541] on div "Next slide" at bounding box center [1443, 543] width 16 height 25
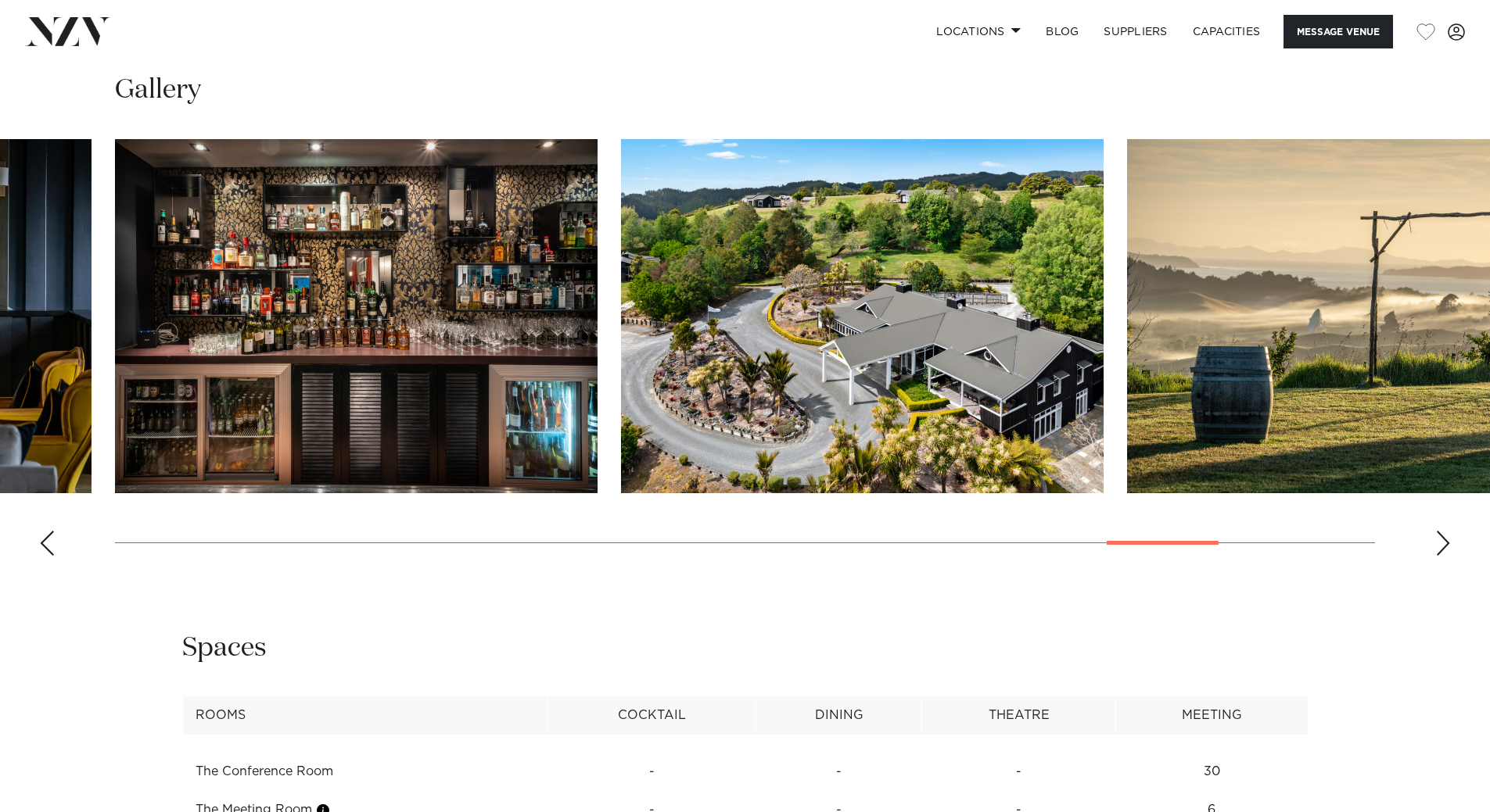
click at [1440, 541] on div "Next slide" at bounding box center [1443, 543] width 16 height 25
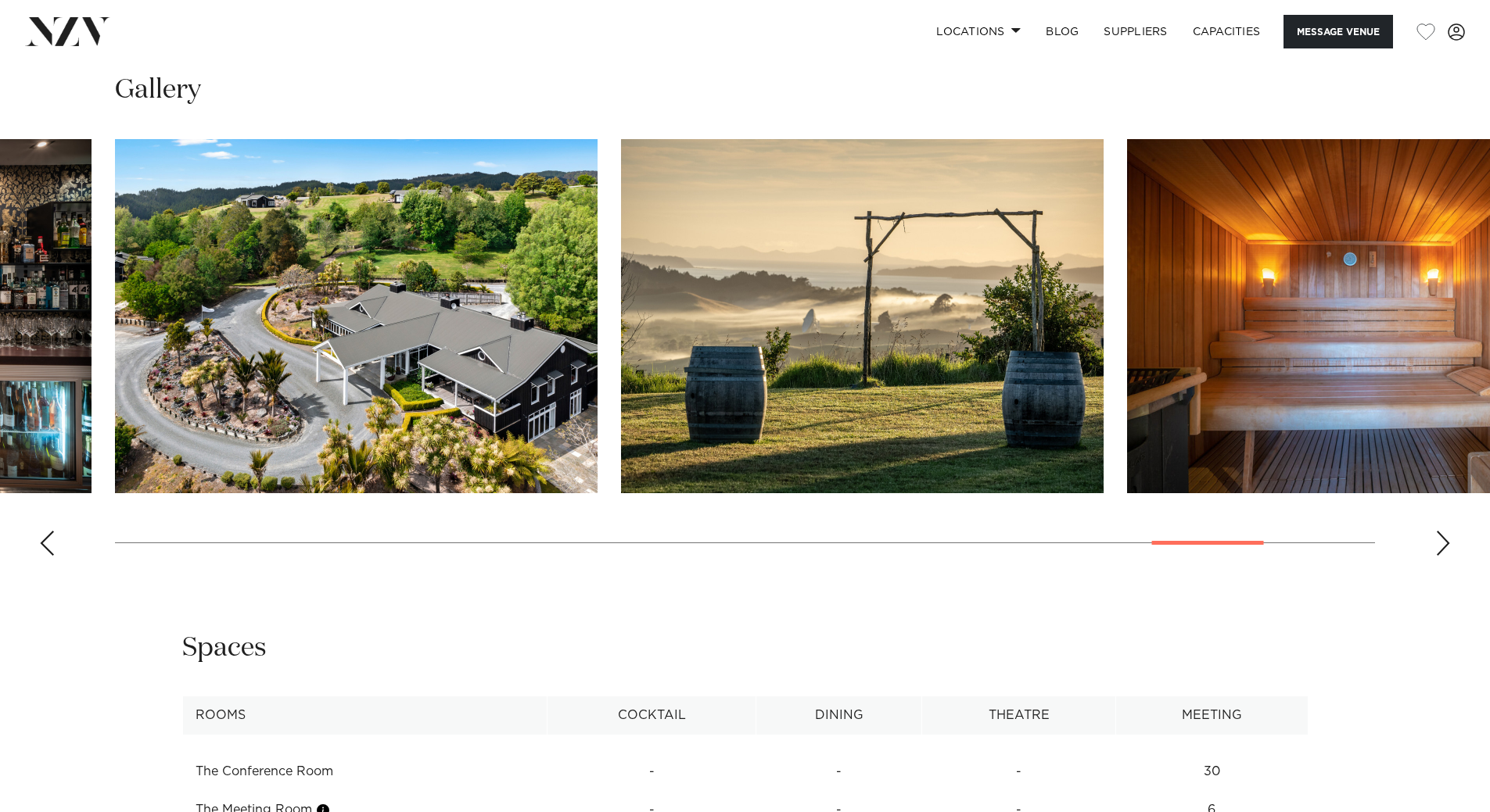
click at [1440, 541] on div "Next slide" at bounding box center [1443, 543] width 16 height 25
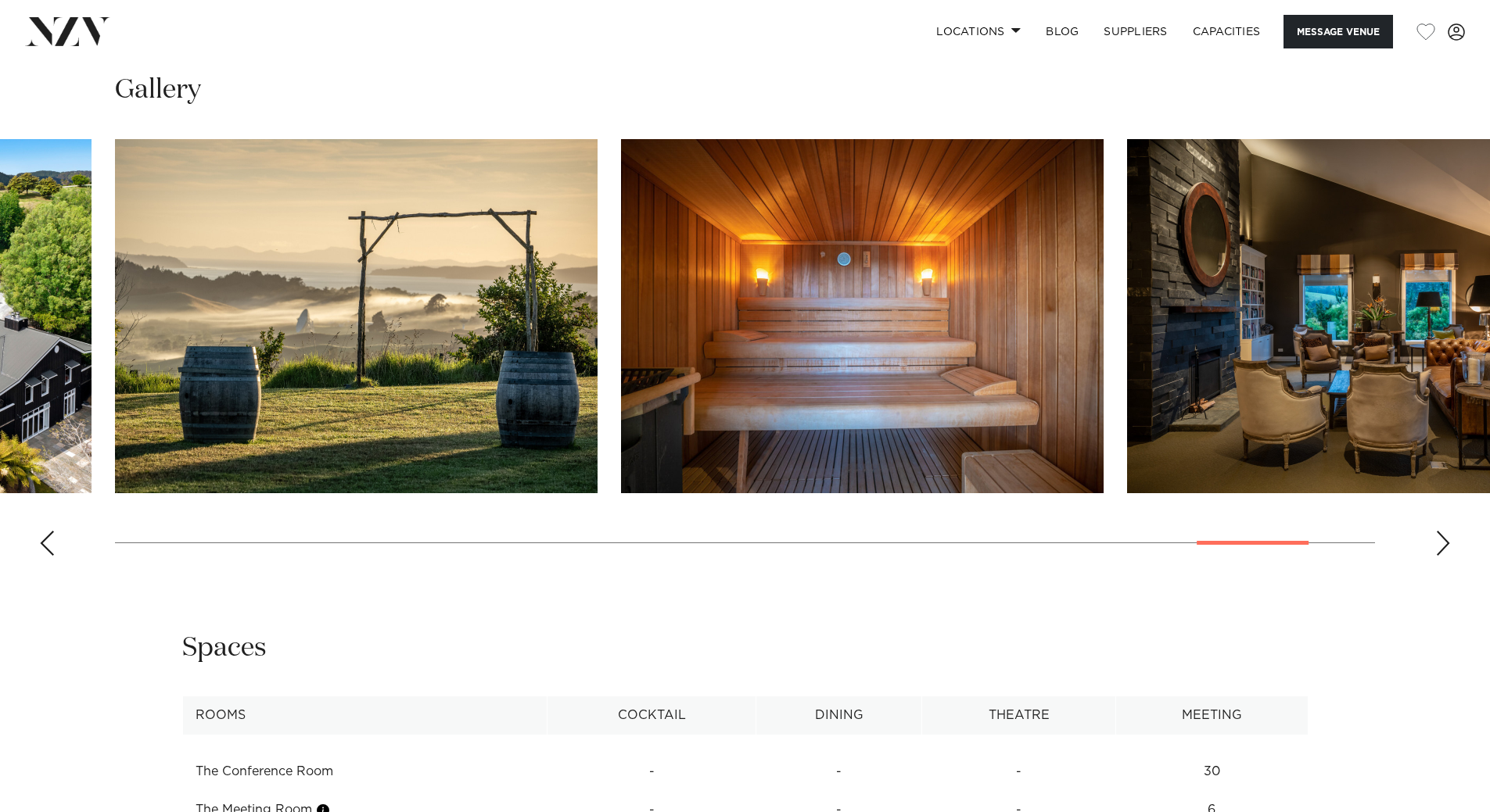
click at [1440, 541] on div "Next slide" at bounding box center [1443, 543] width 16 height 25
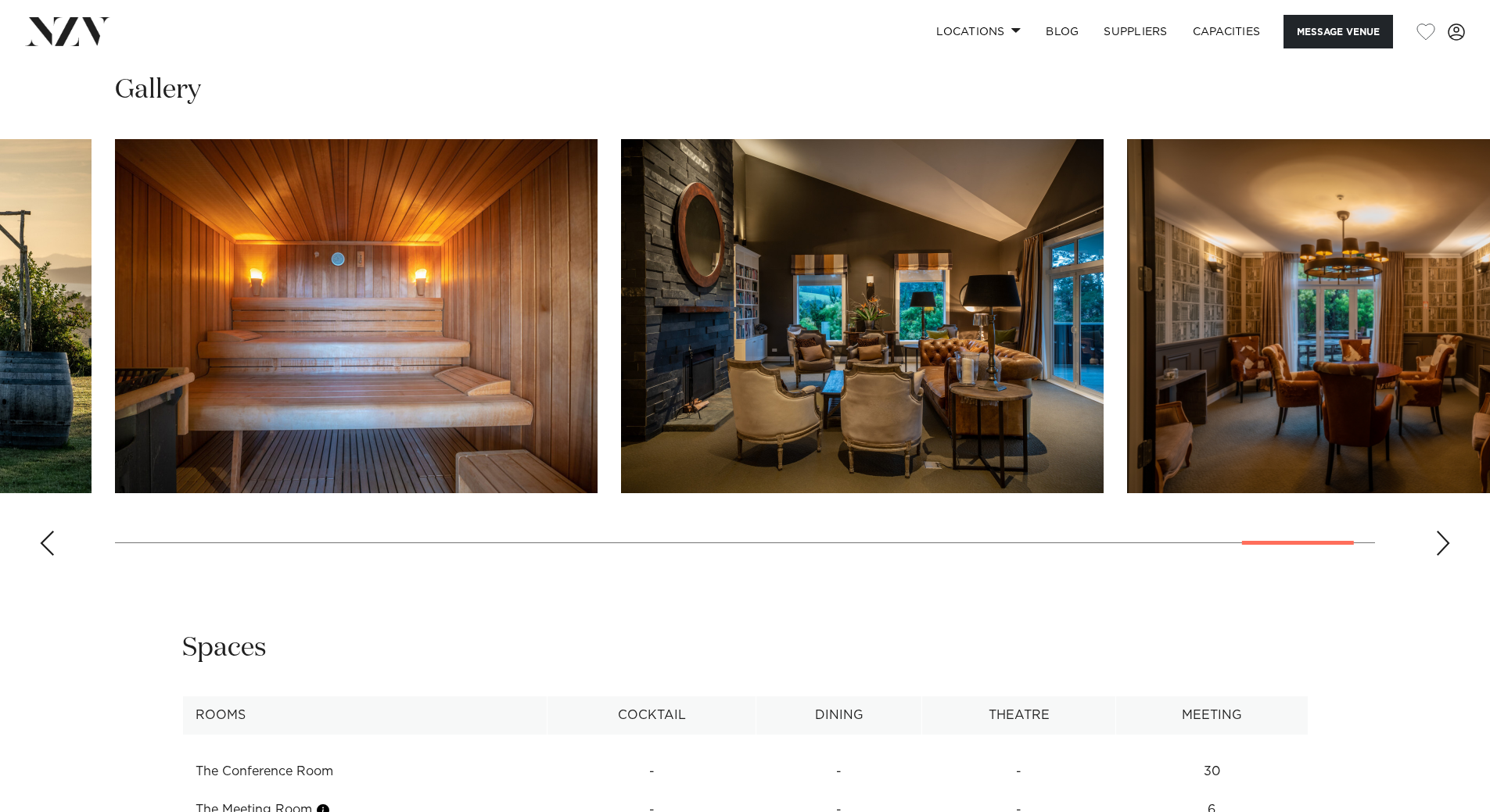
click at [1440, 541] on div "Next slide" at bounding box center [1443, 543] width 16 height 25
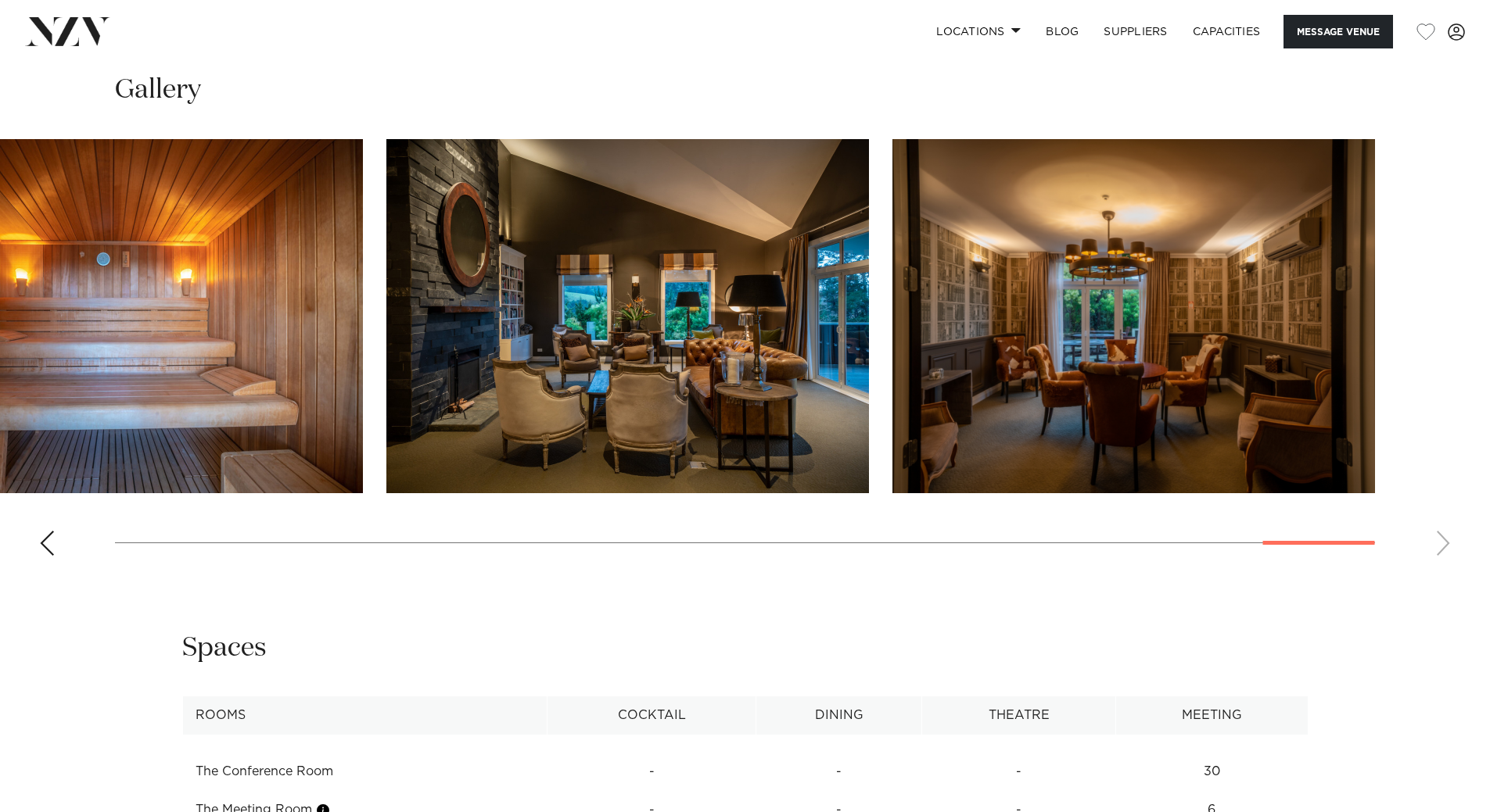
click at [1440, 541] on swiper-container at bounding box center [745, 354] width 1490 height 429
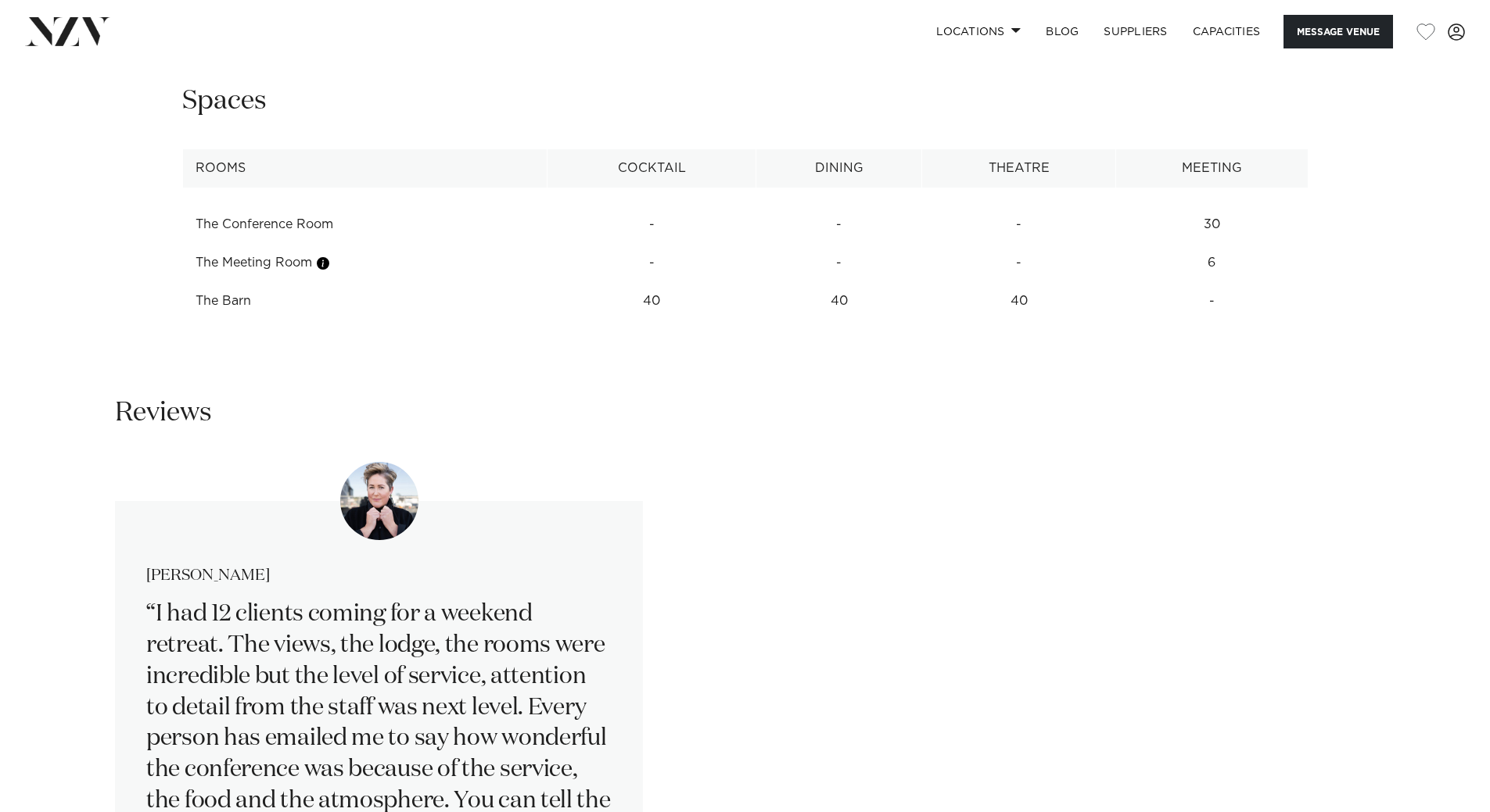
scroll to position [2657, 0]
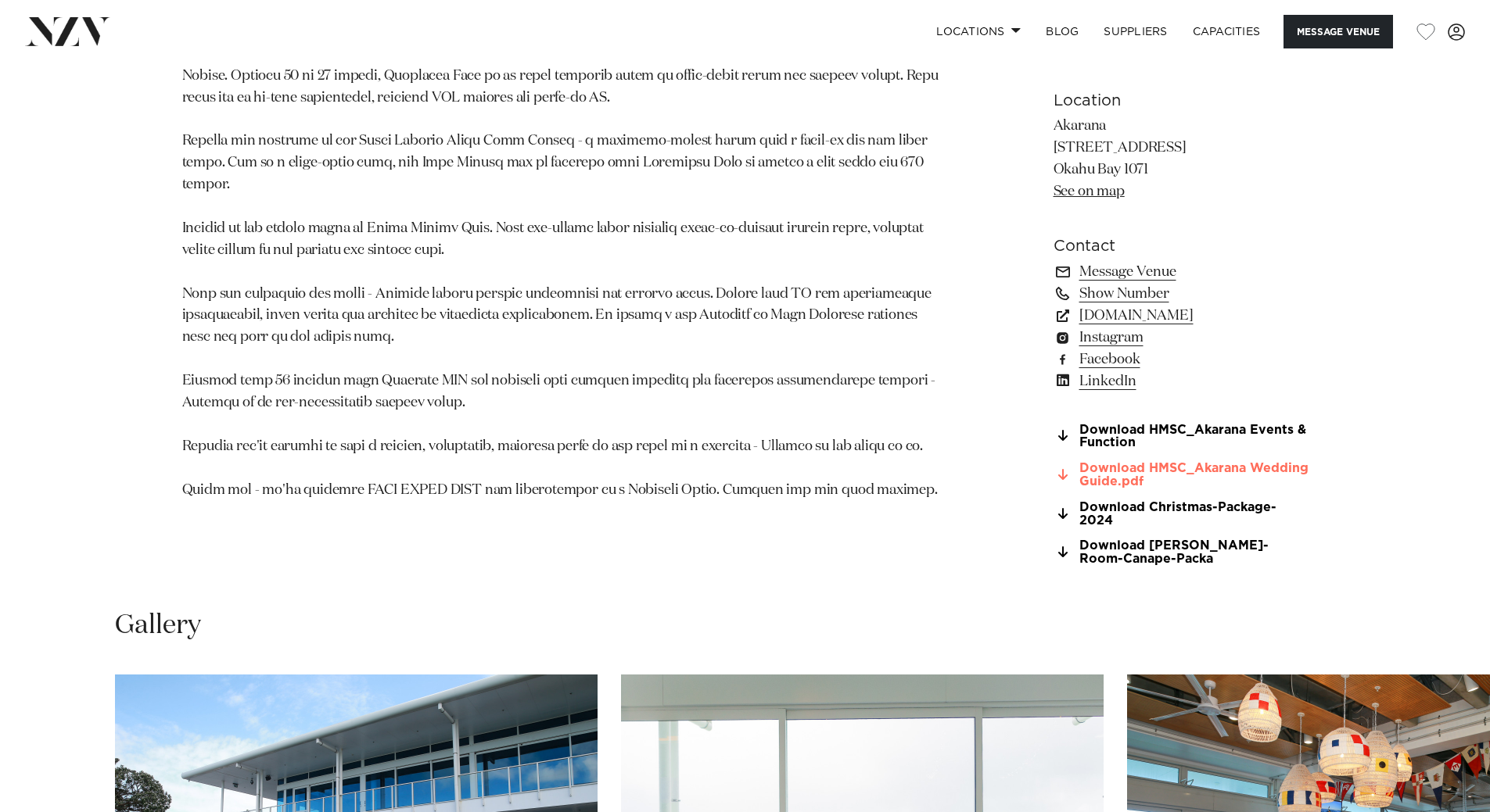
scroll to position [1172, 0]
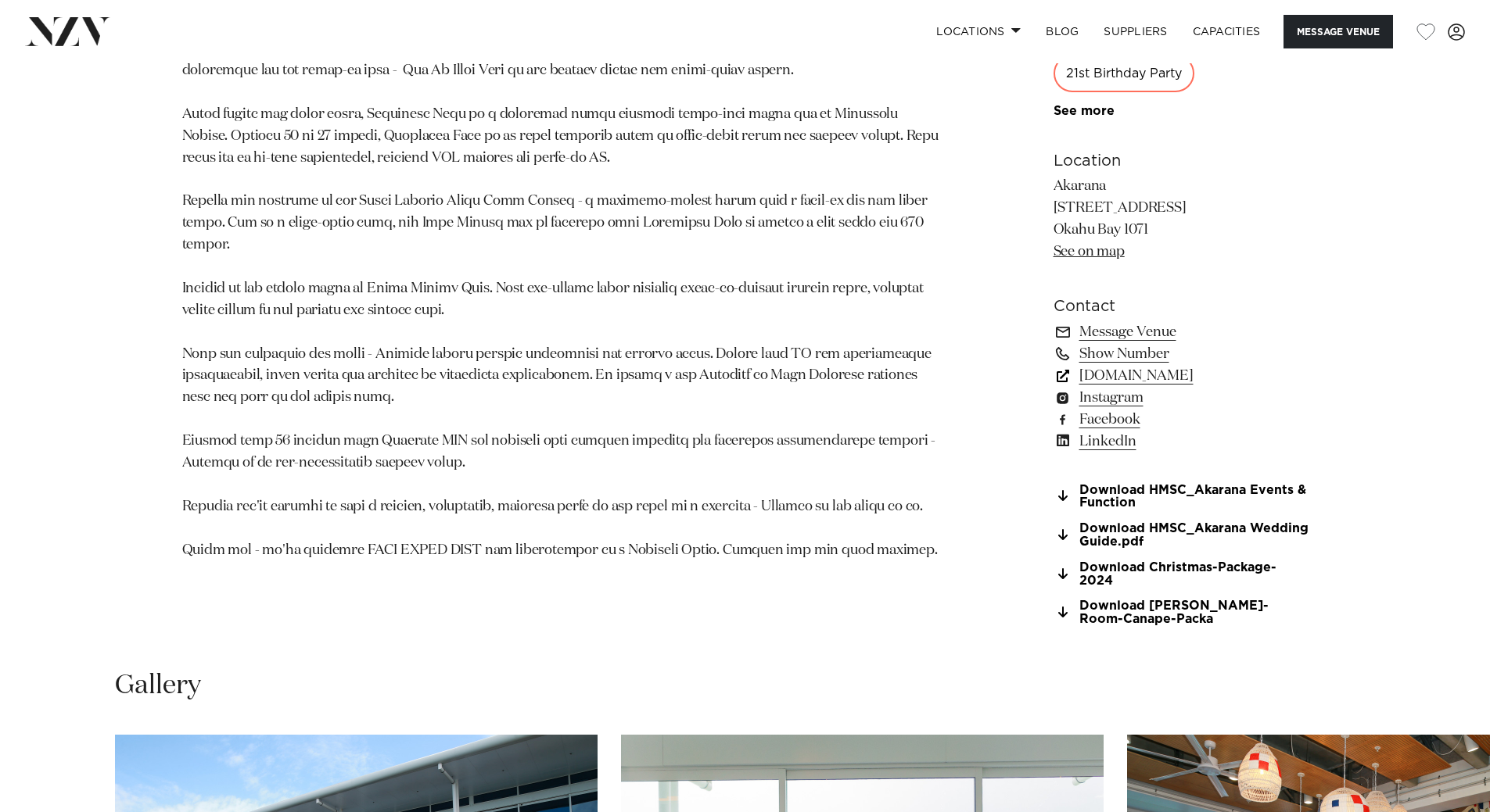
click at [1125, 376] on link "[DOMAIN_NAME]" at bounding box center [1181, 376] width 255 height 22
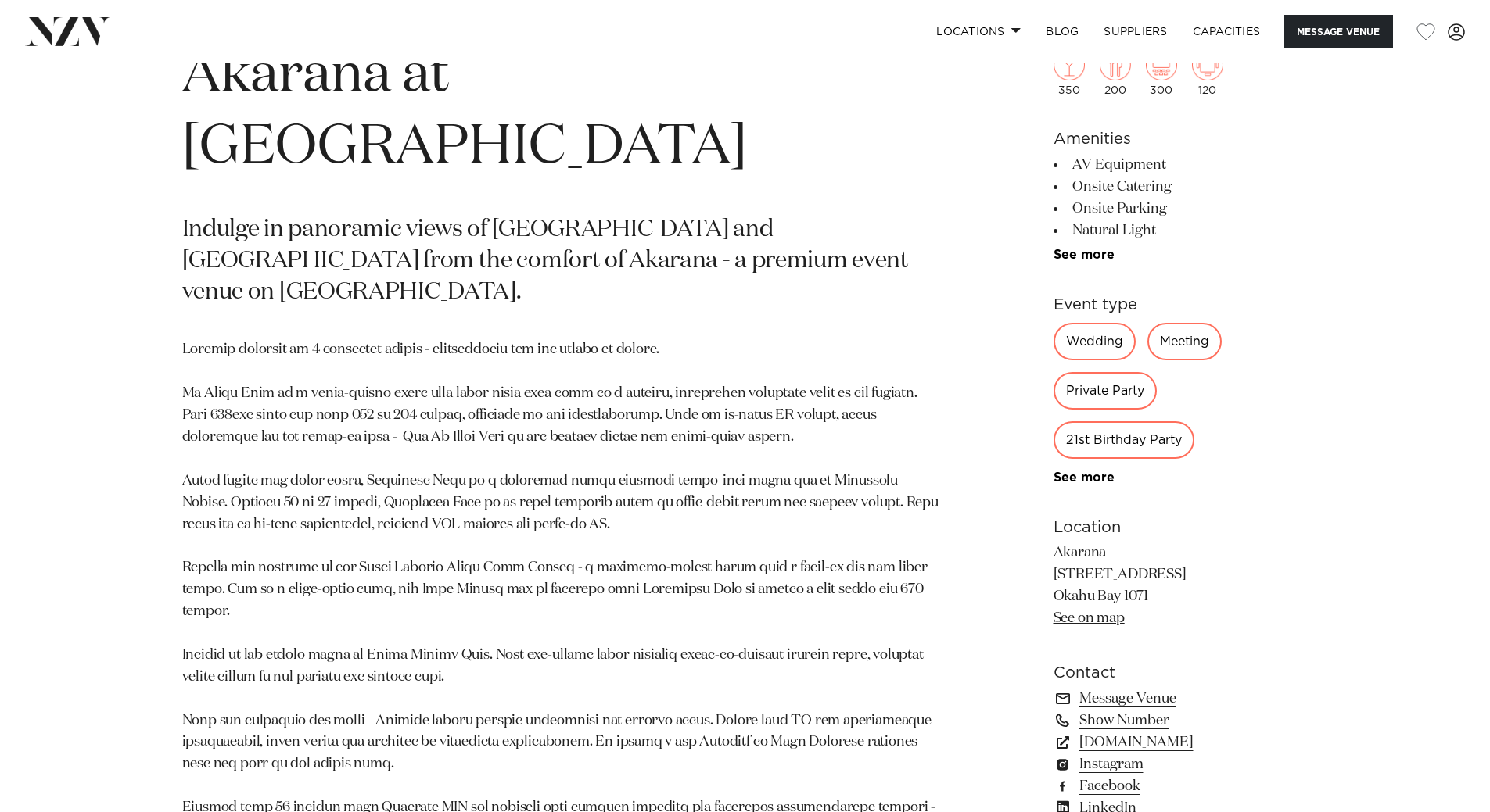
scroll to position [782, 0]
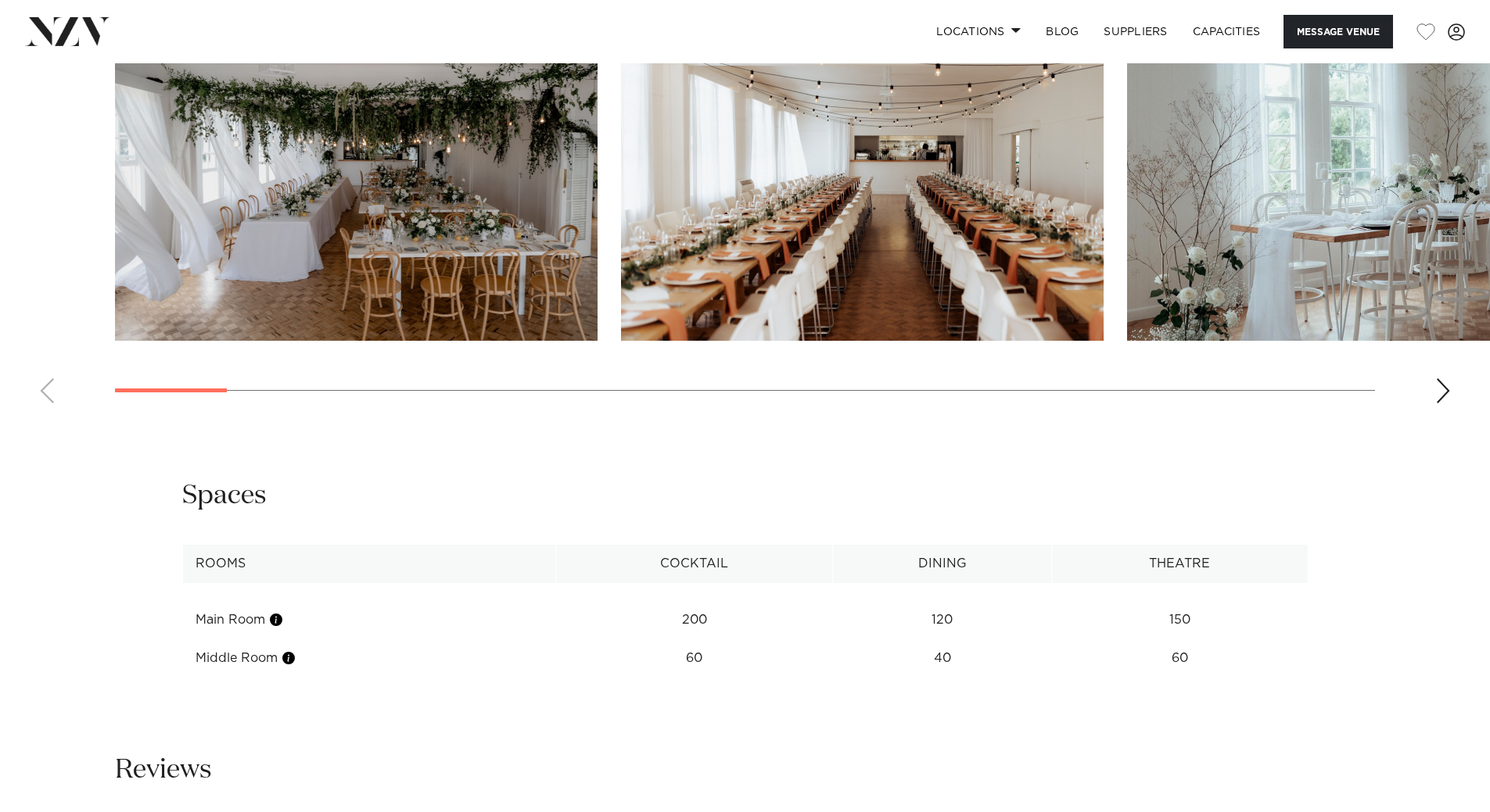
scroll to position [1720, 0]
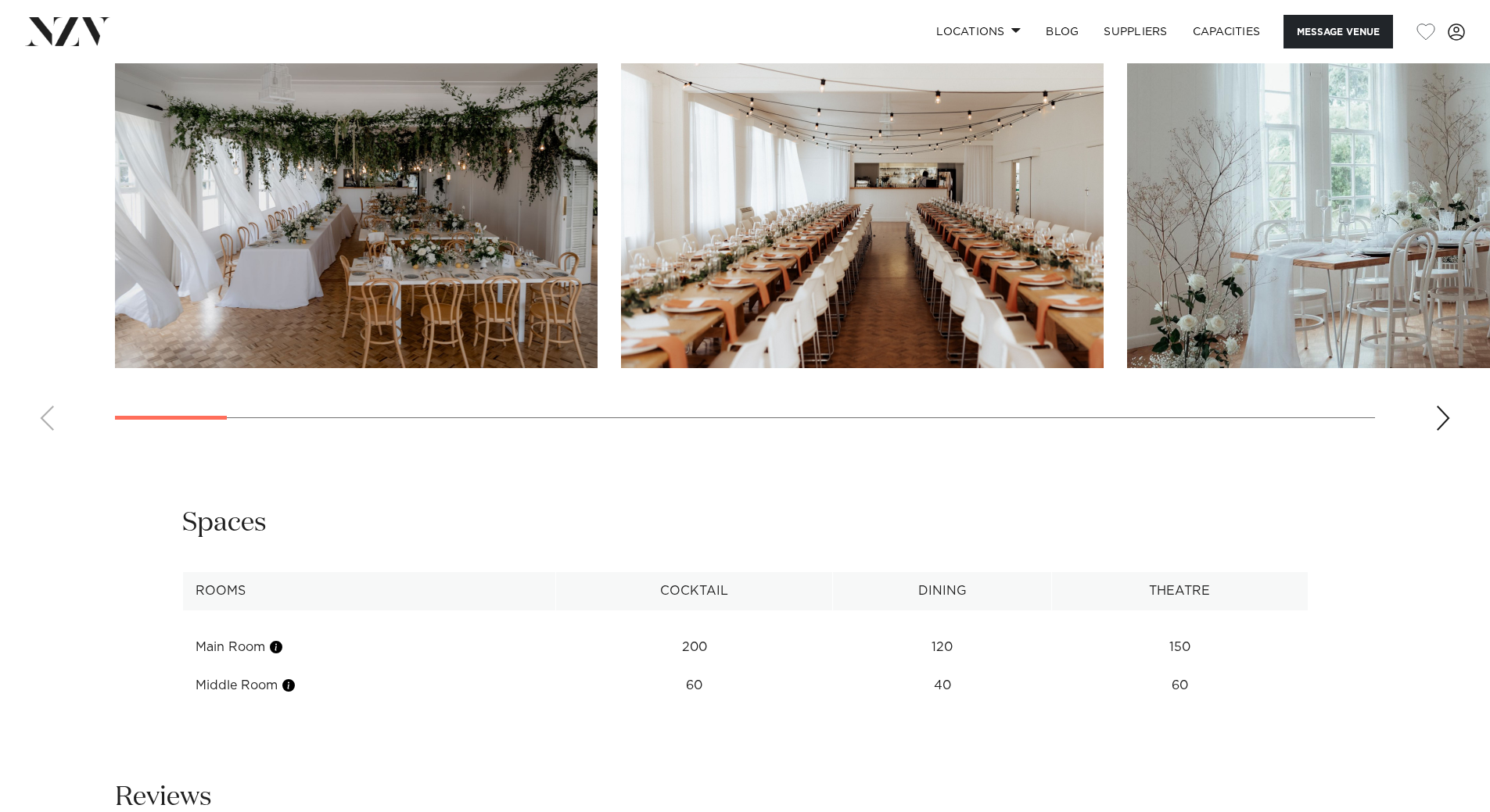
click at [1451, 420] on swiper-container at bounding box center [745, 229] width 1490 height 429
click at [1444, 420] on div "Next slide" at bounding box center [1443, 418] width 16 height 25
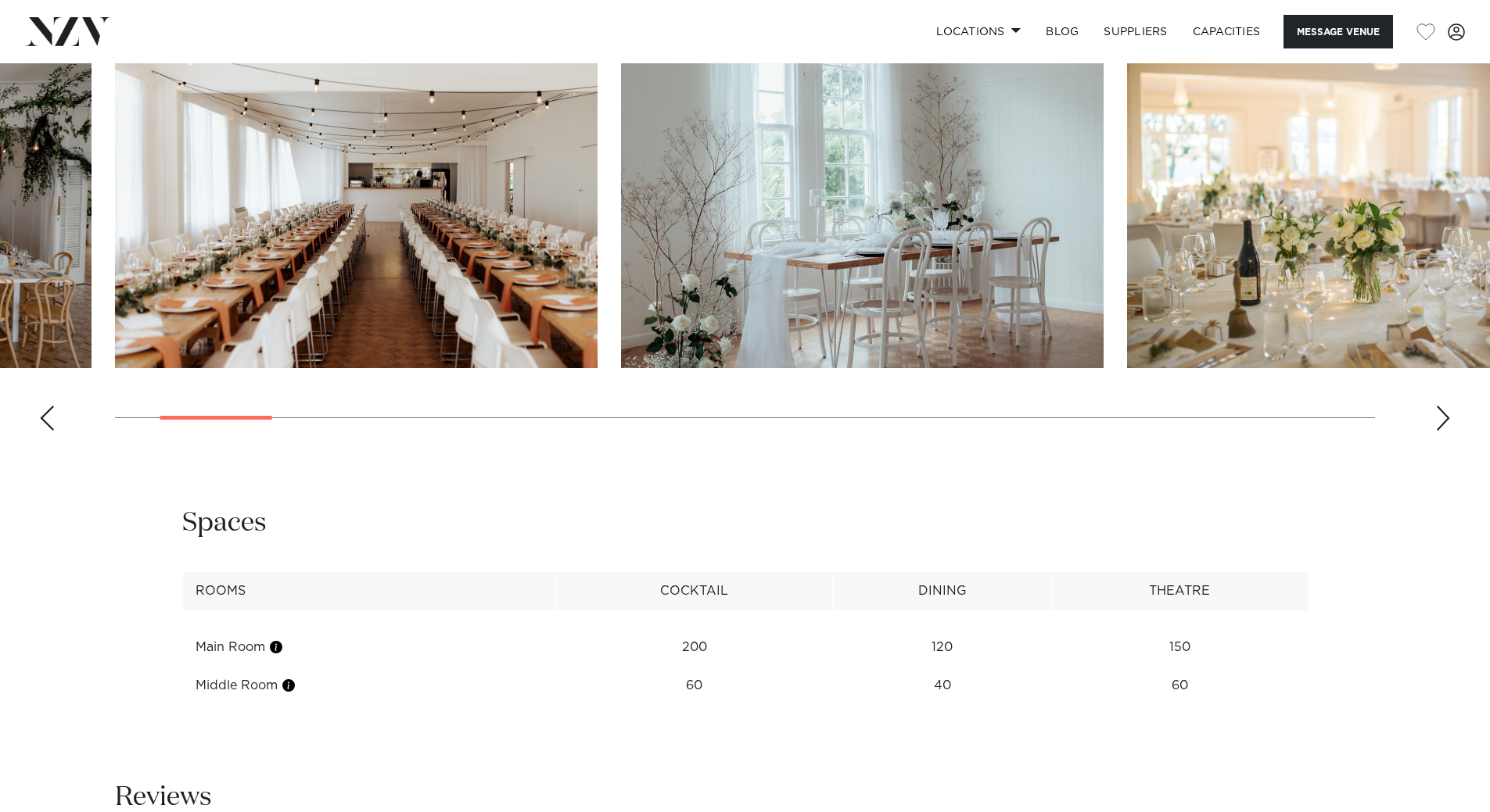
click at [1444, 420] on div "Next slide" at bounding box center [1443, 418] width 16 height 25
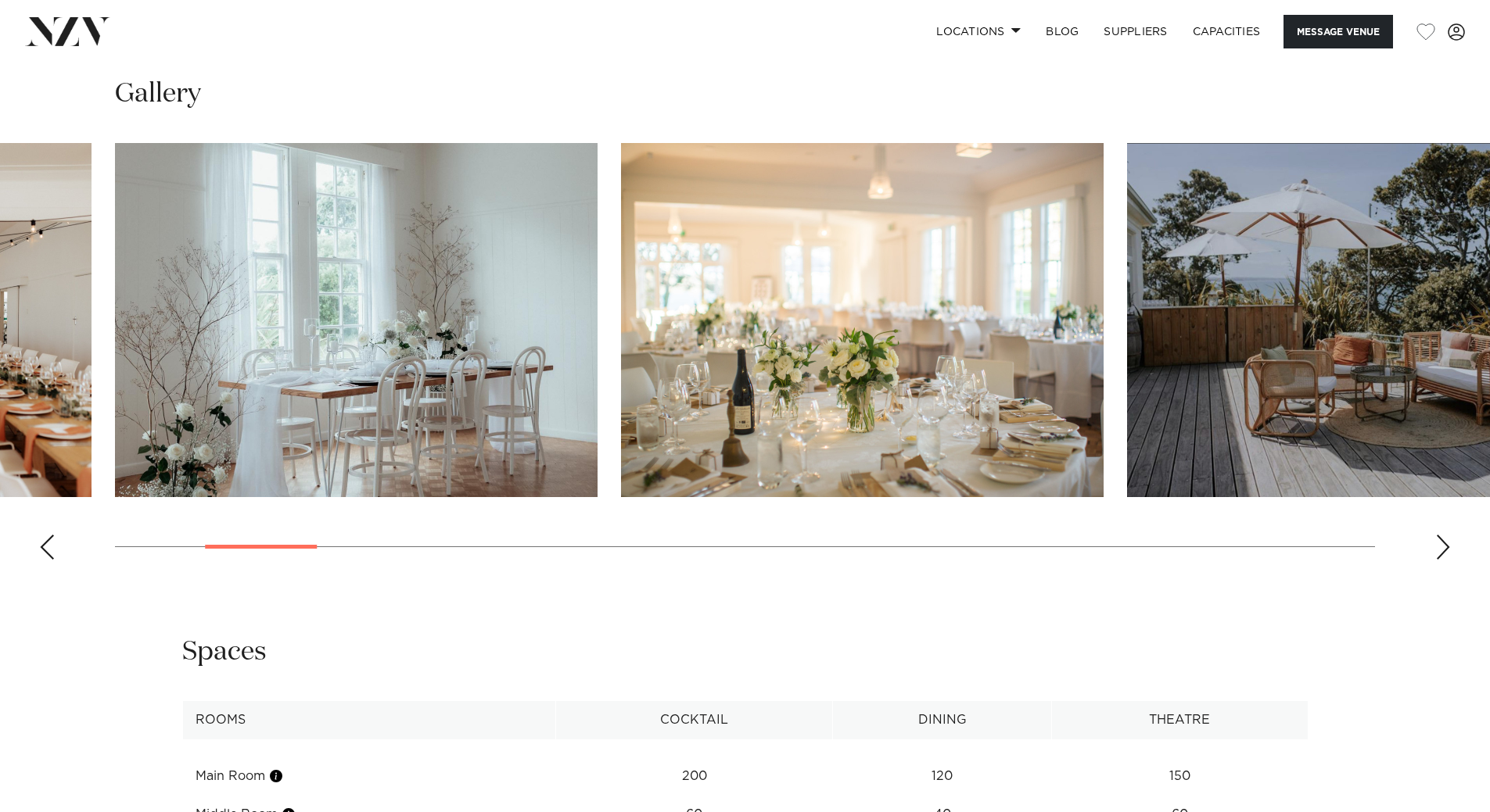
scroll to position [1563, 0]
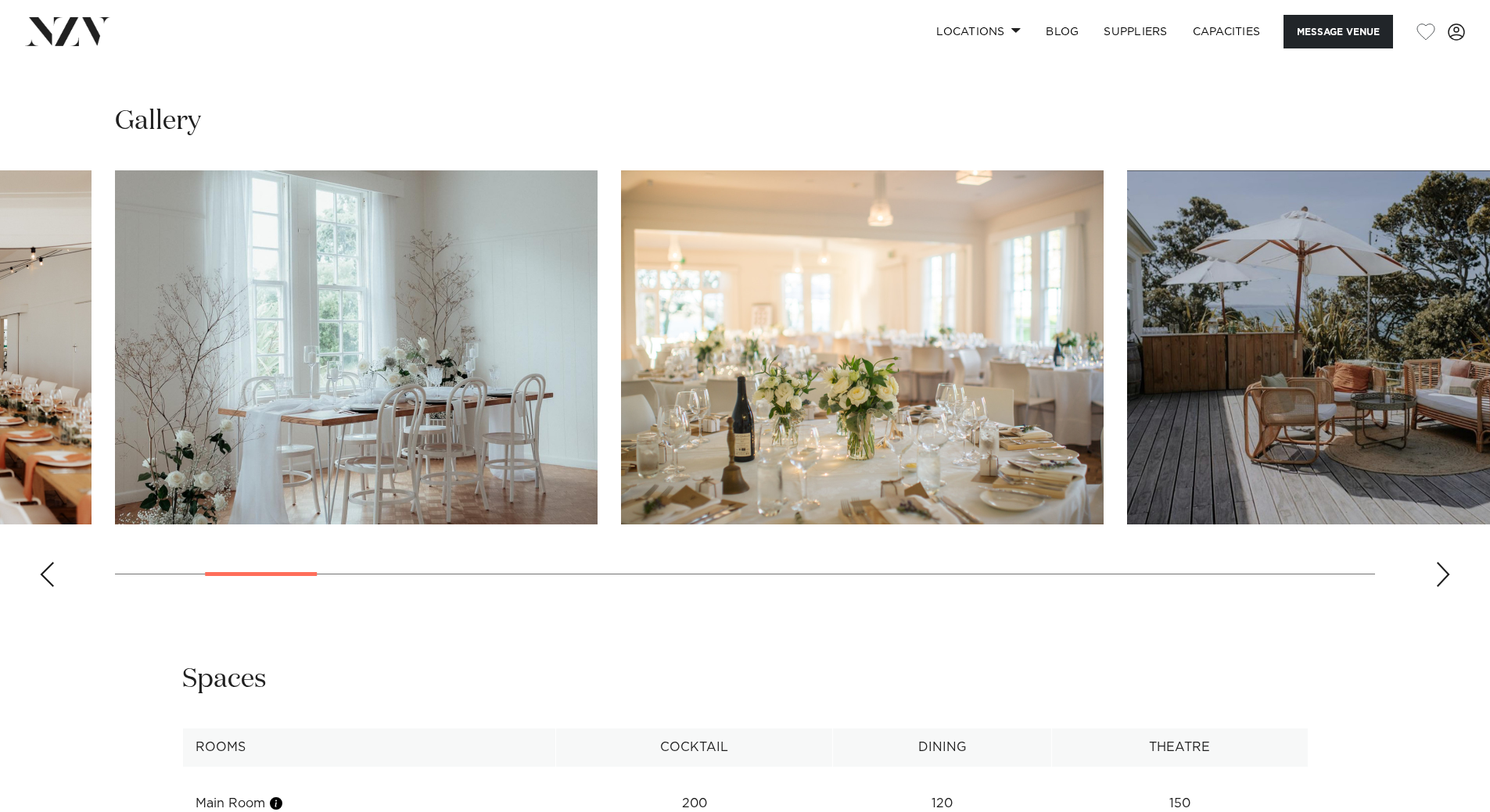
click at [1433, 577] on swiper-container at bounding box center [745, 385] width 1490 height 429
click at [1441, 572] on div "Next slide" at bounding box center [1443, 575] width 16 height 25
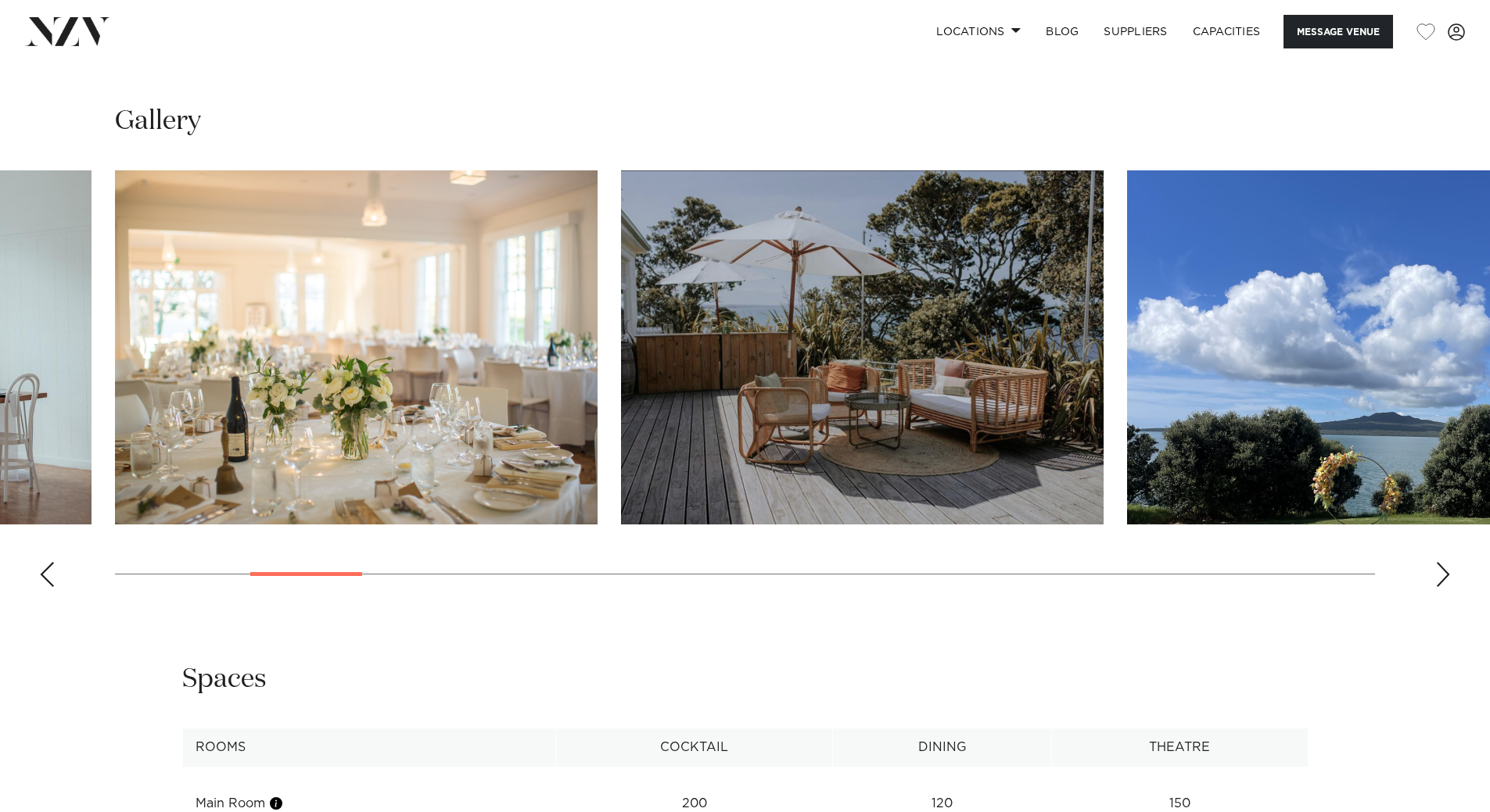
click at [1442, 572] on div "Next slide" at bounding box center [1443, 575] width 16 height 25
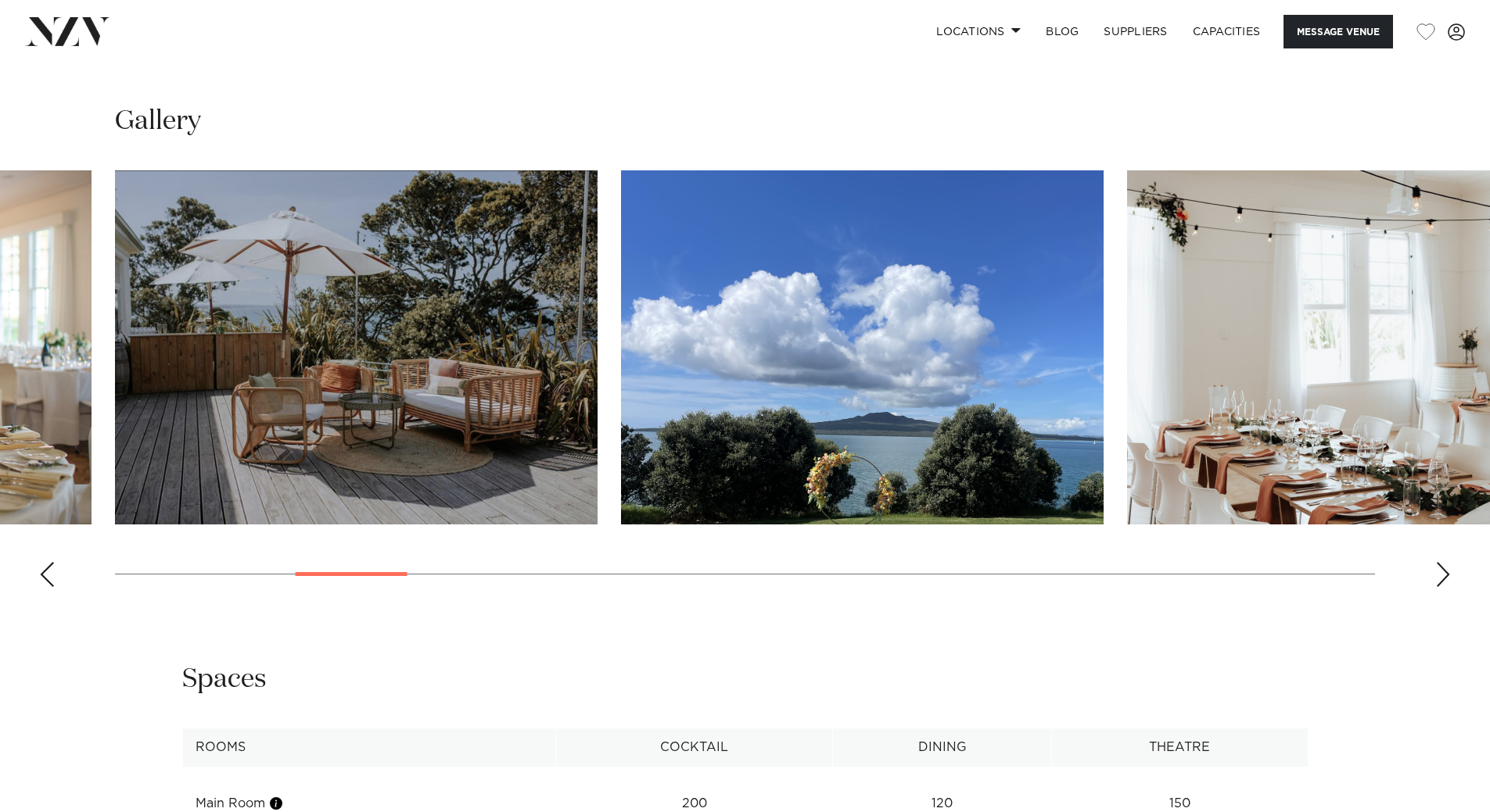
click at [1442, 572] on div "Next slide" at bounding box center [1443, 575] width 16 height 25
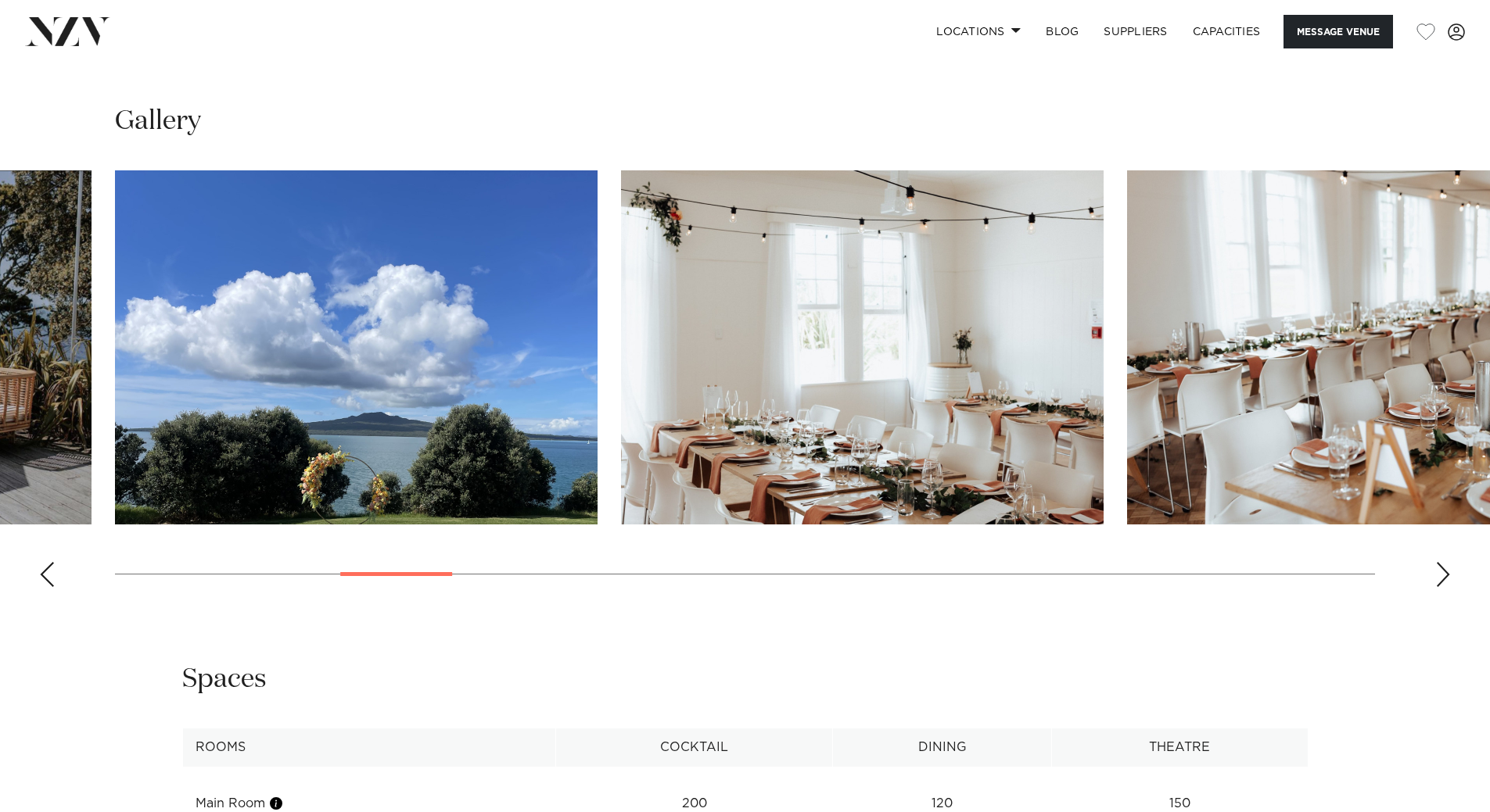
click at [1442, 572] on div "Next slide" at bounding box center [1443, 575] width 16 height 25
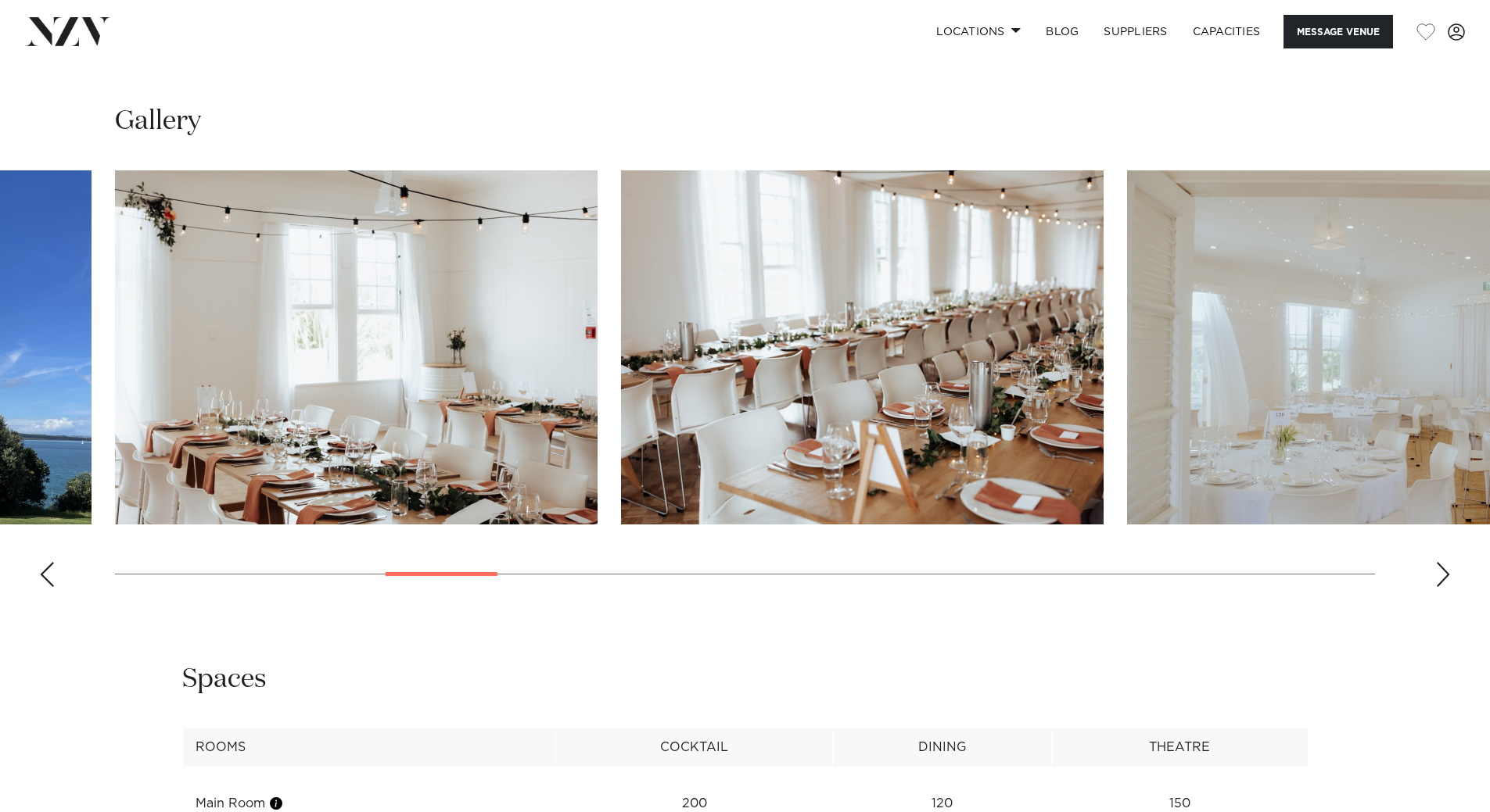
click at [1442, 572] on div "Next slide" at bounding box center [1443, 575] width 16 height 25
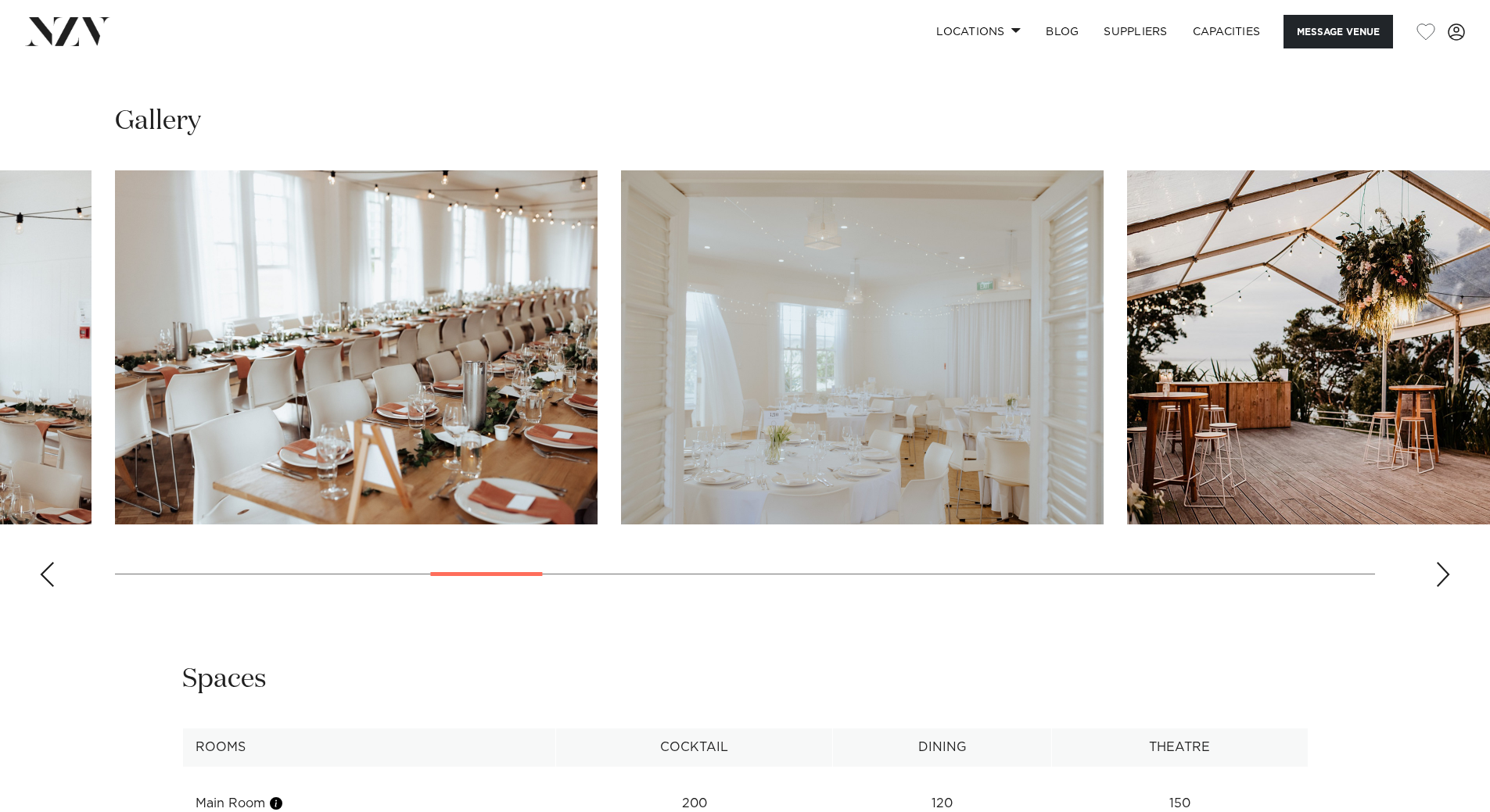
click at [1442, 572] on div "Next slide" at bounding box center [1443, 575] width 16 height 25
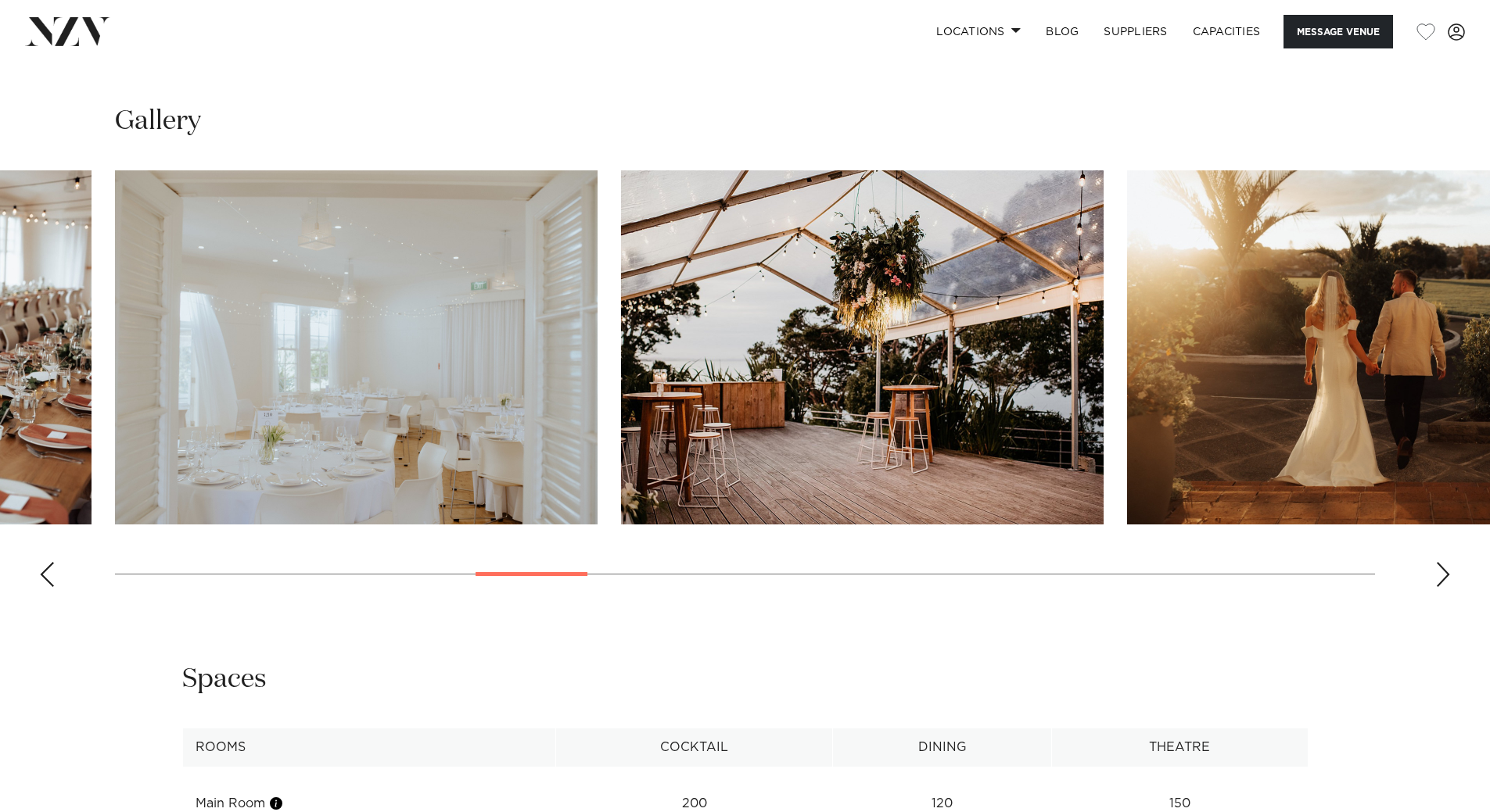
click at [1442, 572] on div "Next slide" at bounding box center [1443, 575] width 16 height 25
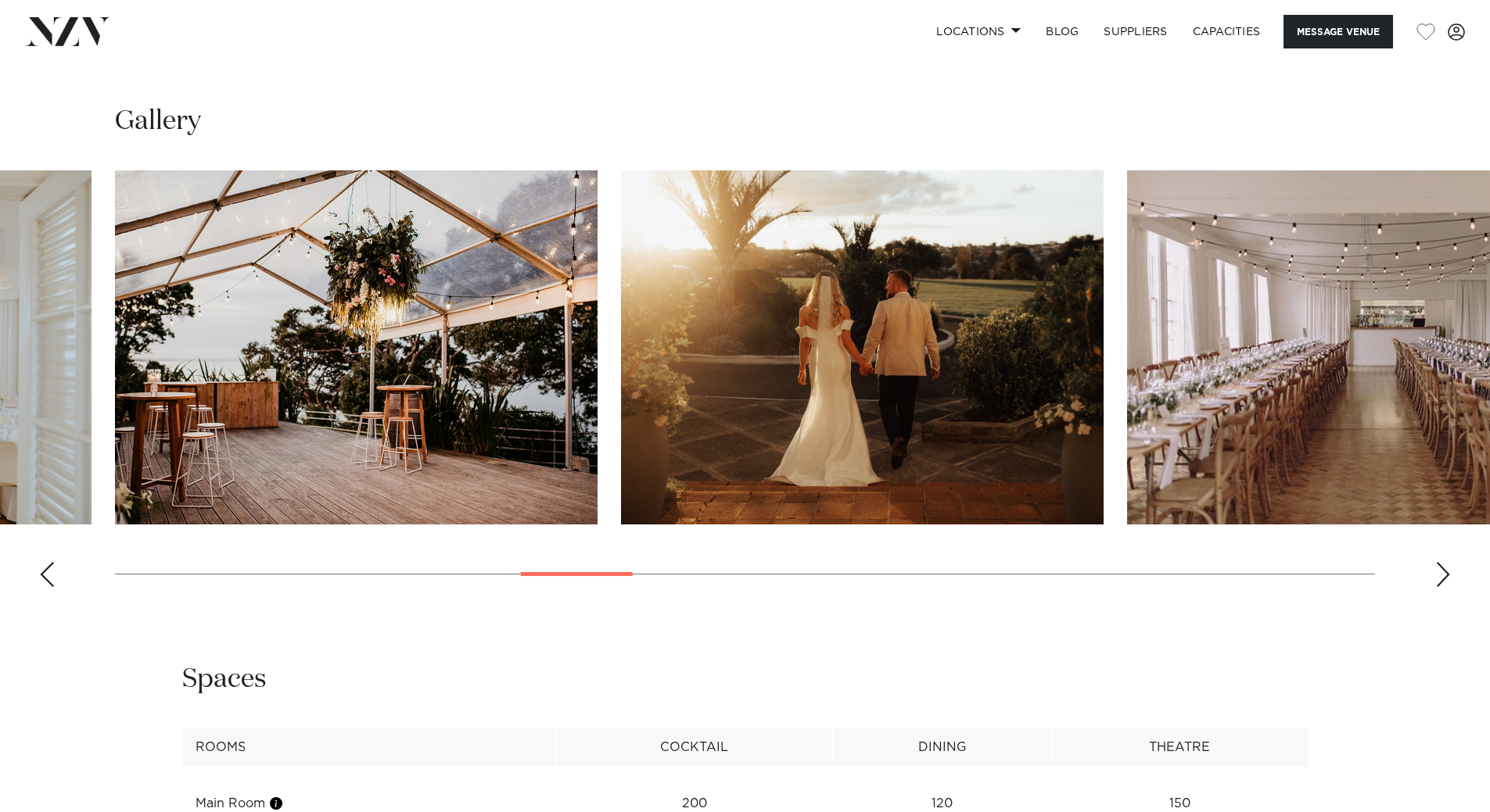
click at [1442, 572] on div "Next slide" at bounding box center [1443, 575] width 16 height 25
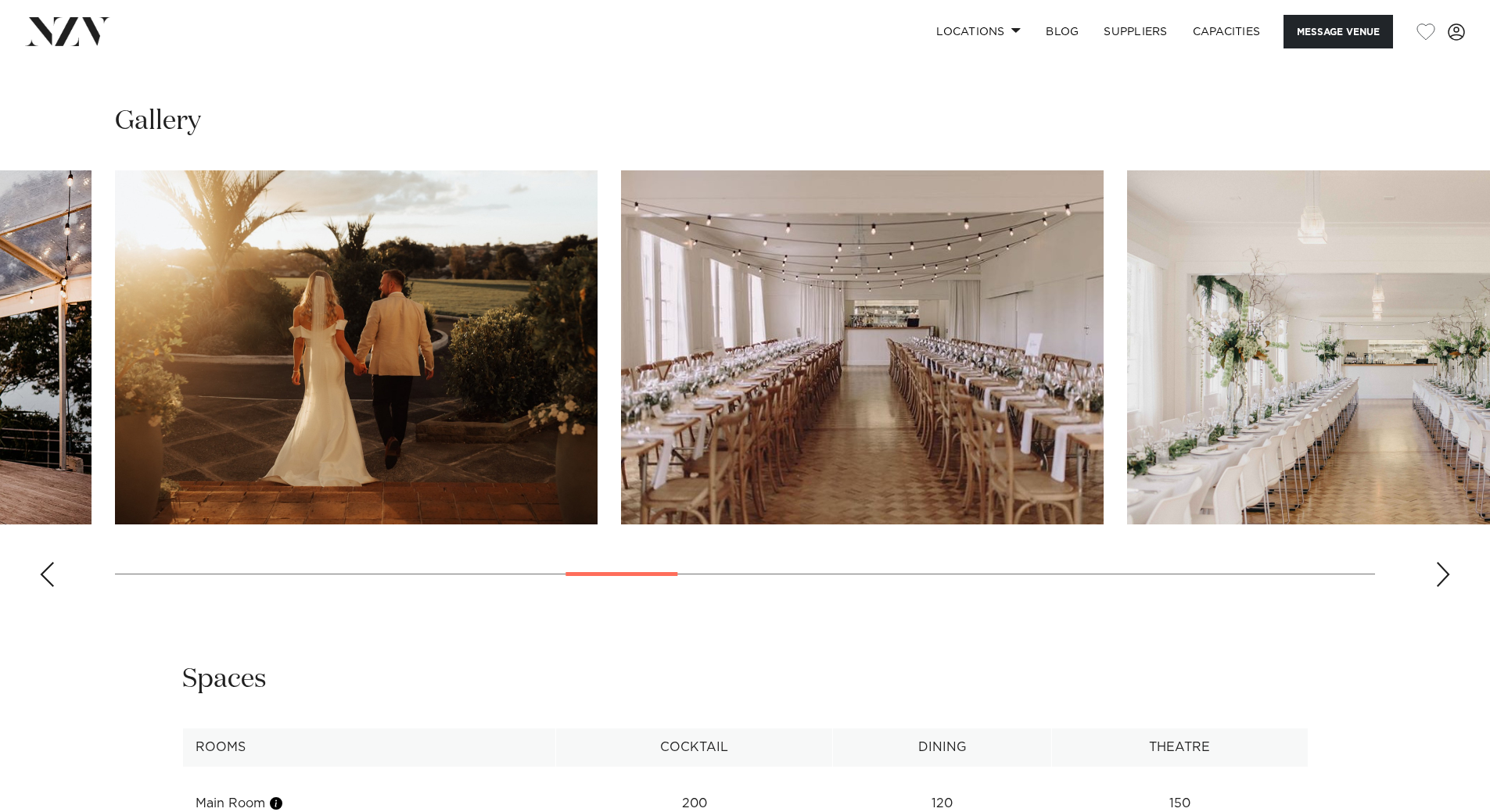
click at [1442, 572] on div "Next slide" at bounding box center [1443, 575] width 16 height 25
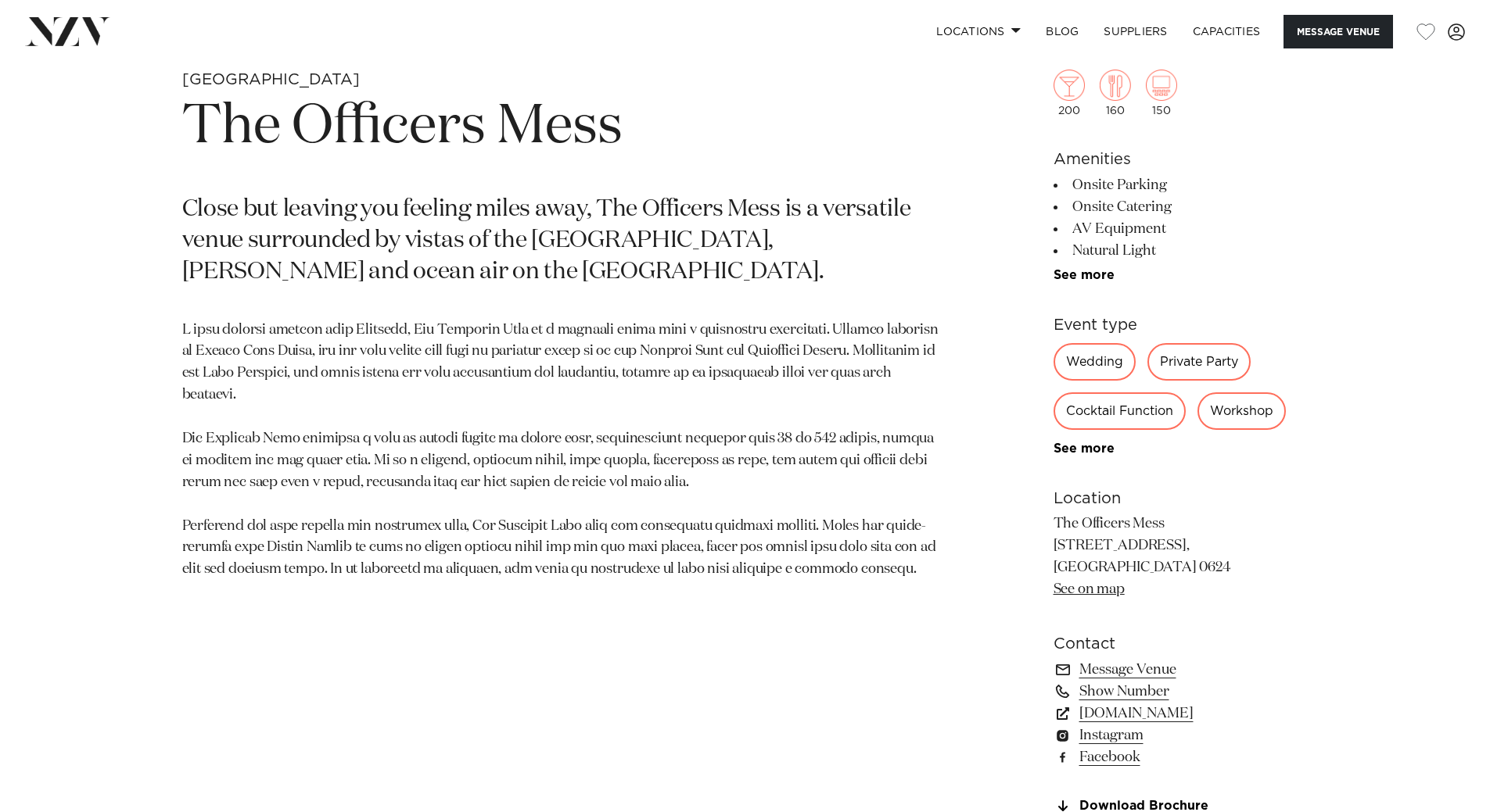
scroll to position [782, 0]
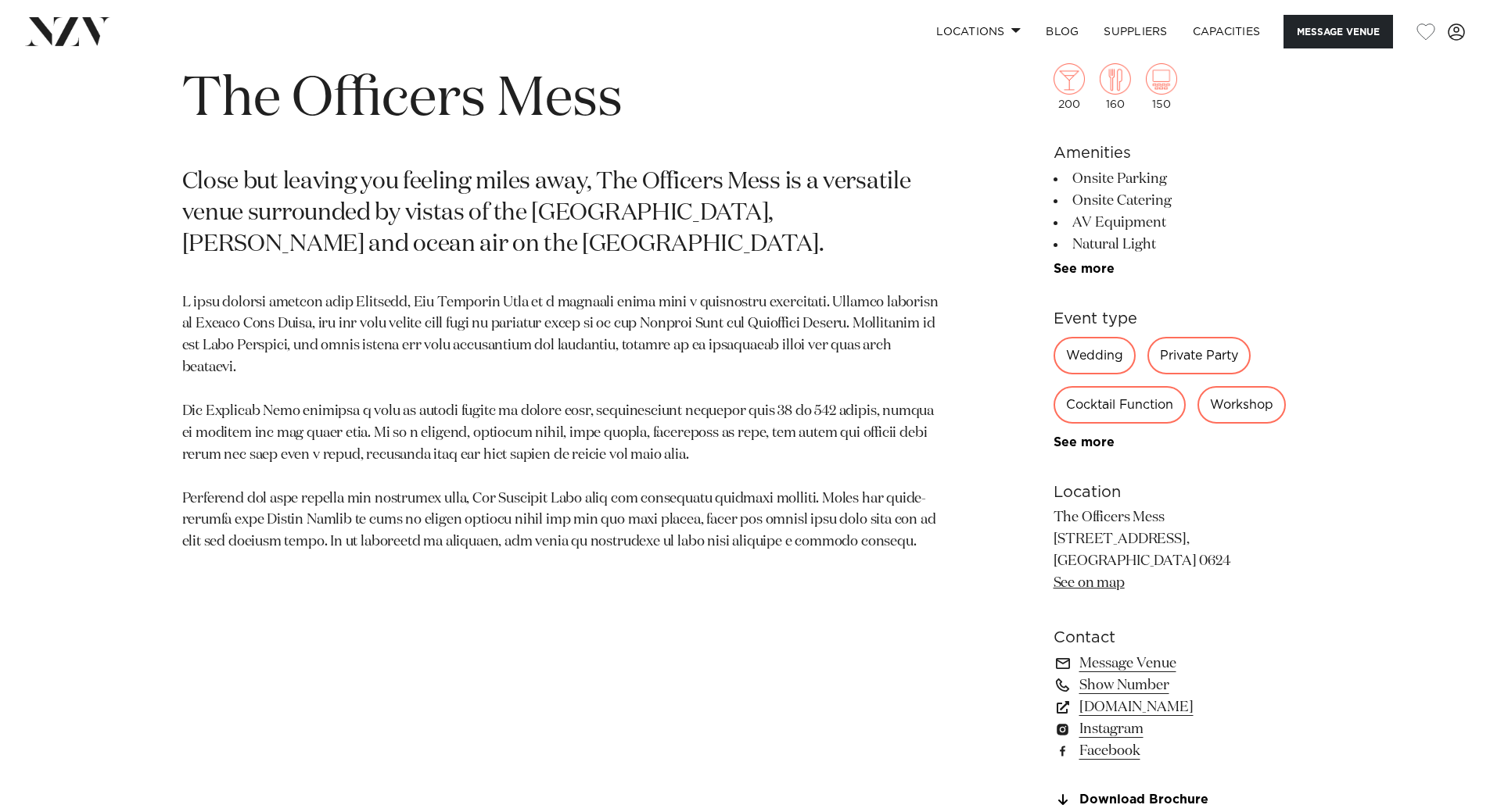
click at [288, 481] on p at bounding box center [562, 423] width 760 height 262
click at [431, 167] on p "Close but leaving you feeling miles away, The Officers Mess is a versatile venu…" at bounding box center [562, 214] width 760 height 94
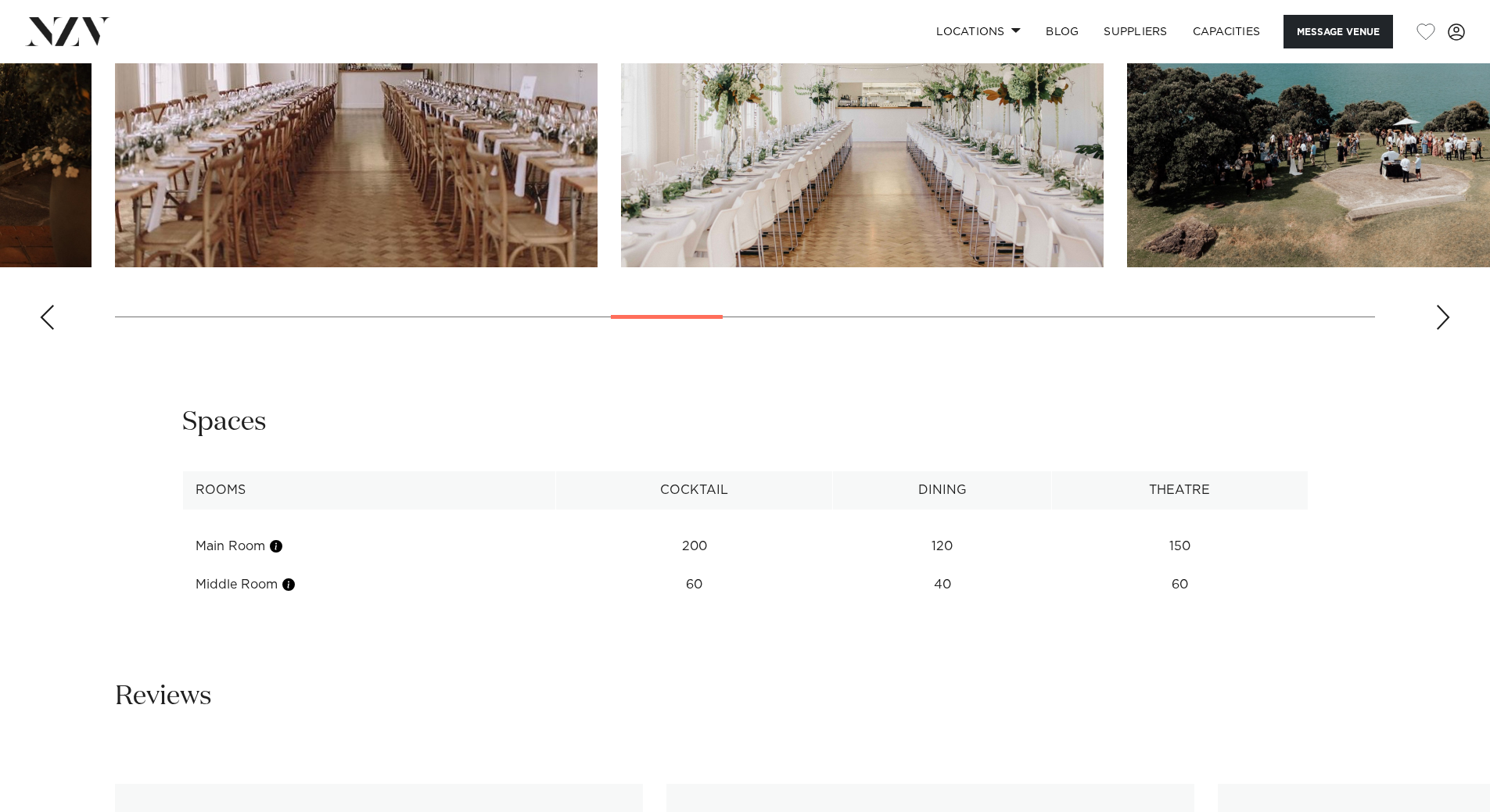
scroll to position [1876, 0]
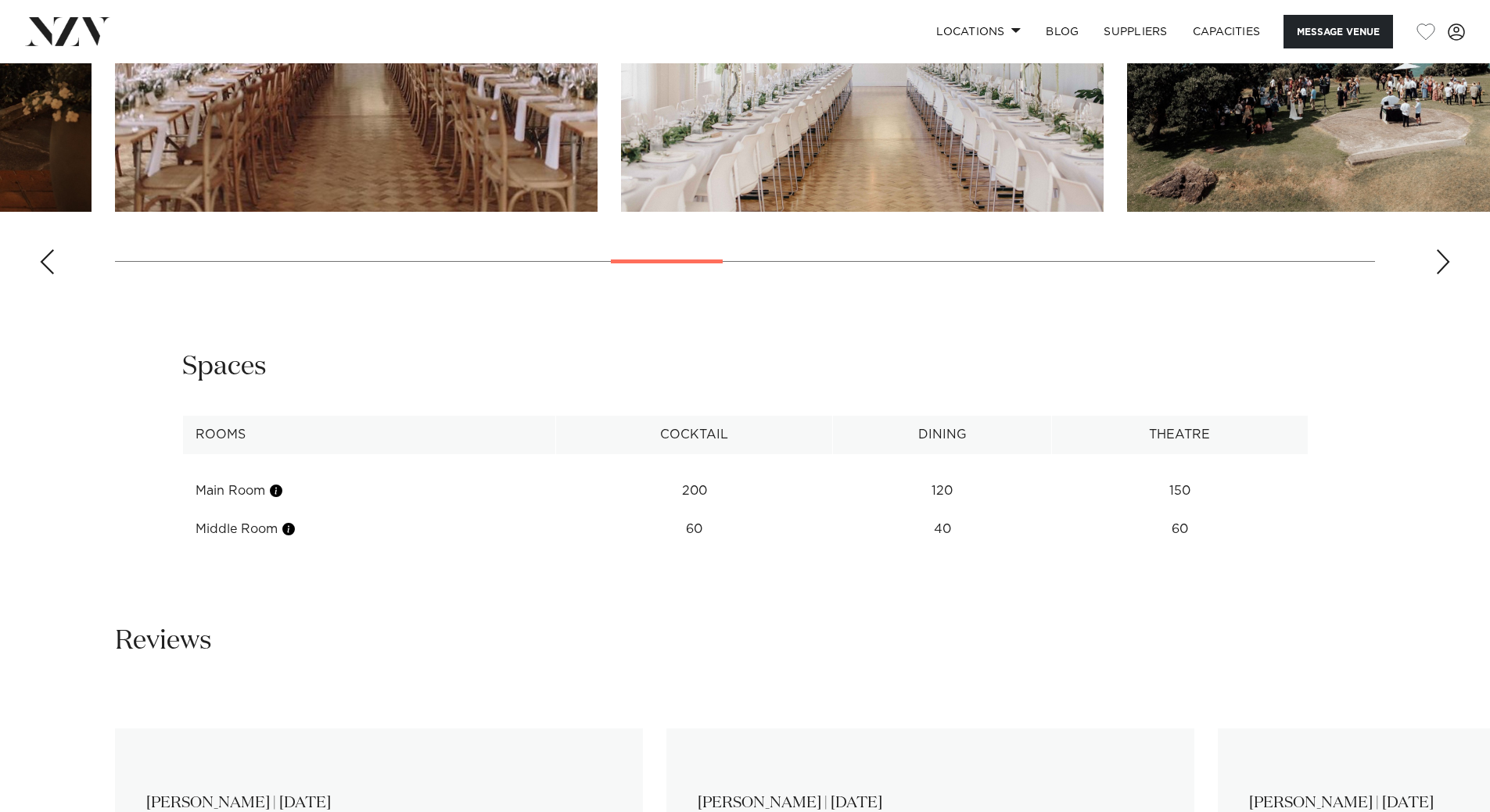
click at [51, 275] on swiper-container at bounding box center [745, 72] width 1490 height 429
click at [72, 262] on swiper-container at bounding box center [745, 72] width 1490 height 429
click at [56, 260] on swiper-container at bounding box center [745, 72] width 1490 height 429
click at [43, 260] on div "Previous slide" at bounding box center [47, 262] width 16 height 25
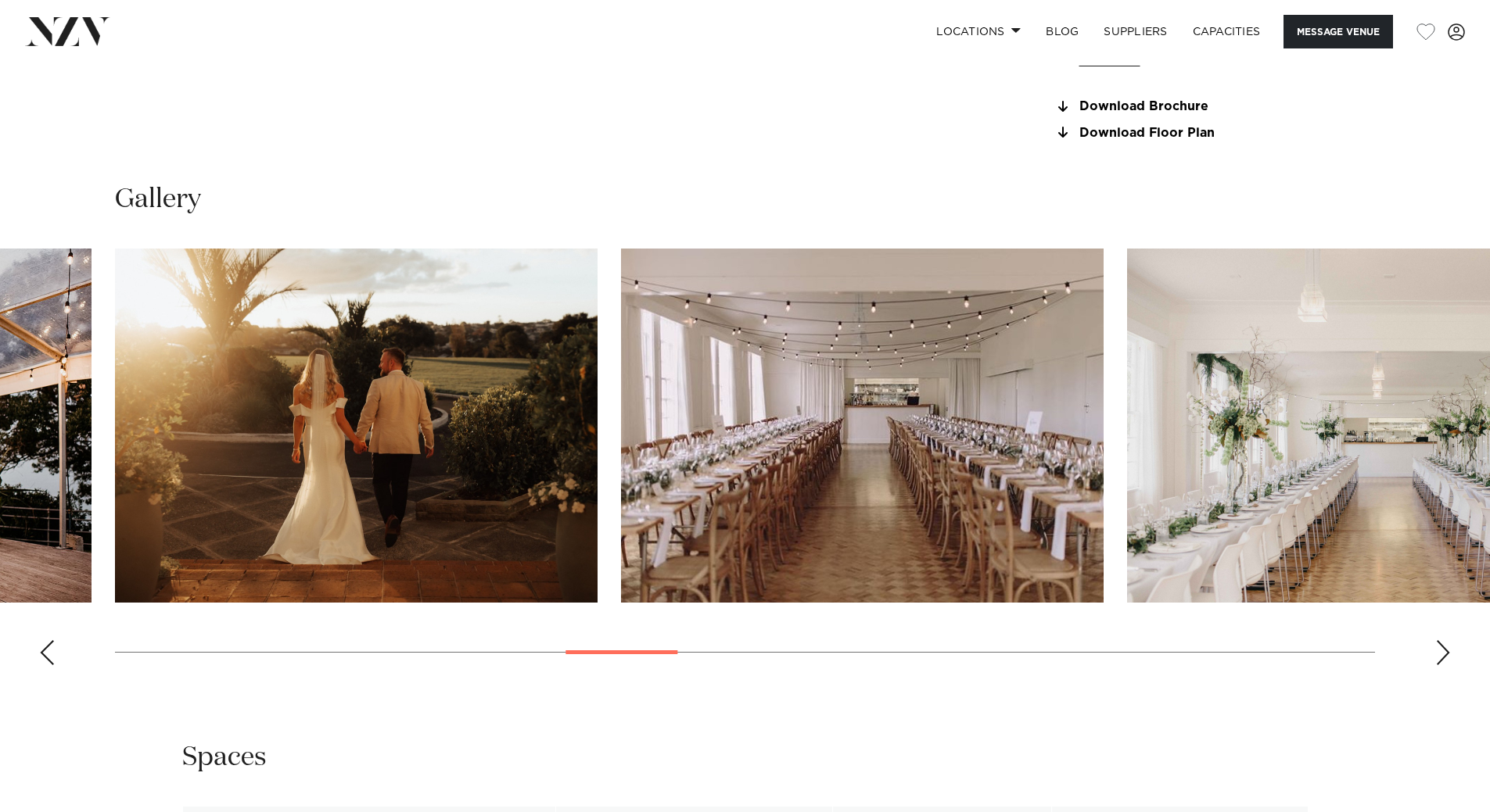
scroll to position [1329, 0]
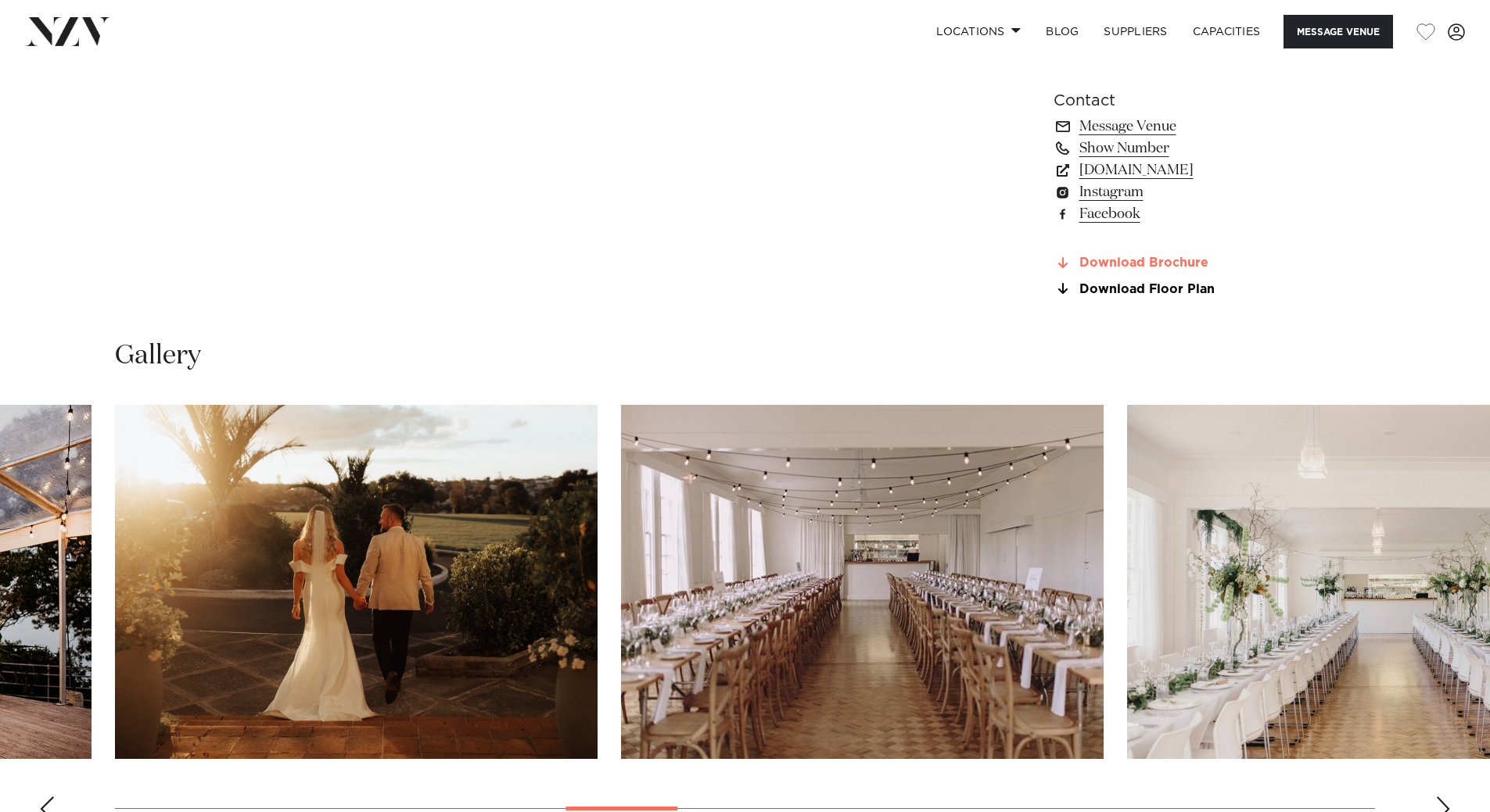
click at [1140, 262] on link "Download Brochure" at bounding box center [1181, 263] width 255 height 14
